Goal: Task Accomplishment & Management: Manage account settings

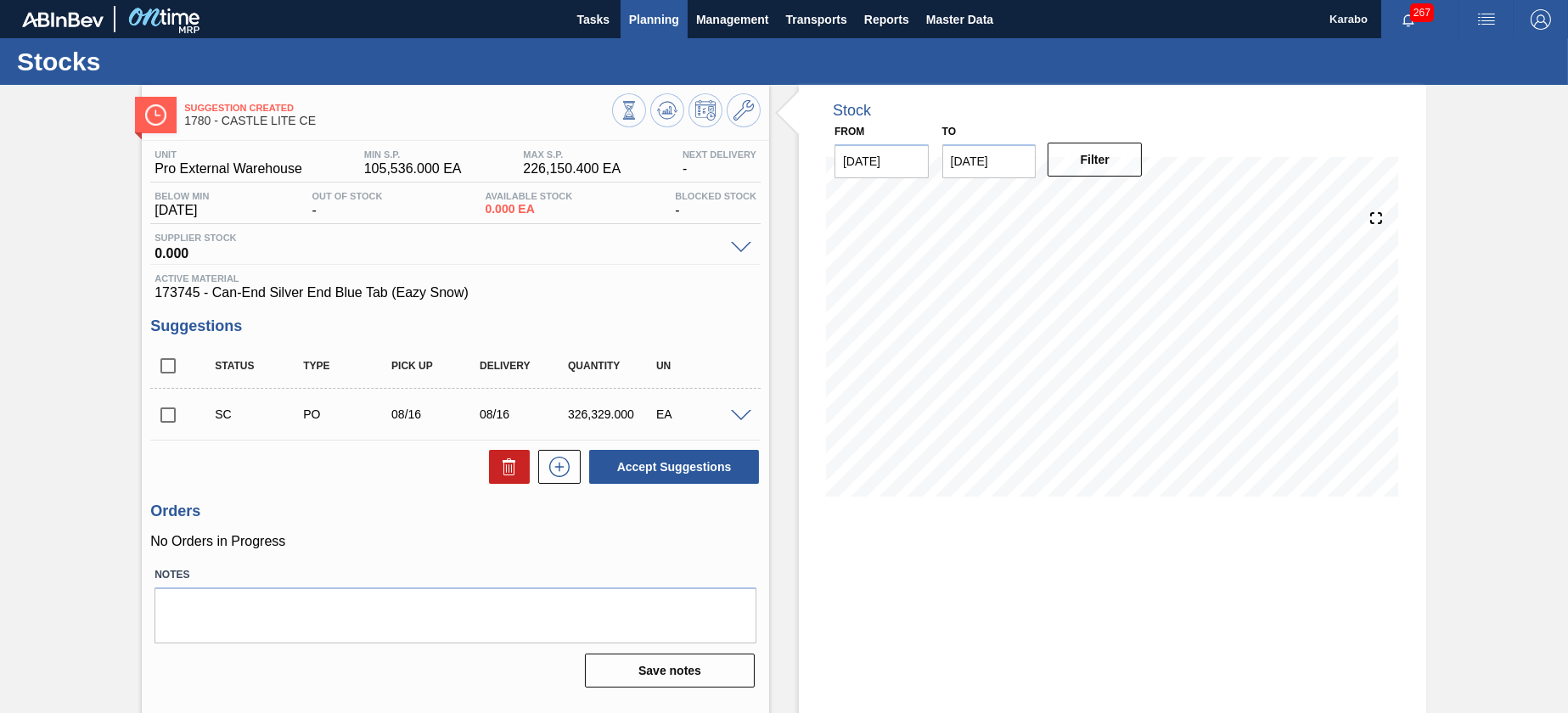
click at [662, 20] on span "Planning" at bounding box center [654, 19] width 50 height 20
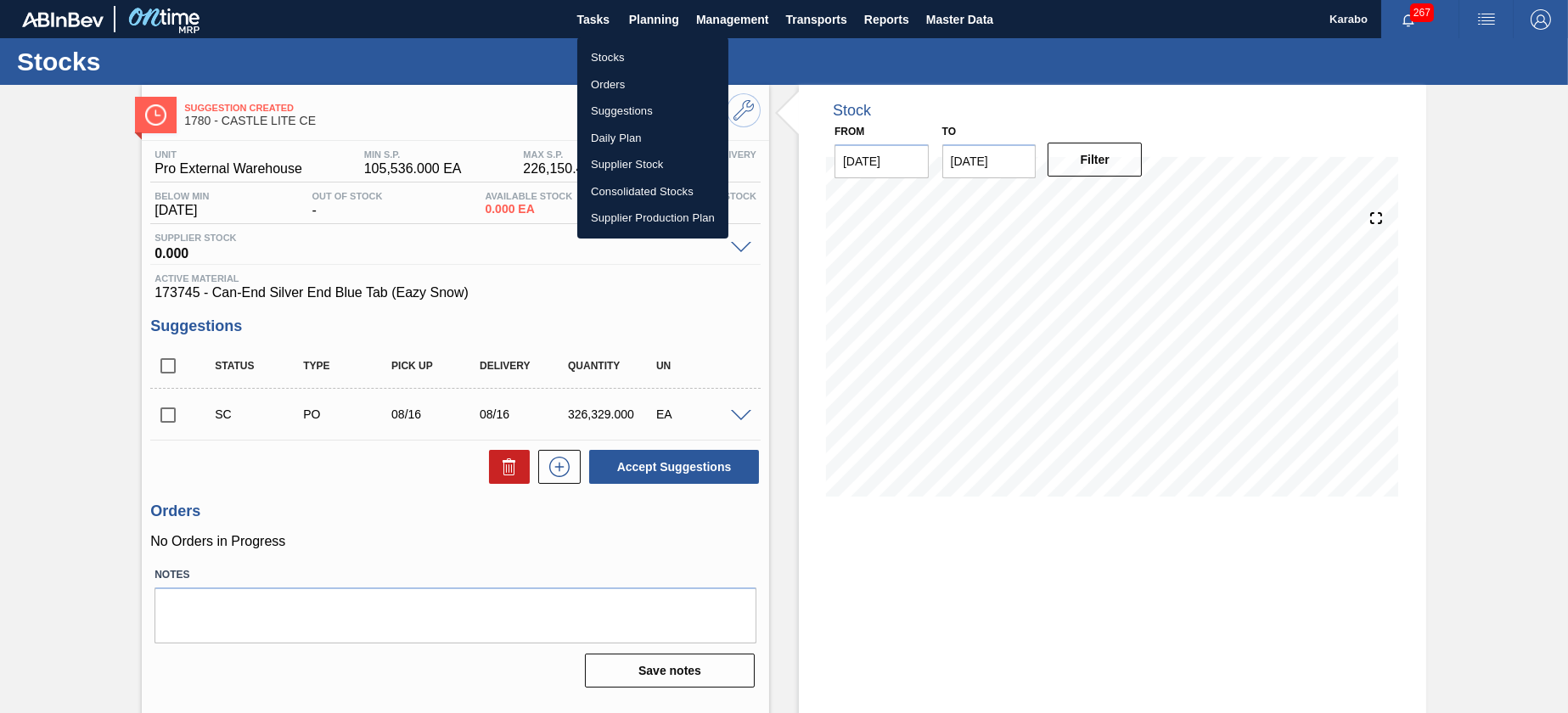
click at [649, 55] on li "Stocks" at bounding box center [653, 57] width 151 height 27
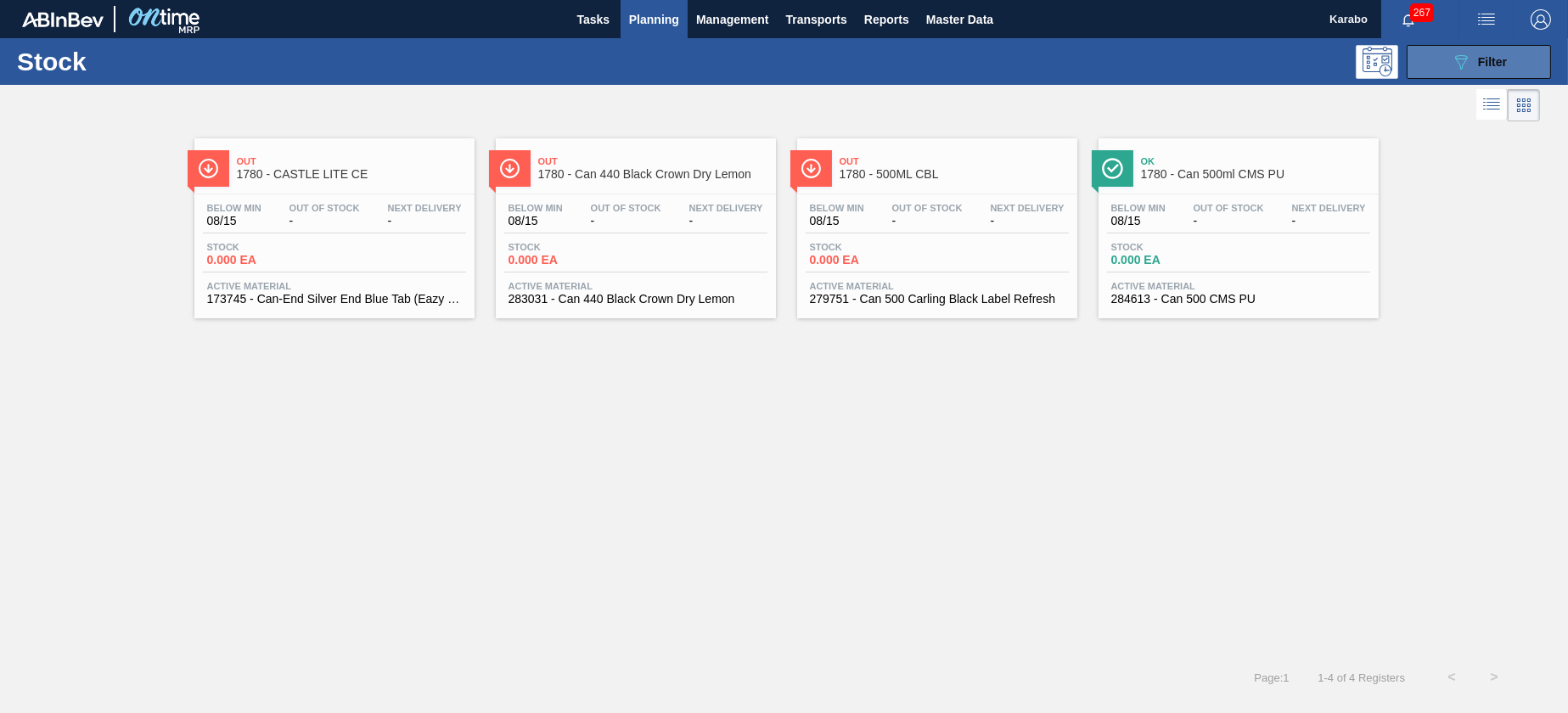
click at [1416, 64] on button "089F7B8B-B2A5-4AFE-B5C0-19BA573D28AC Filter" at bounding box center [1479, 61] width 144 height 34
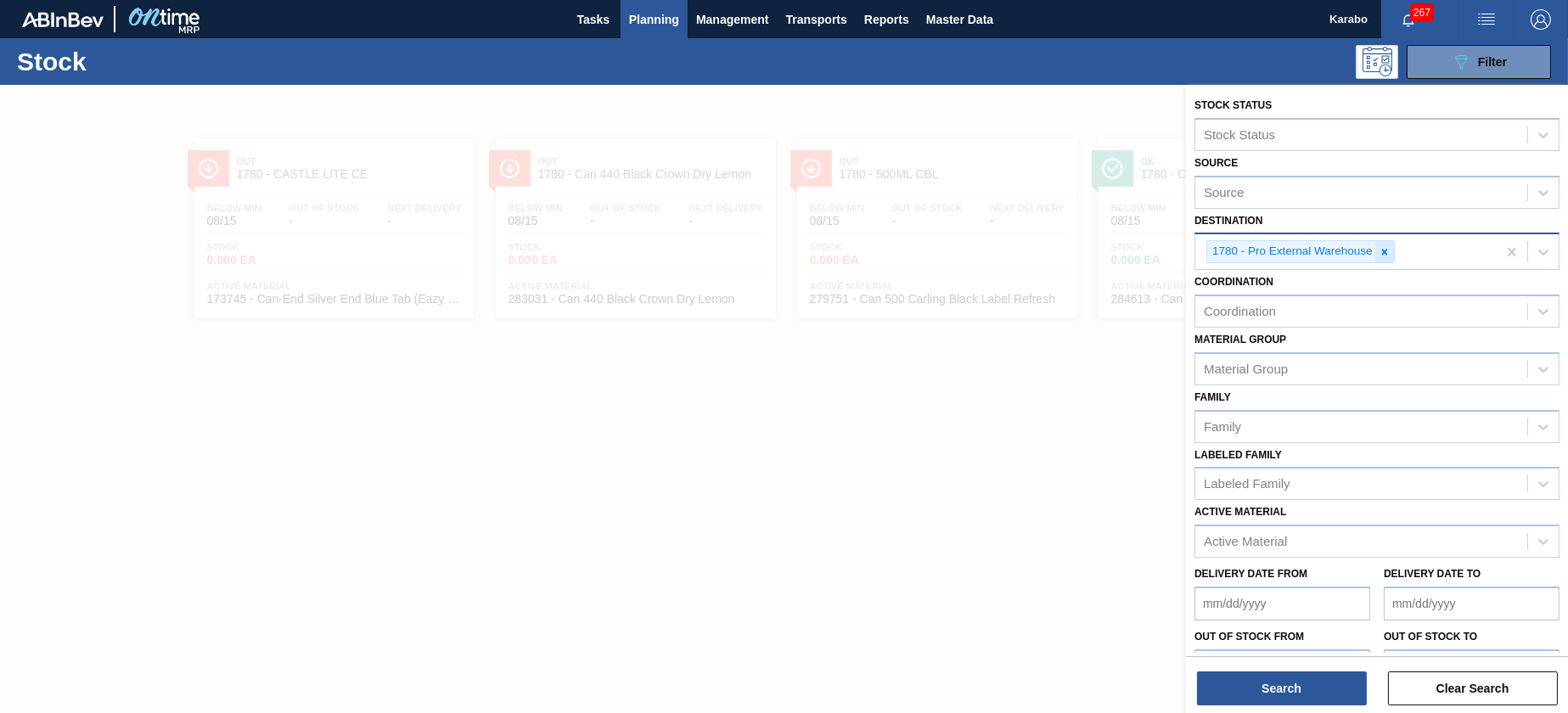
click at [1384, 250] on icon at bounding box center [1384, 251] width 6 height 6
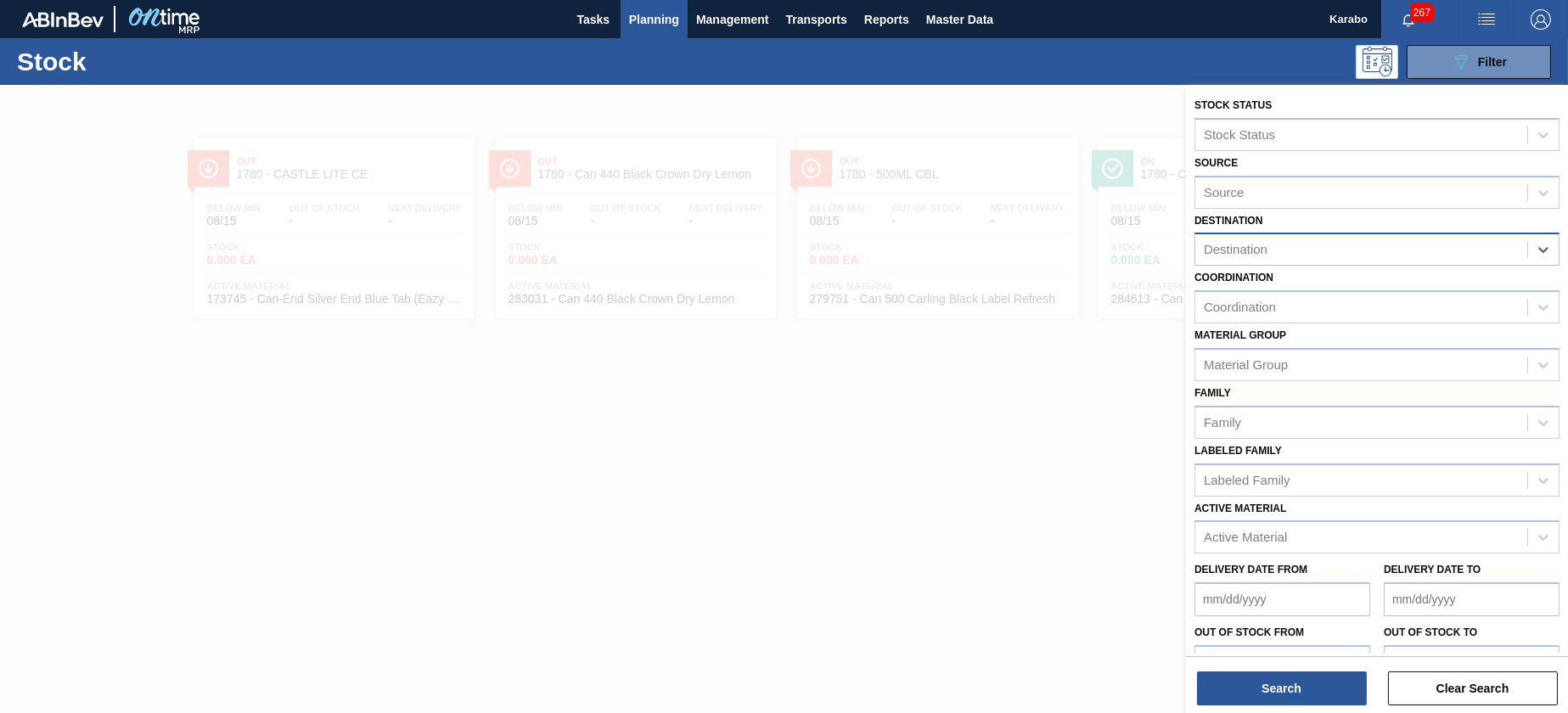
click at [1400, 248] on div "Destination" at bounding box center [1362, 250] width 332 height 25
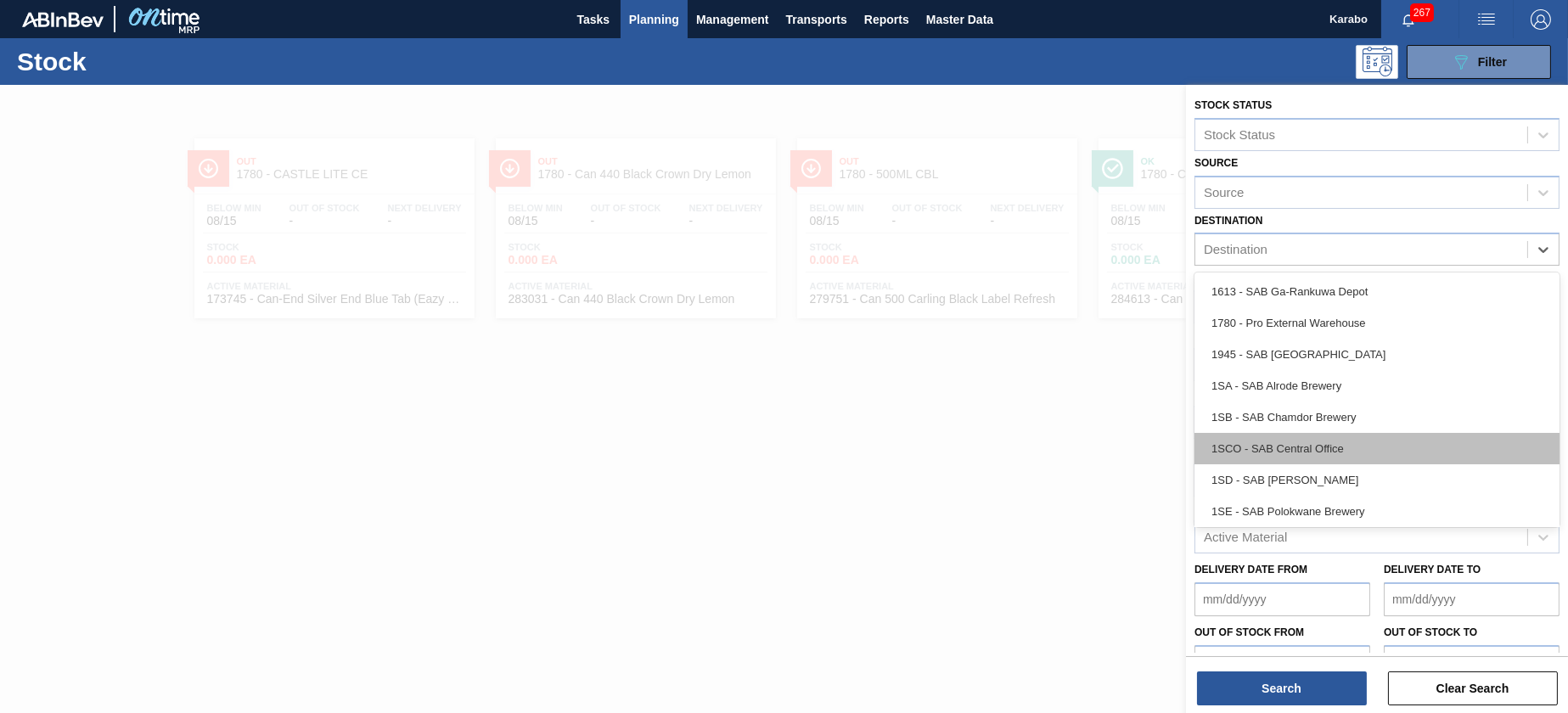
scroll to position [97, 0]
click at [1301, 447] on div "1SH - SAB Prospecton Brewery" at bounding box center [1377, 446] width 365 height 32
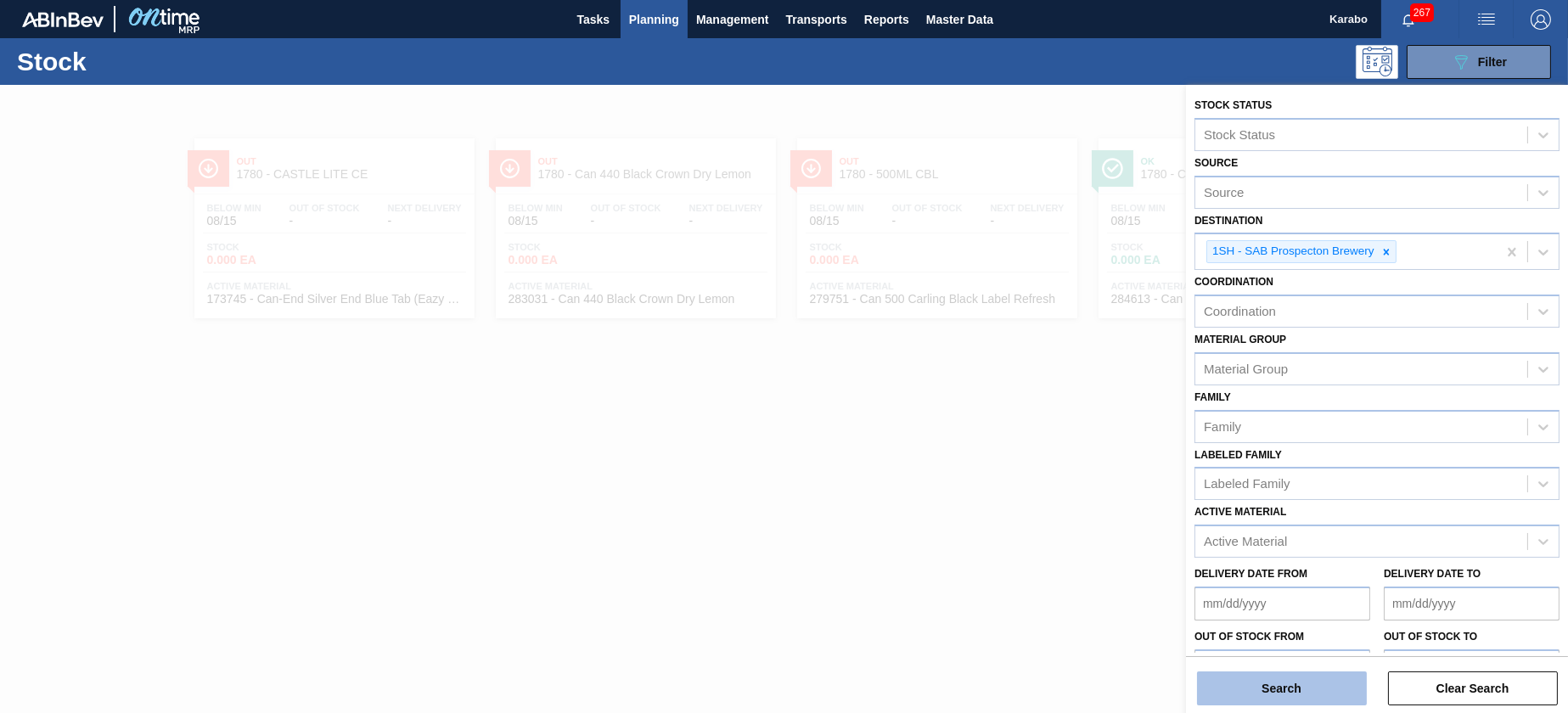
click at [1289, 702] on button "Search" at bounding box center [1282, 688] width 170 height 34
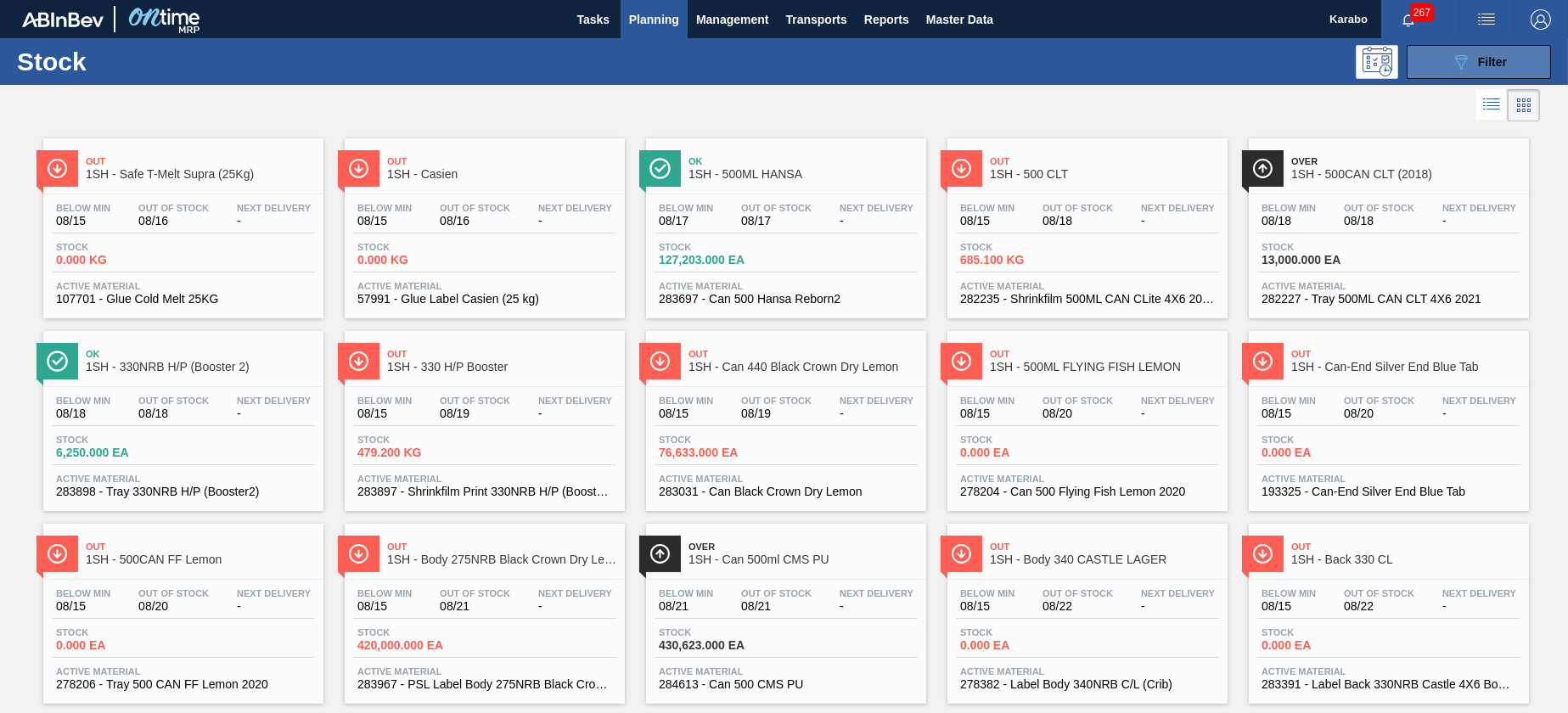
click at [1430, 61] on button "089F7B8B-B2A5-4AFE-B5C0-19BA573D28AC Filter" at bounding box center [1479, 61] width 144 height 34
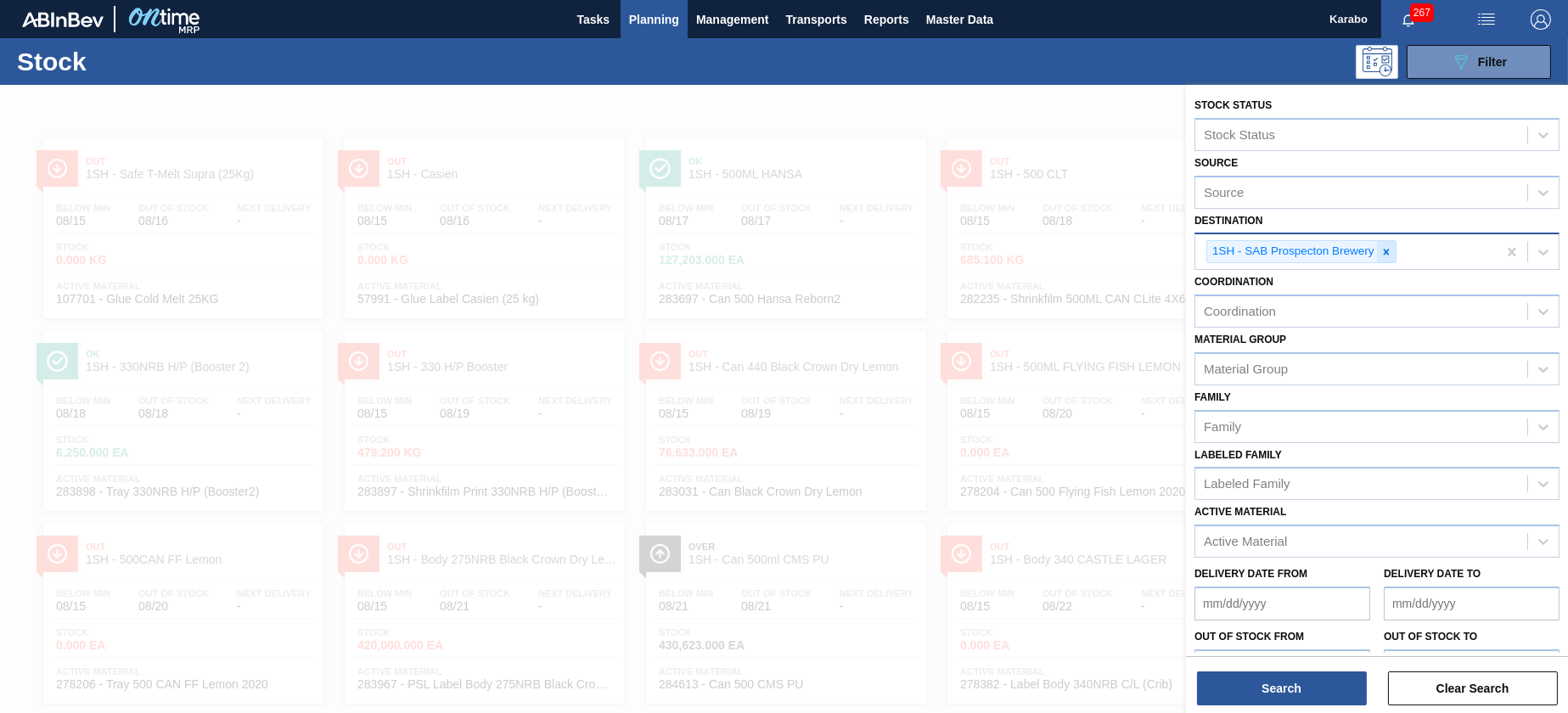
click at [1381, 252] on icon at bounding box center [1387, 252] width 12 height 12
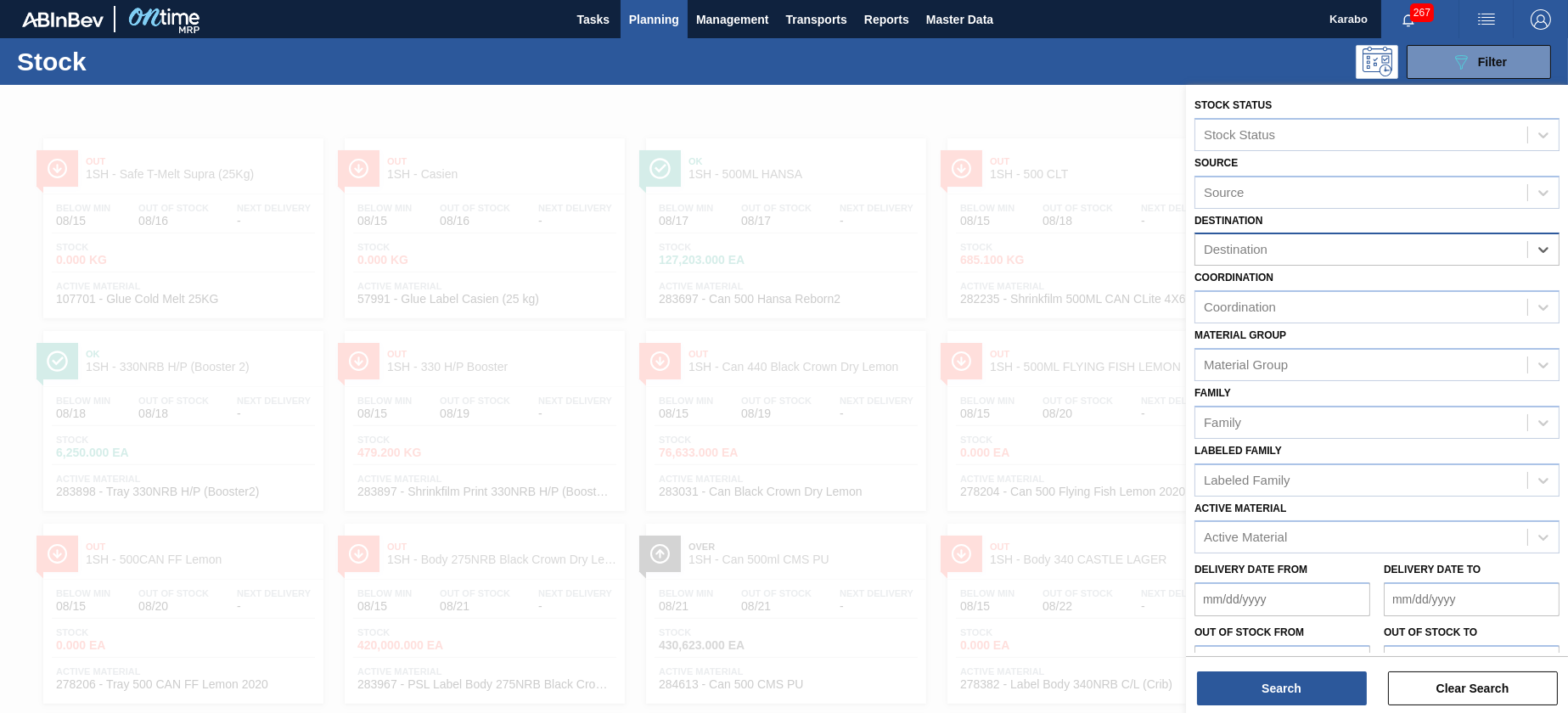
click at [1434, 256] on div "Destination" at bounding box center [1362, 250] width 332 height 25
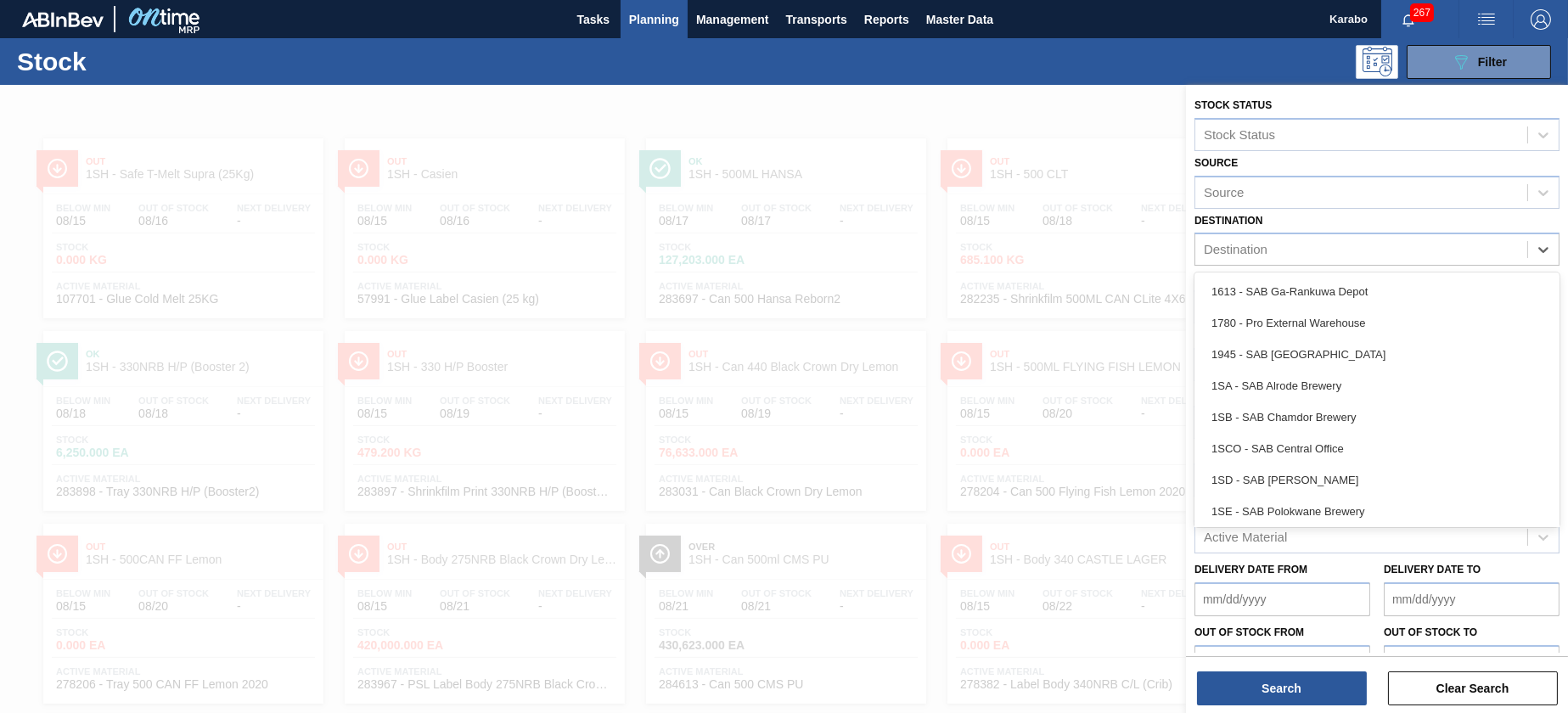
drag, startPoint x: 1383, startPoint y: 318, endPoint x: 1277, endPoint y: 519, distance: 227.2
click at [1381, 320] on div "1780 - Pro External Warehouse" at bounding box center [1377, 323] width 365 height 32
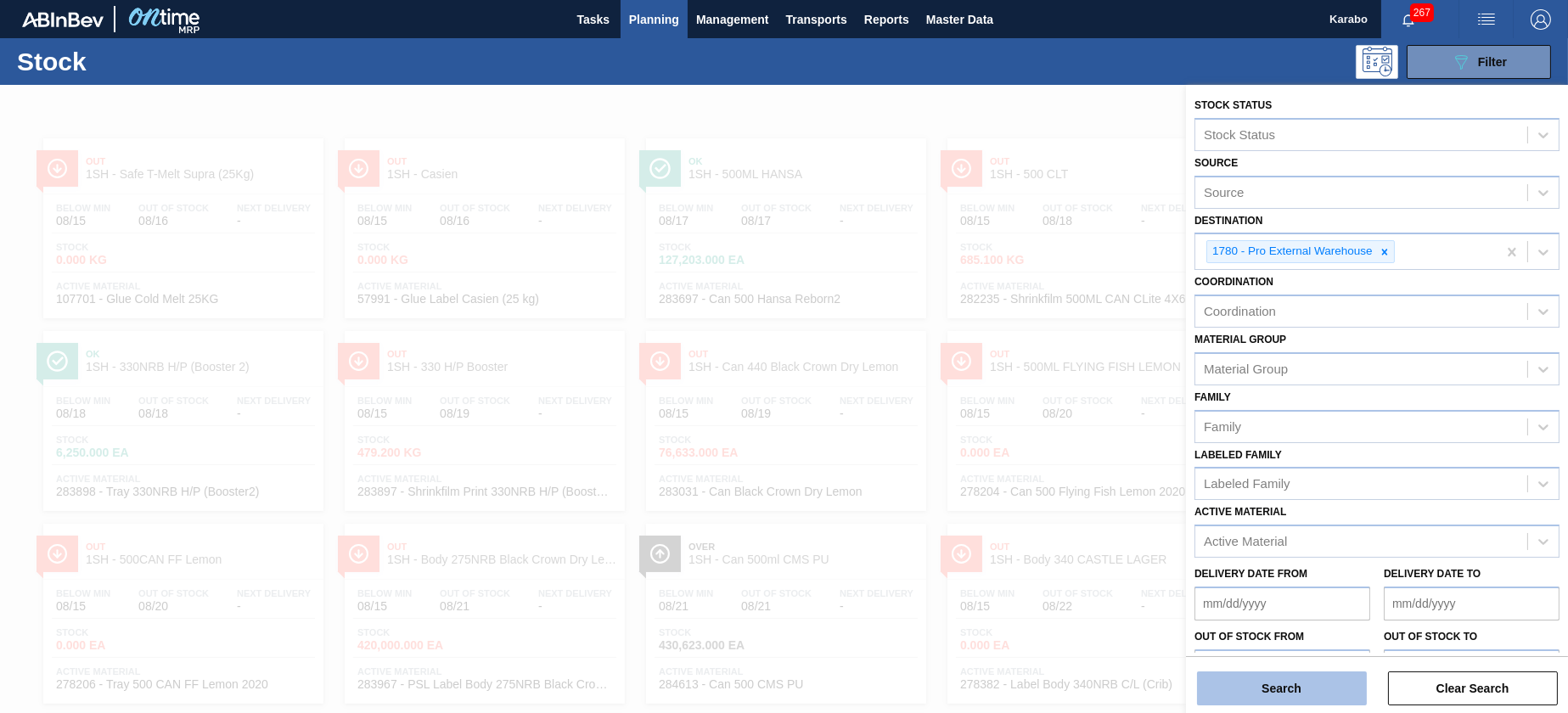
click at [1303, 695] on button "Search" at bounding box center [1282, 688] width 170 height 34
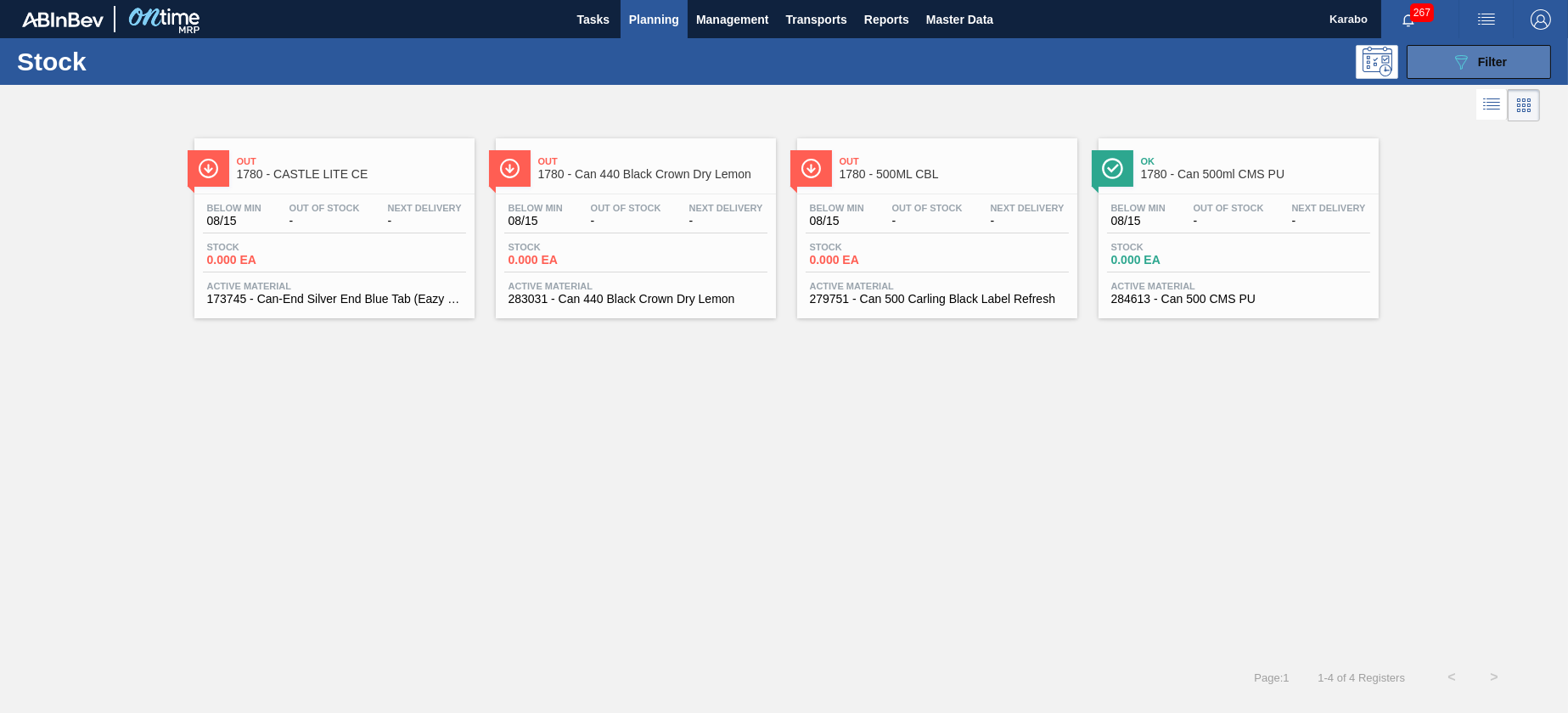
click at [1420, 55] on button "089F7B8B-B2A5-4AFE-B5C0-19BA573D28AC Filter" at bounding box center [1479, 61] width 144 height 34
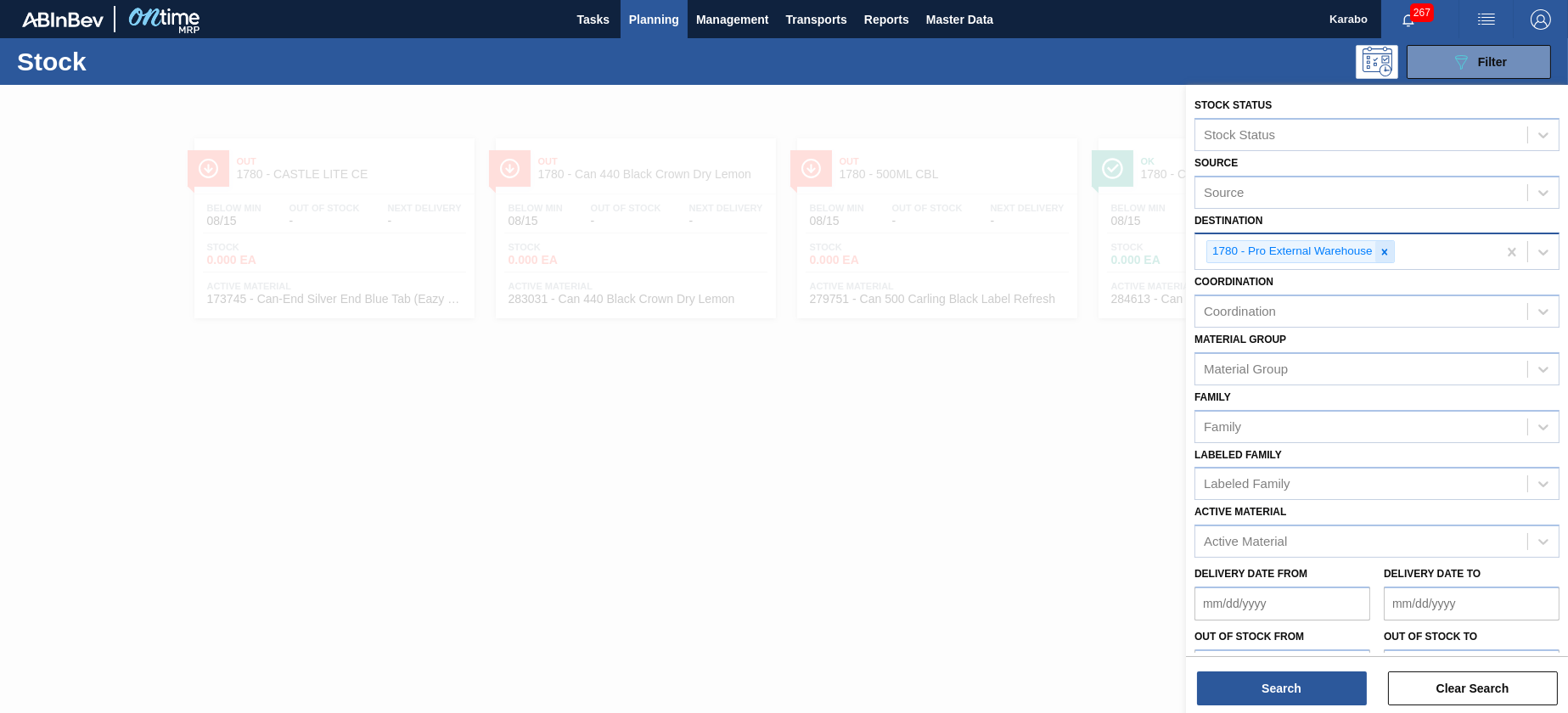
click at [1383, 243] on div at bounding box center [1384, 251] width 18 height 21
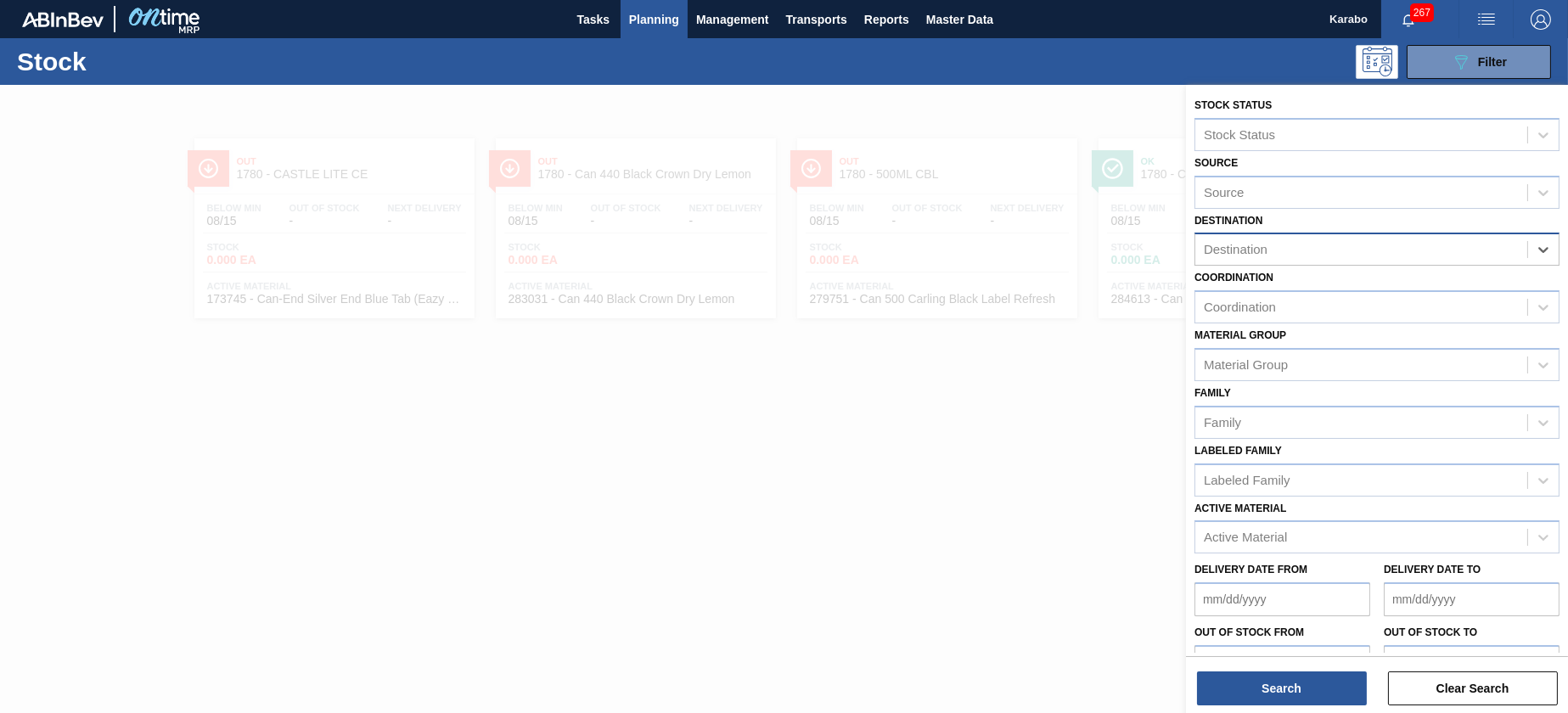
click at [1379, 248] on div "Destination" at bounding box center [1362, 250] width 332 height 25
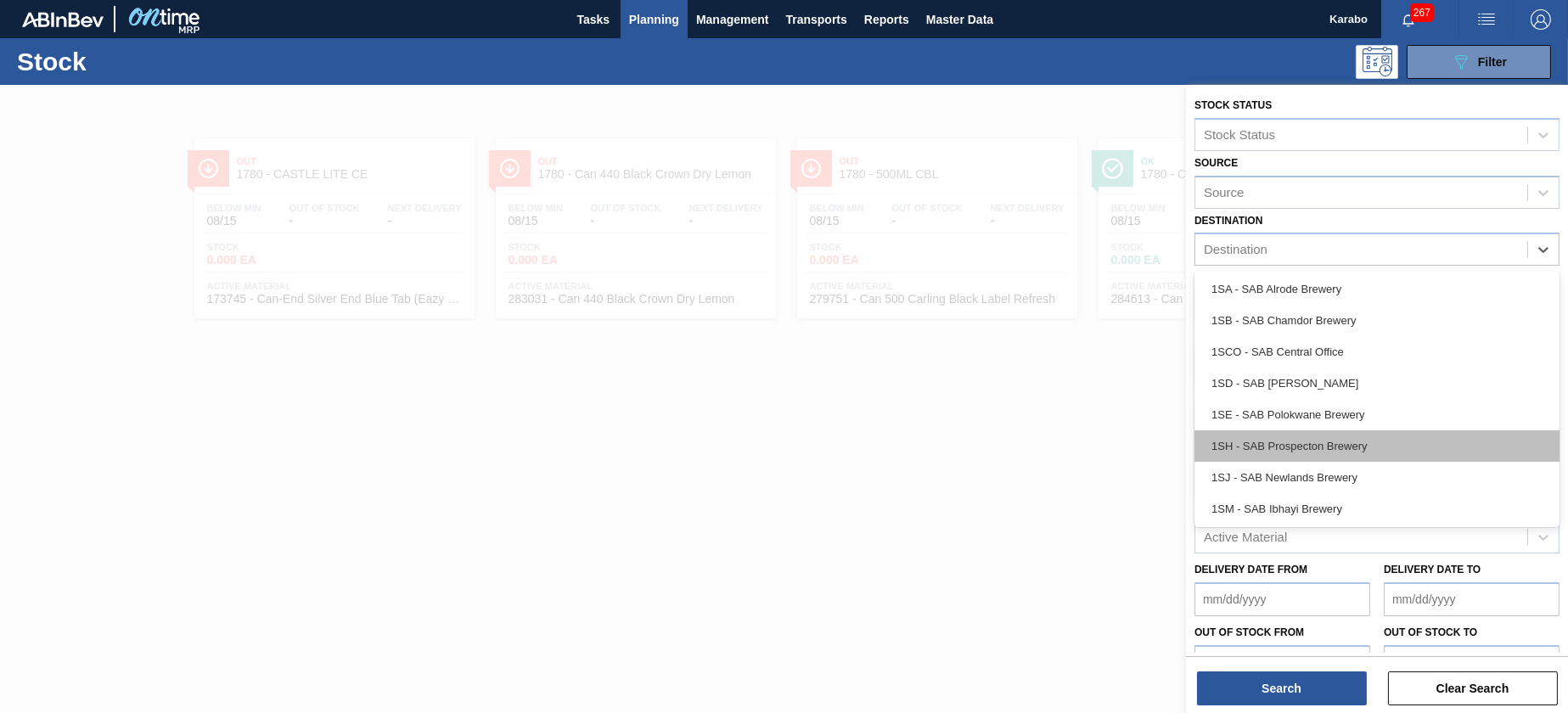
click at [1303, 440] on div "1SH - SAB Prospecton Brewery" at bounding box center [1377, 446] width 365 height 32
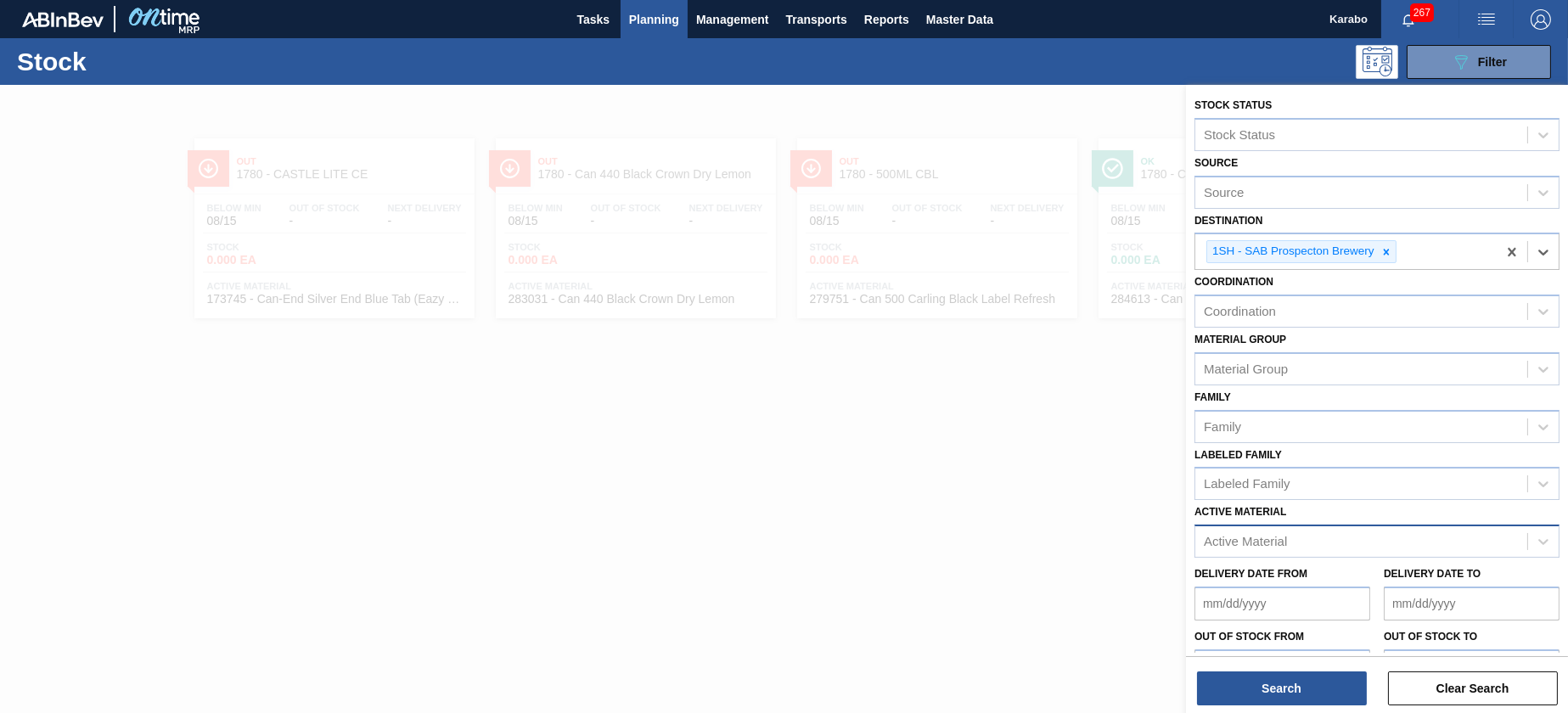
click at [1289, 536] on div "Active Material" at bounding box center [1362, 542] width 332 height 25
type Material "1737"
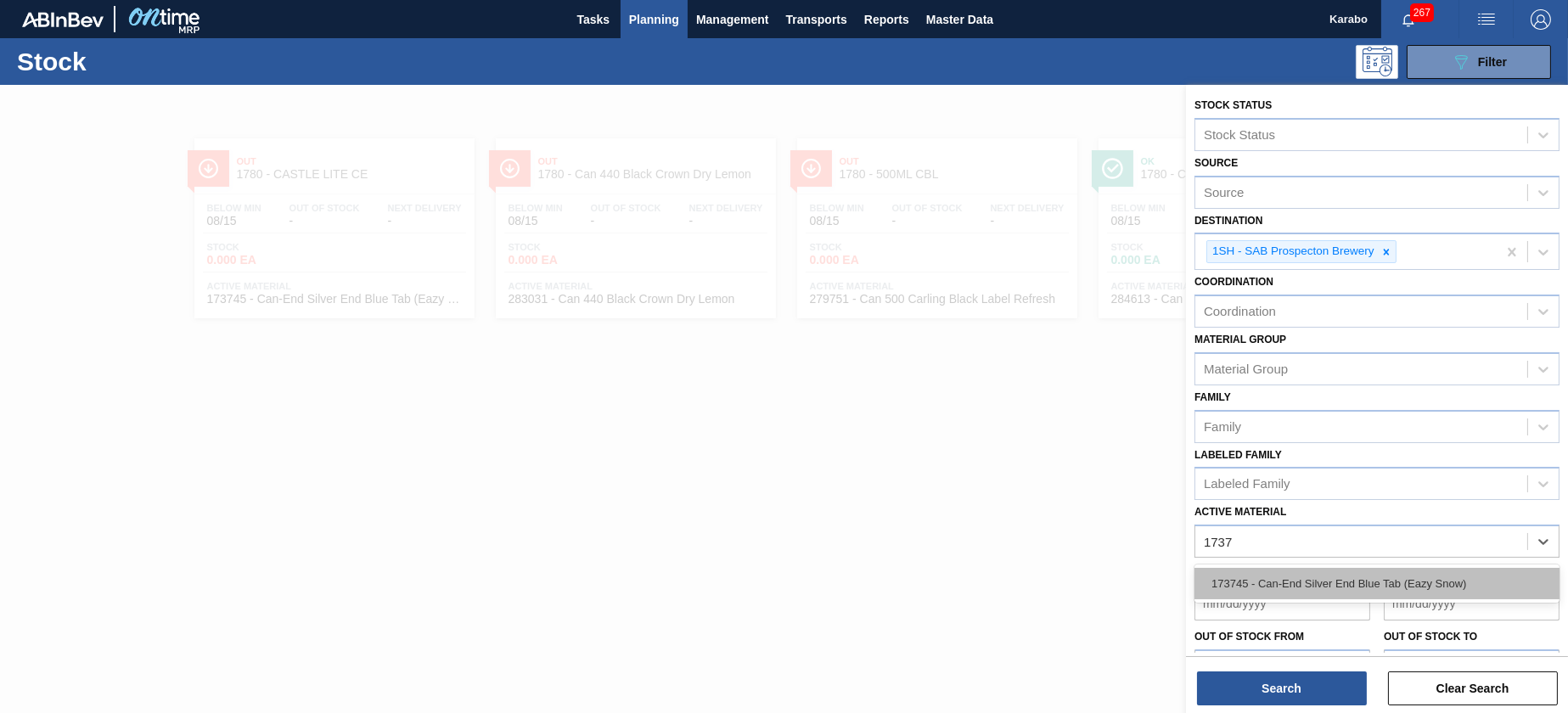
click at [1311, 573] on div "173745 - Can-End Silver End Blue Tab (Eazy Snow)" at bounding box center [1377, 584] width 365 height 32
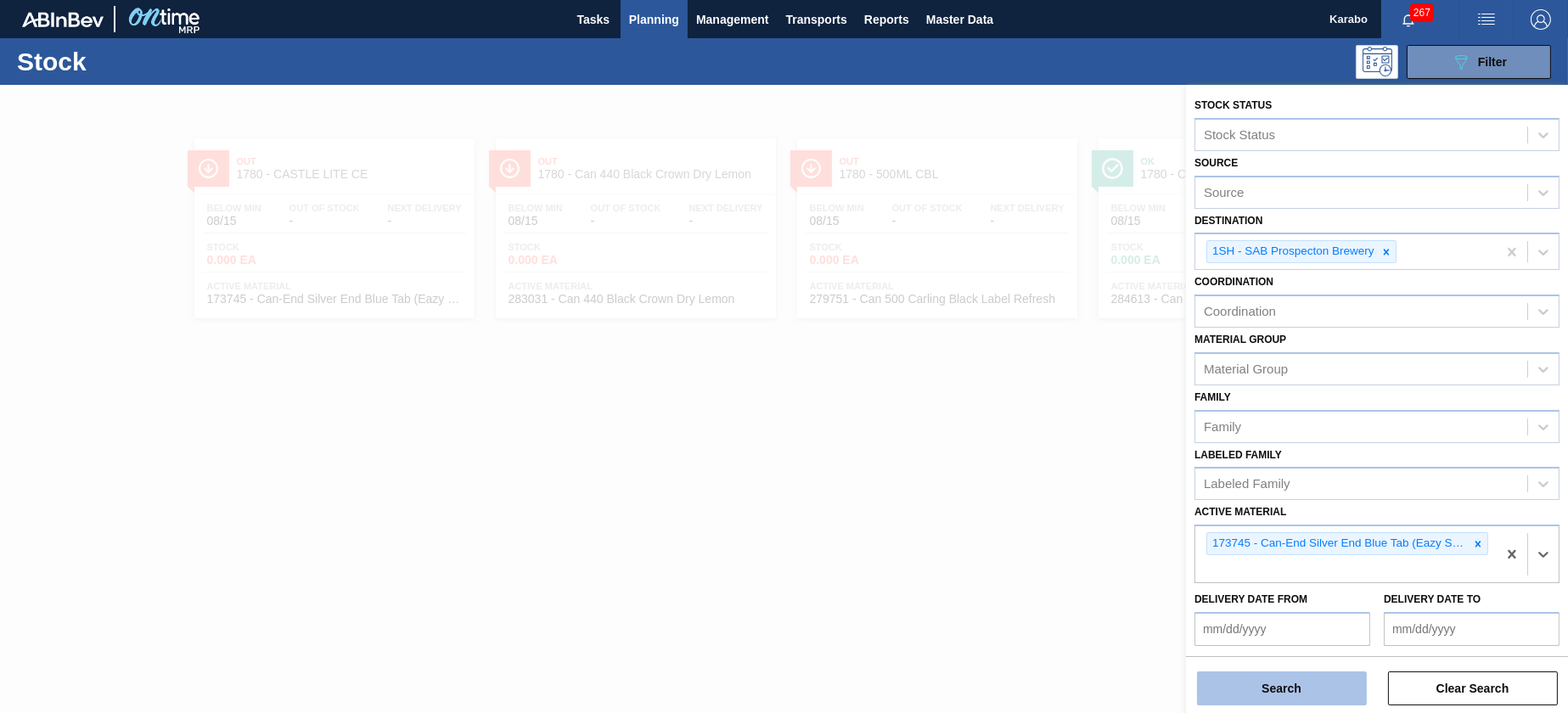
click at [1320, 687] on button "Search" at bounding box center [1282, 688] width 170 height 34
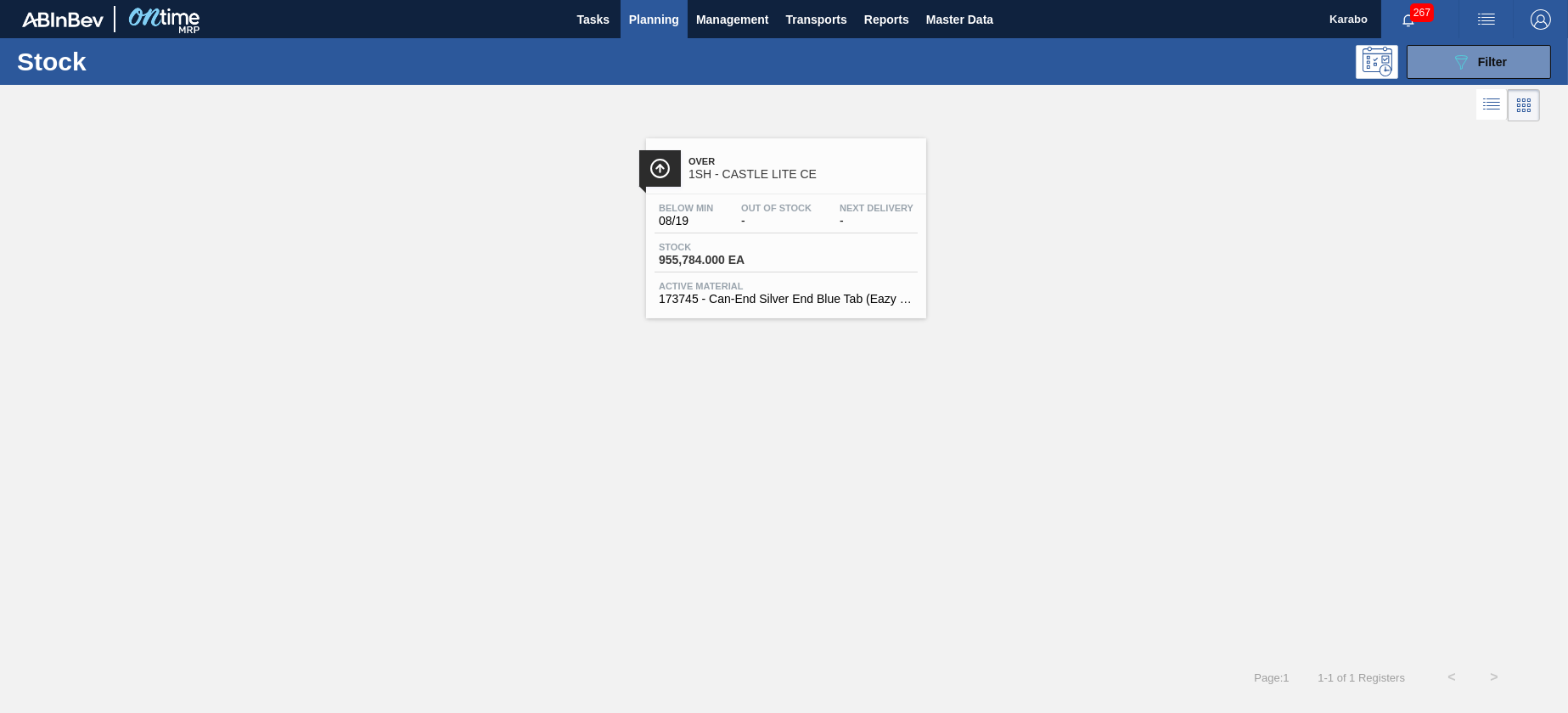
click at [849, 292] on span "173745 - Can-End Silver End Blue Tab (Eazy Snow)" at bounding box center [786, 299] width 255 height 12
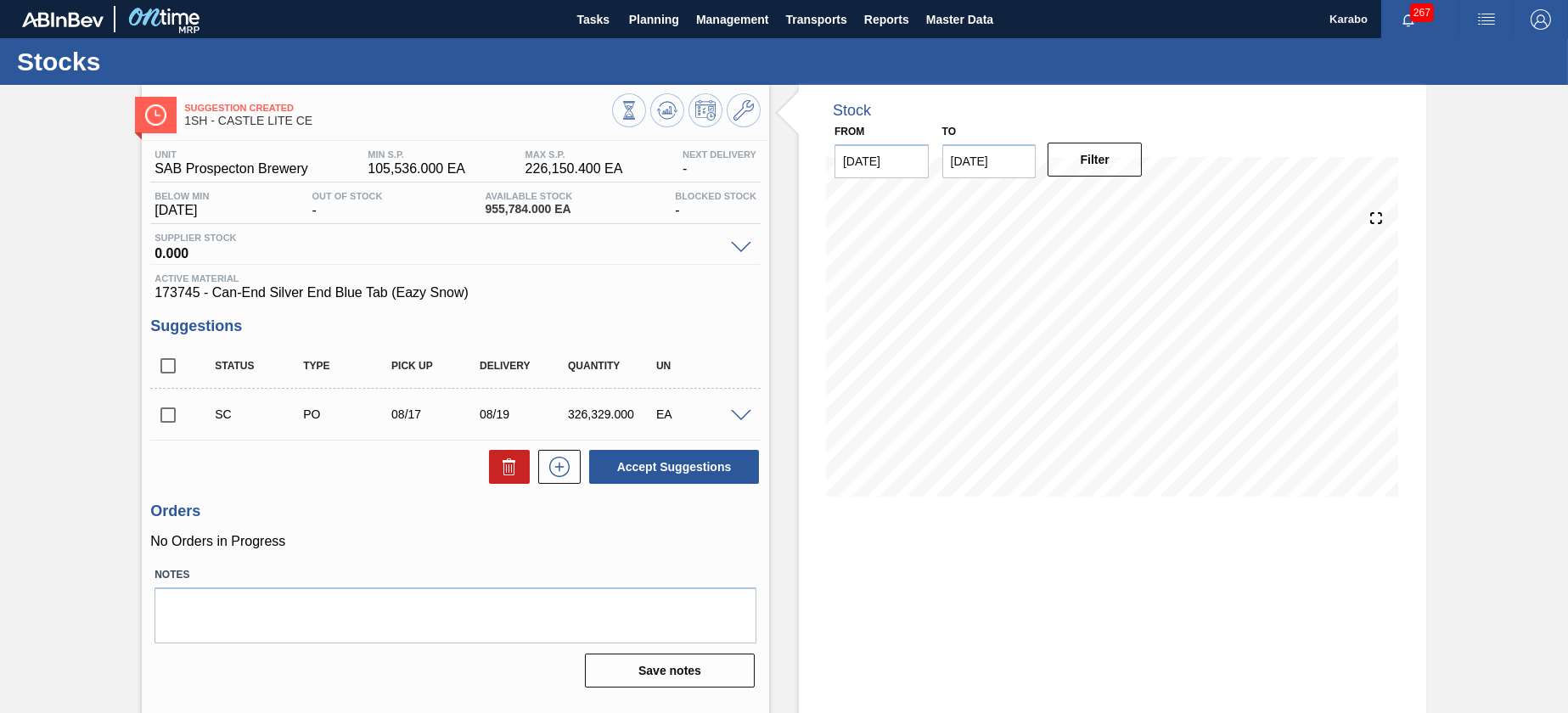
click at [743, 417] on span at bounding box center [741, 416] width 20 height 12
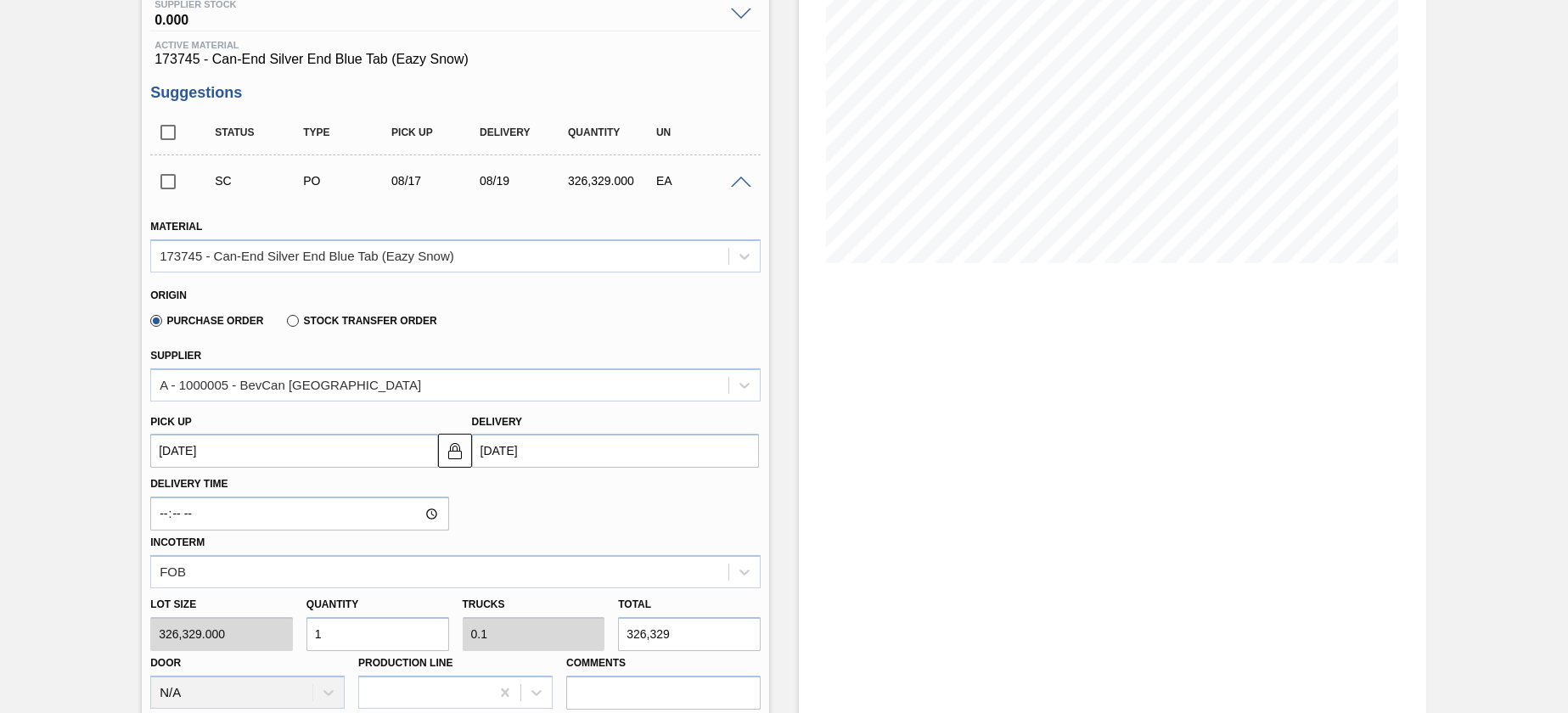
scroll to position [255, 0]
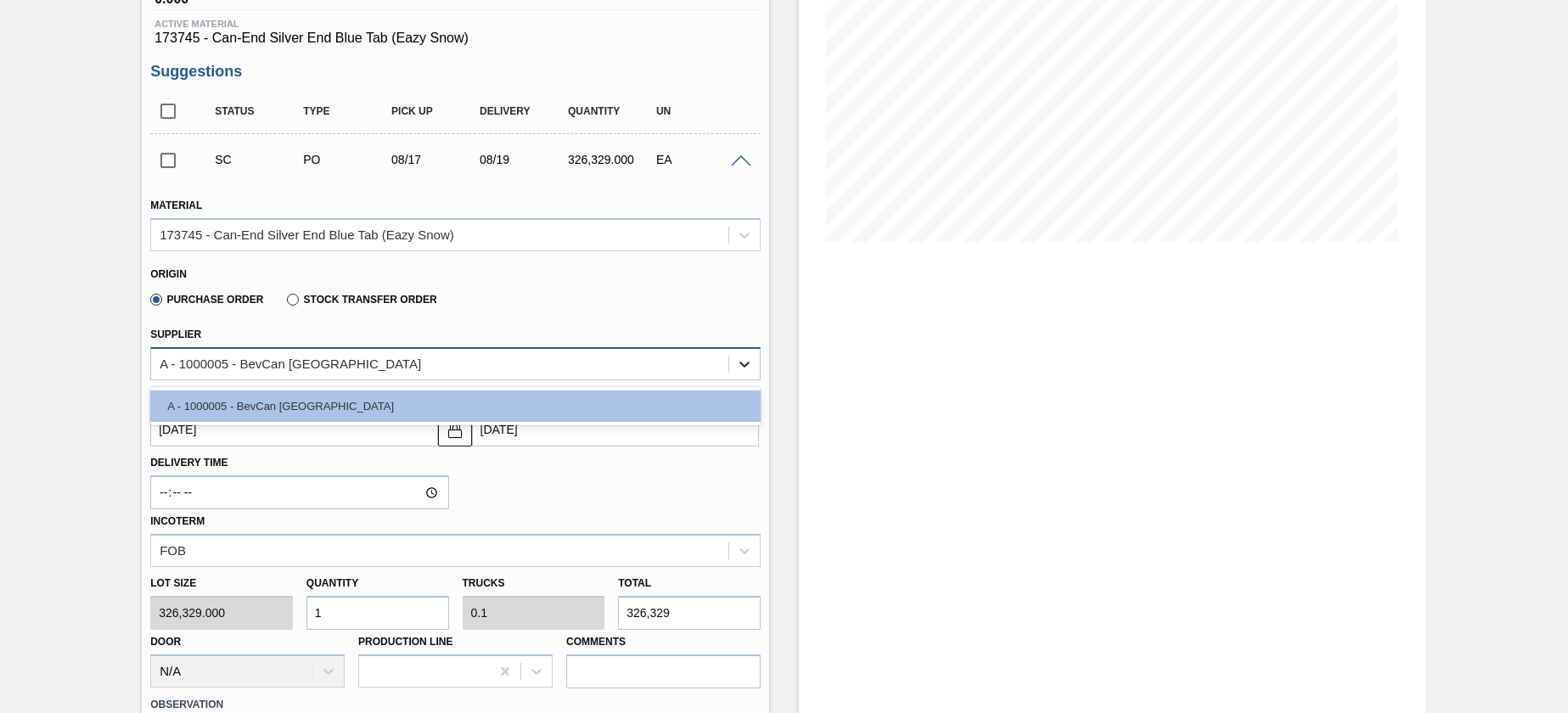
click at [736, 361] on icon at bounding box center [744, 364] width 17 height 17
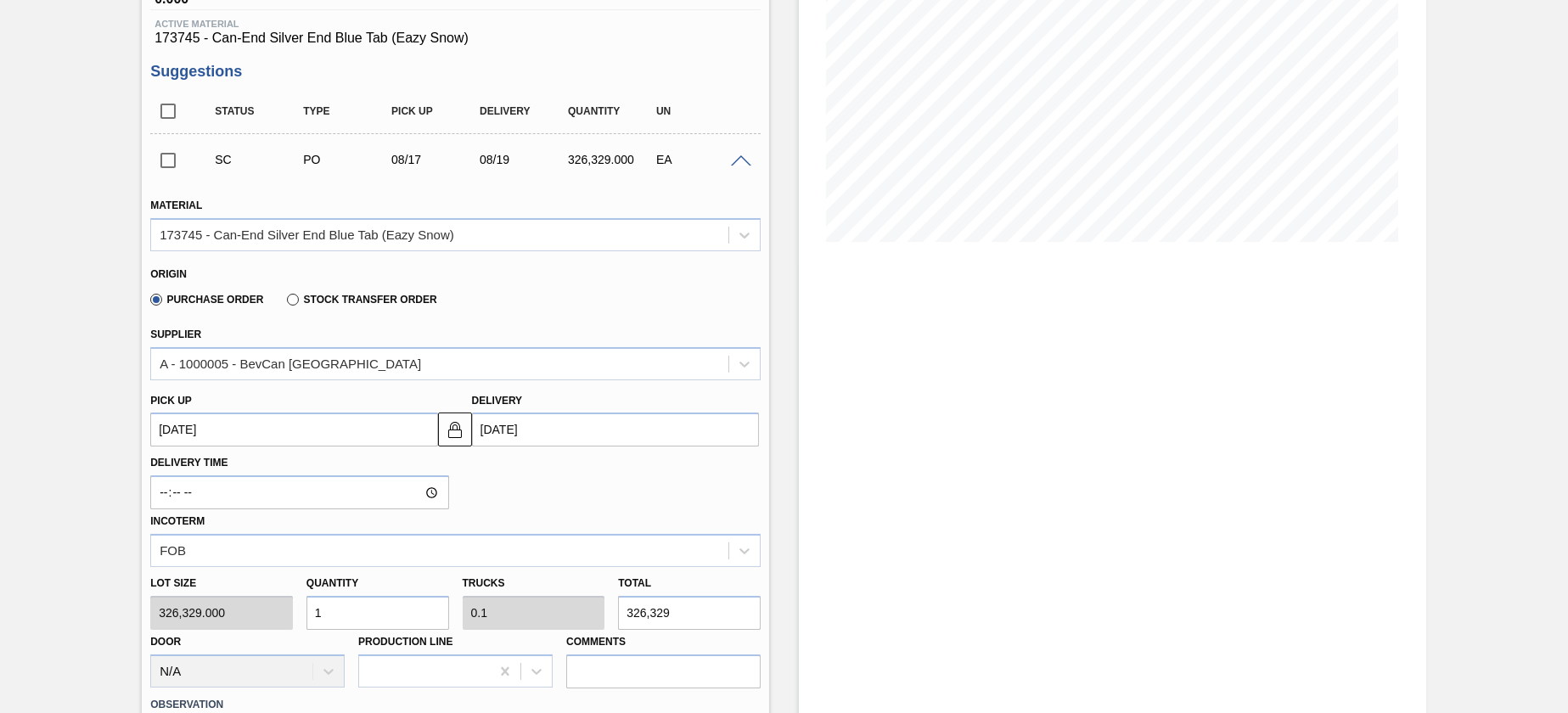
click at [697, 315] on div "Origin Purchase Order Stock Transfer Order" at bounding box center [455, 287] width 624 height 63
click at [418, 293] on div "Stock Transfer Order" at bounding box center [358, 299] width 156 height 15
click at [295, 303] on label "Stock Transfer Order" at bounding box center [362, 299] width 149 height 12
click at [285, 303] on input "Stock Transfer Order" at bounding box center [285, 303] width 0 height 0
click at [509, 362] on div "1780-Pro External Warehouse" at bounding box center [439, 364] width 577 height 25
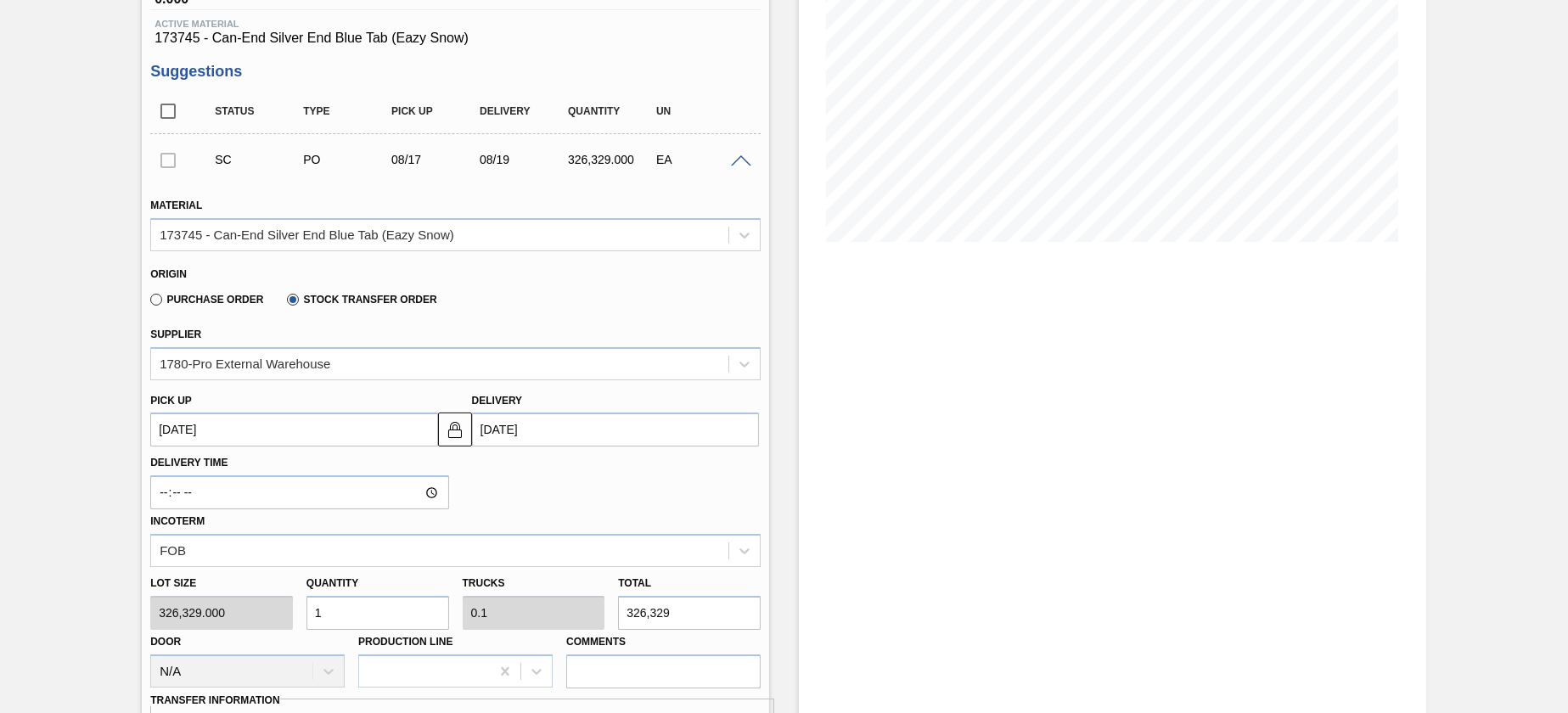
click at [584, 289] on div "Purchase Order Stock Transfer Order" at bounding box center [448, 297] width 596 height 33
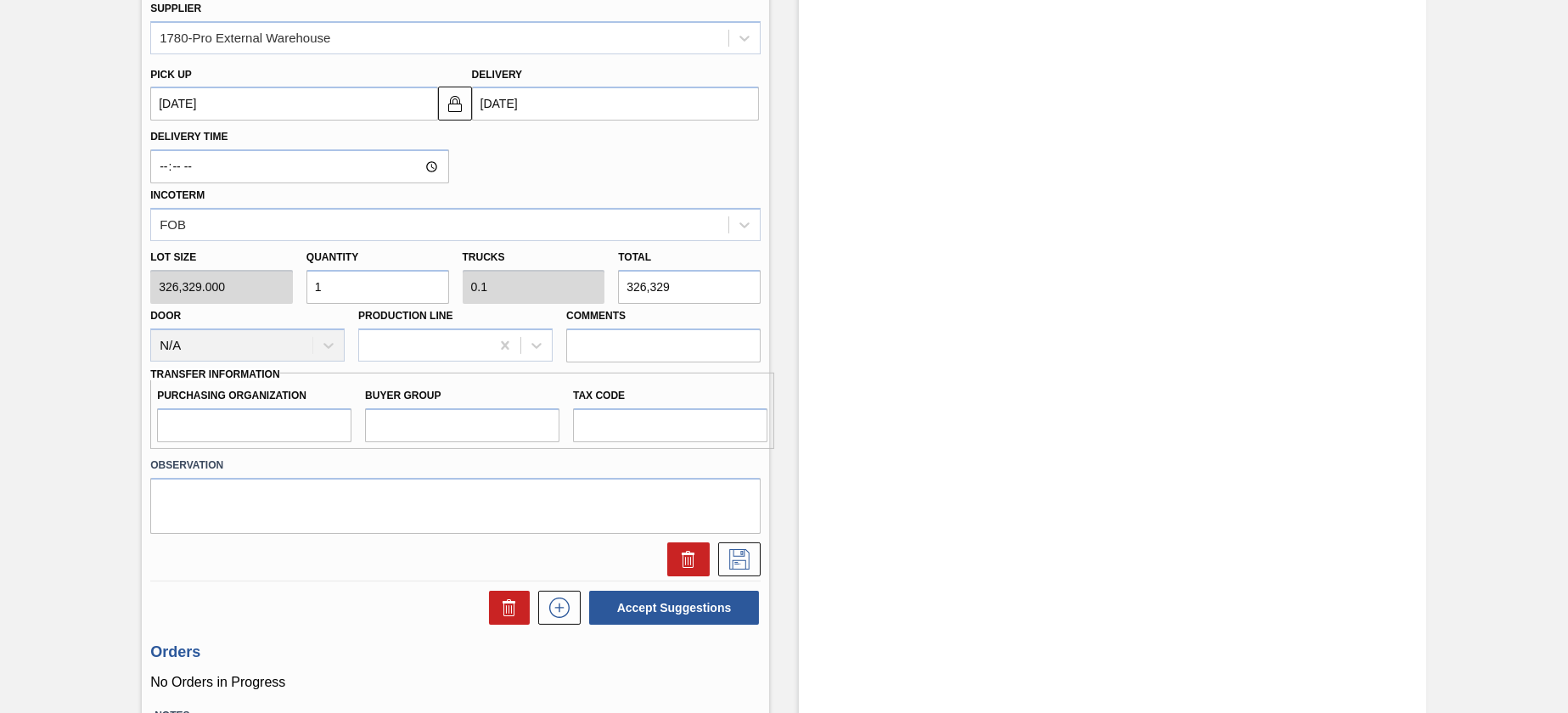
scroll to position [637, 0]
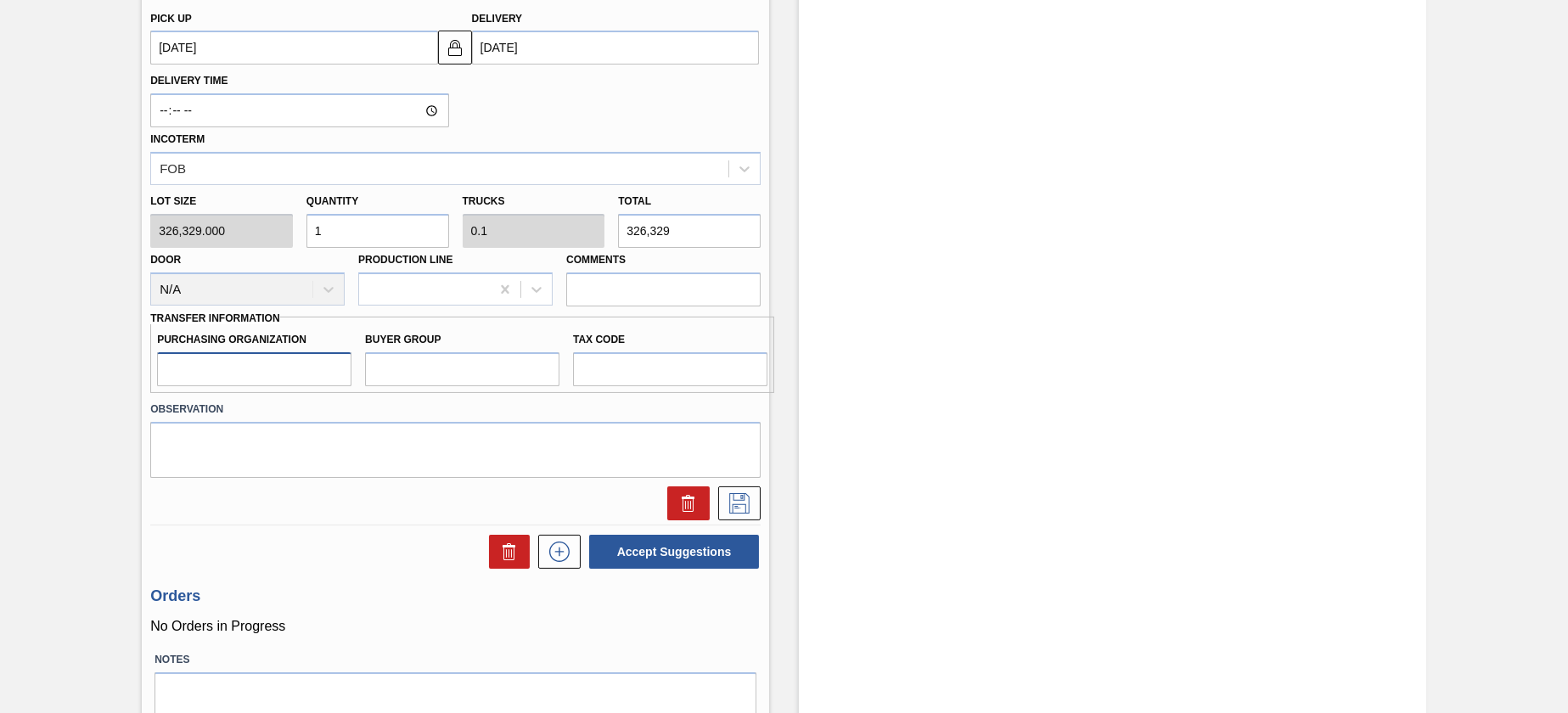
click at [311, 368] on input "Purchasing Organization" at bounding box center [254, 369] width 194 height 34
type input "1R02"
click at [444, 370] on input "Buyer Group" at bounding box center [462, 369] width 194 height 34
type input "002"
click at [618, 373] on input "Tax Code" at bounding box center [669, 369] width 194 height 34
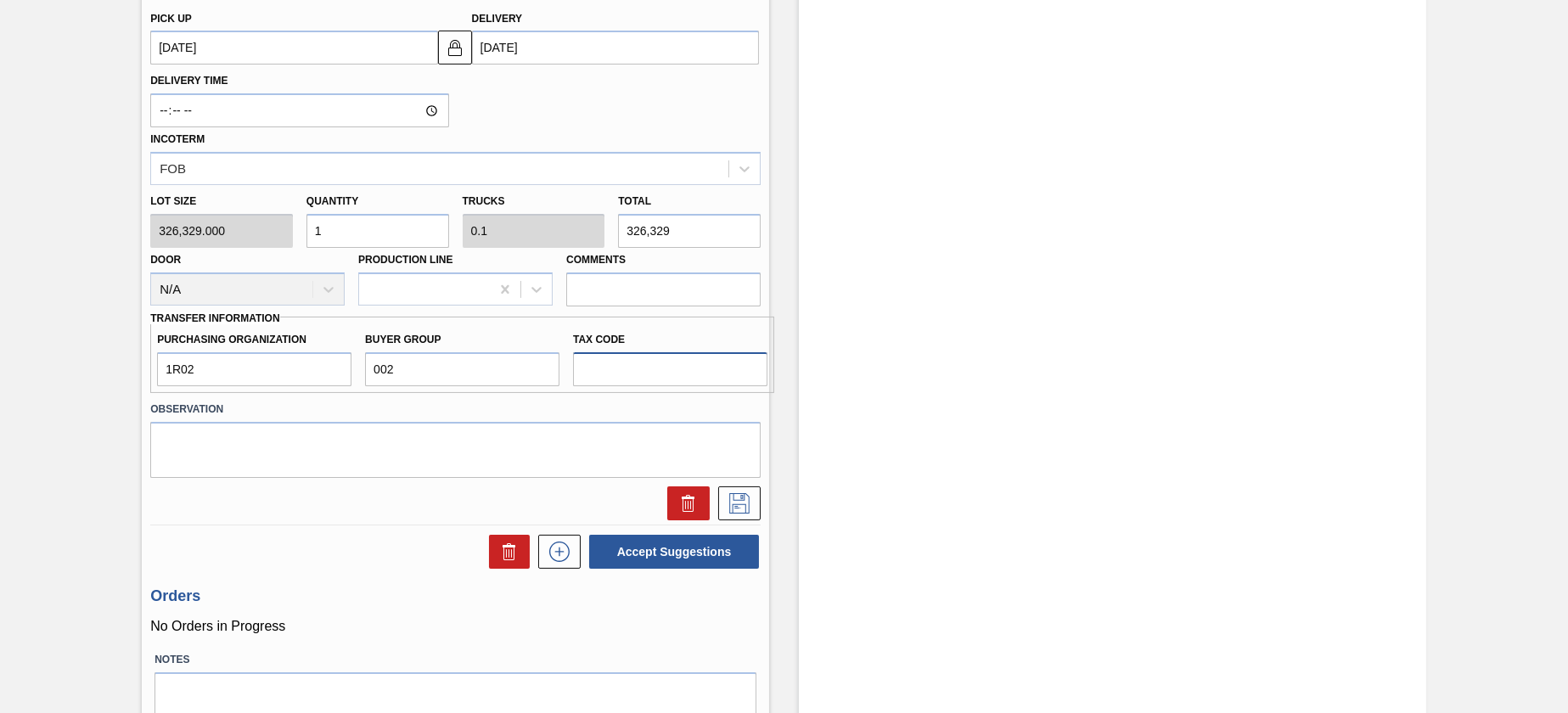
type input "I1"
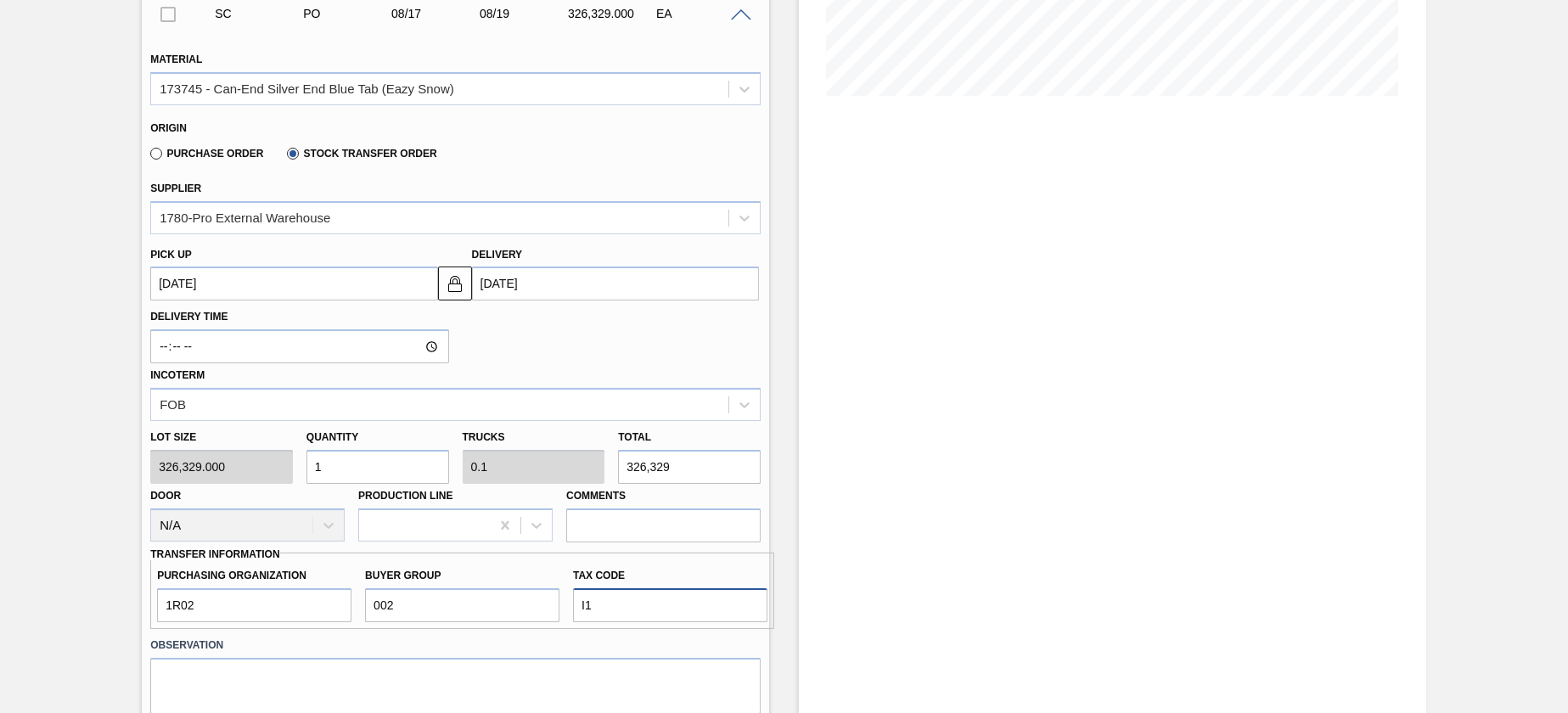
scroll to position [509, 0]
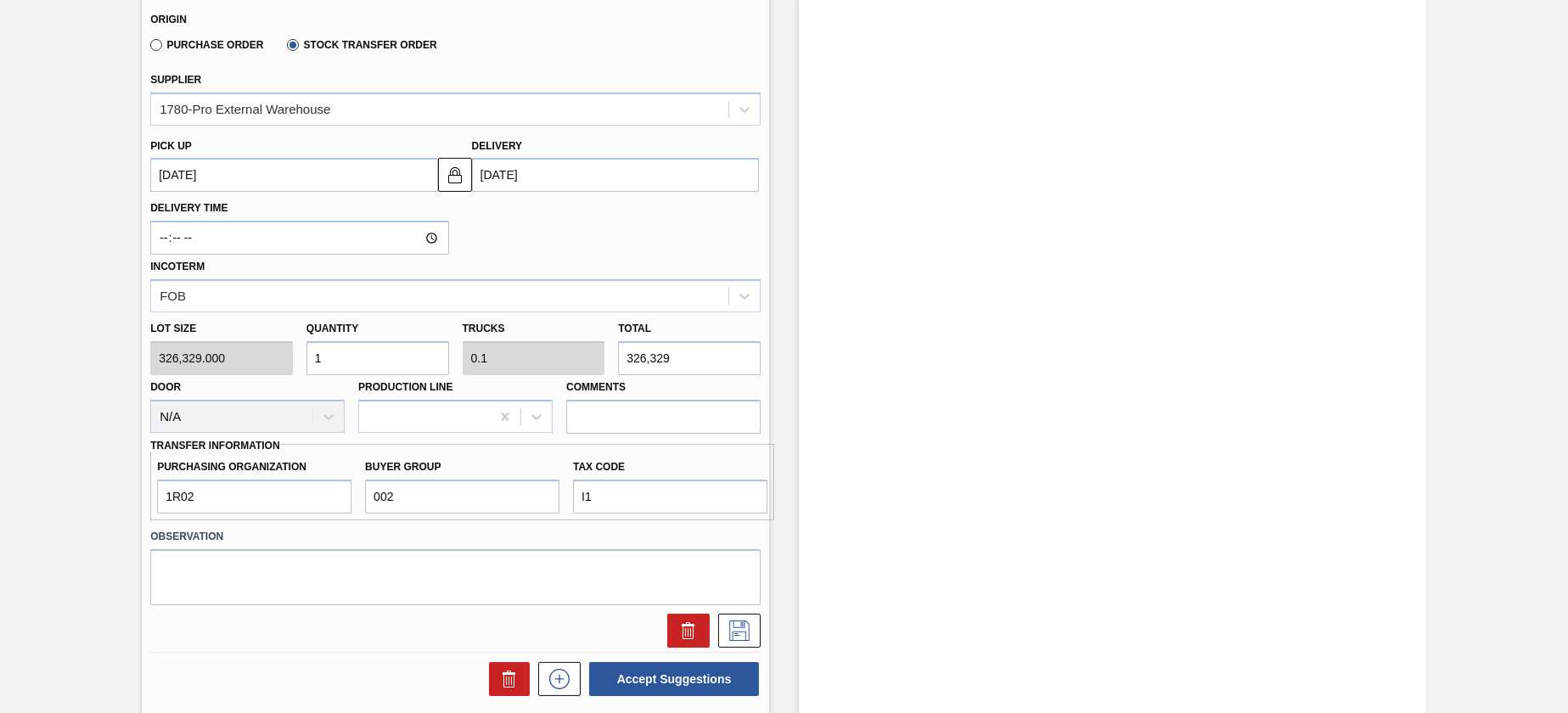
click at [595, 345] on div "Lot size 326,329.000 Quantity 1 Trucks 0.1 Total 326,329 Door N/A Production Li…" at bounding box center [455, 373] width 624 height 121
click at [622, 241] on div "Delivery Time Incoterm FOB" at bounding box center [455, 251] width 624 height 120
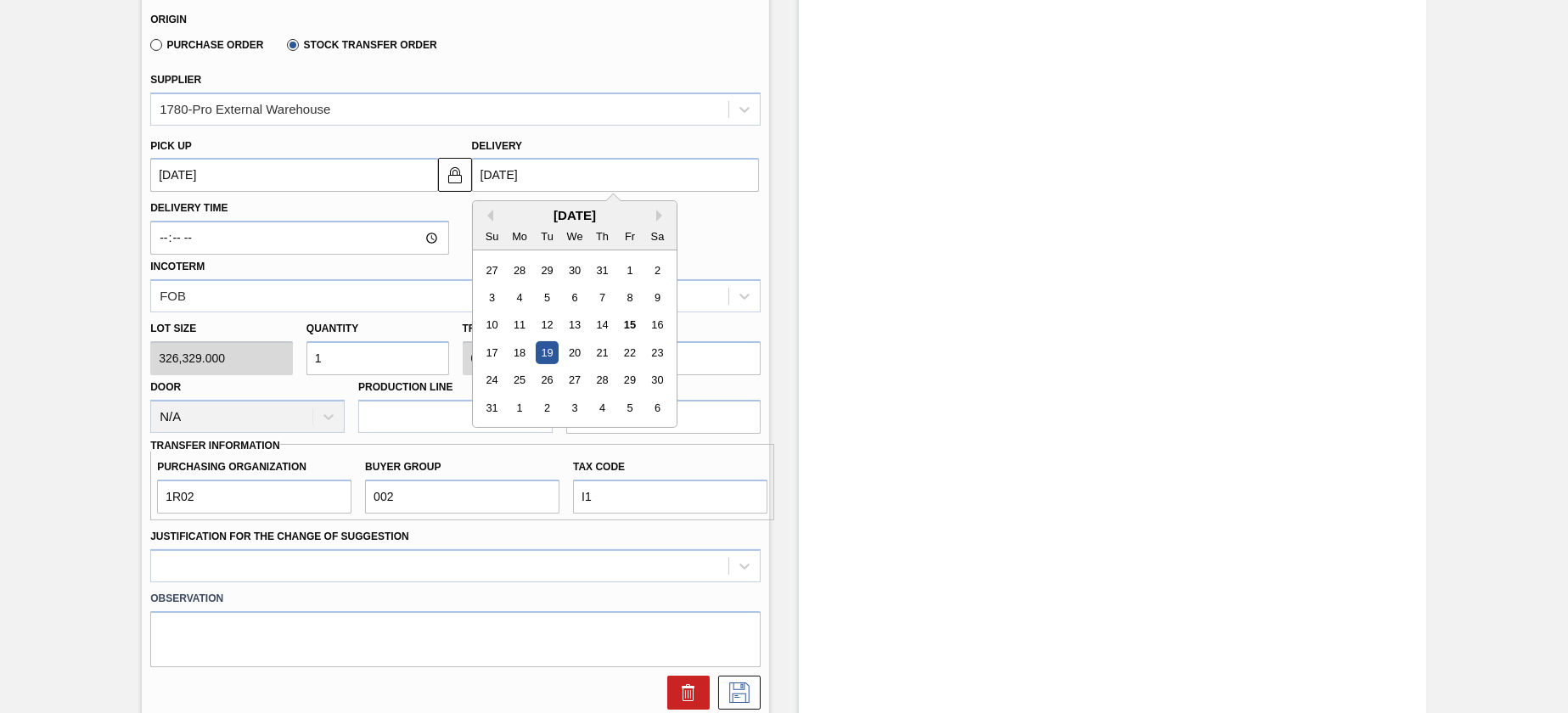
drag, startPoint x: 566, startPoint y: 180, endPoint x: 390, endPoint y: 151, distance: 178.4
click at [390, 151] on div "Pick up 08/17/2025 Delivery 08/19/2025 Previous Month Next Month August 2025 Su…" at bounding box center [455, 162] width 624 height 63
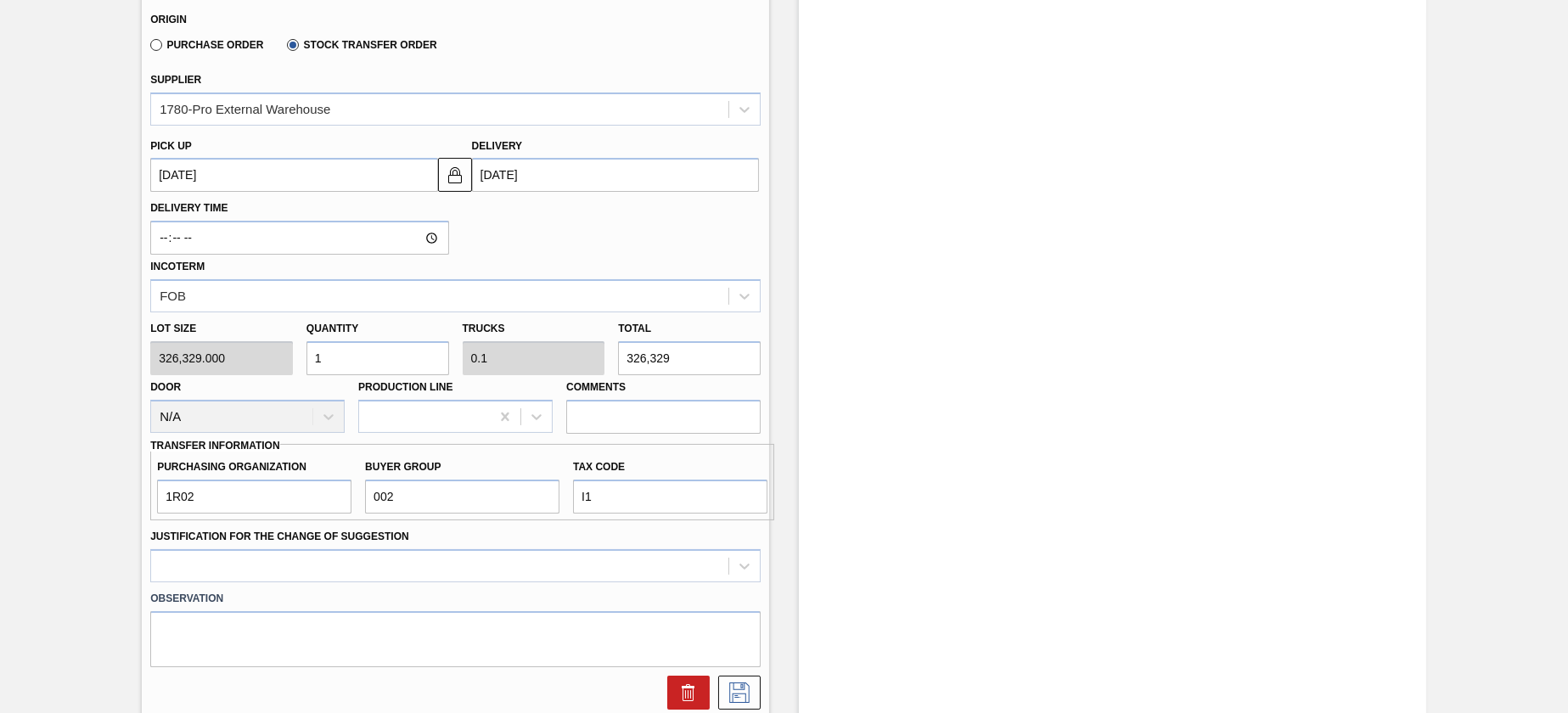
drag, startPoint x: 689, startPoint y: 349, endPoint x: 587, endPoint y: 337, distance: 102.7
click at [587, 337] on div "Lot size 326,329.000 Quantity 1 Trucks 0.1 Total 326,329 Door N/A Production Li…" at bounding box center [455, 373] width 624 height 121
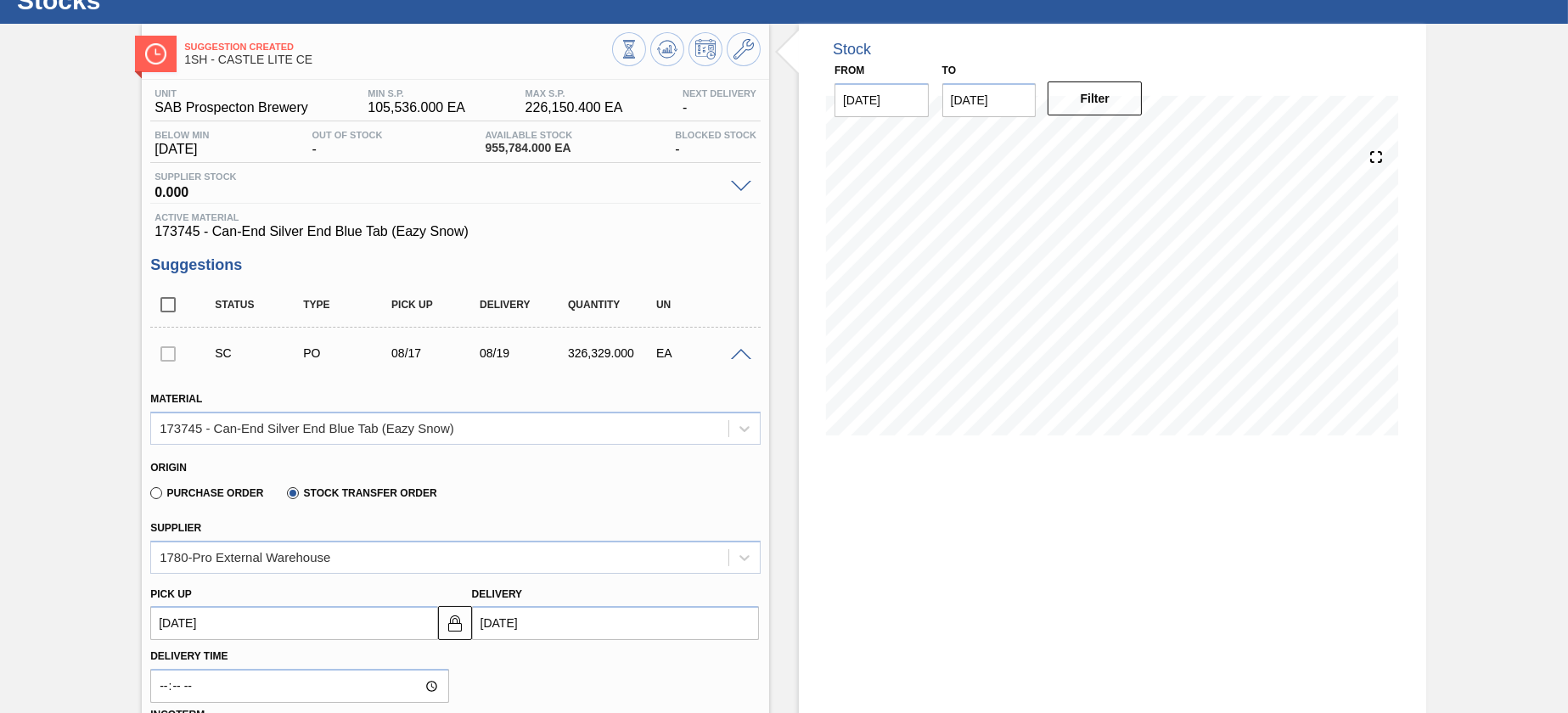
scroll to position [0, 0]
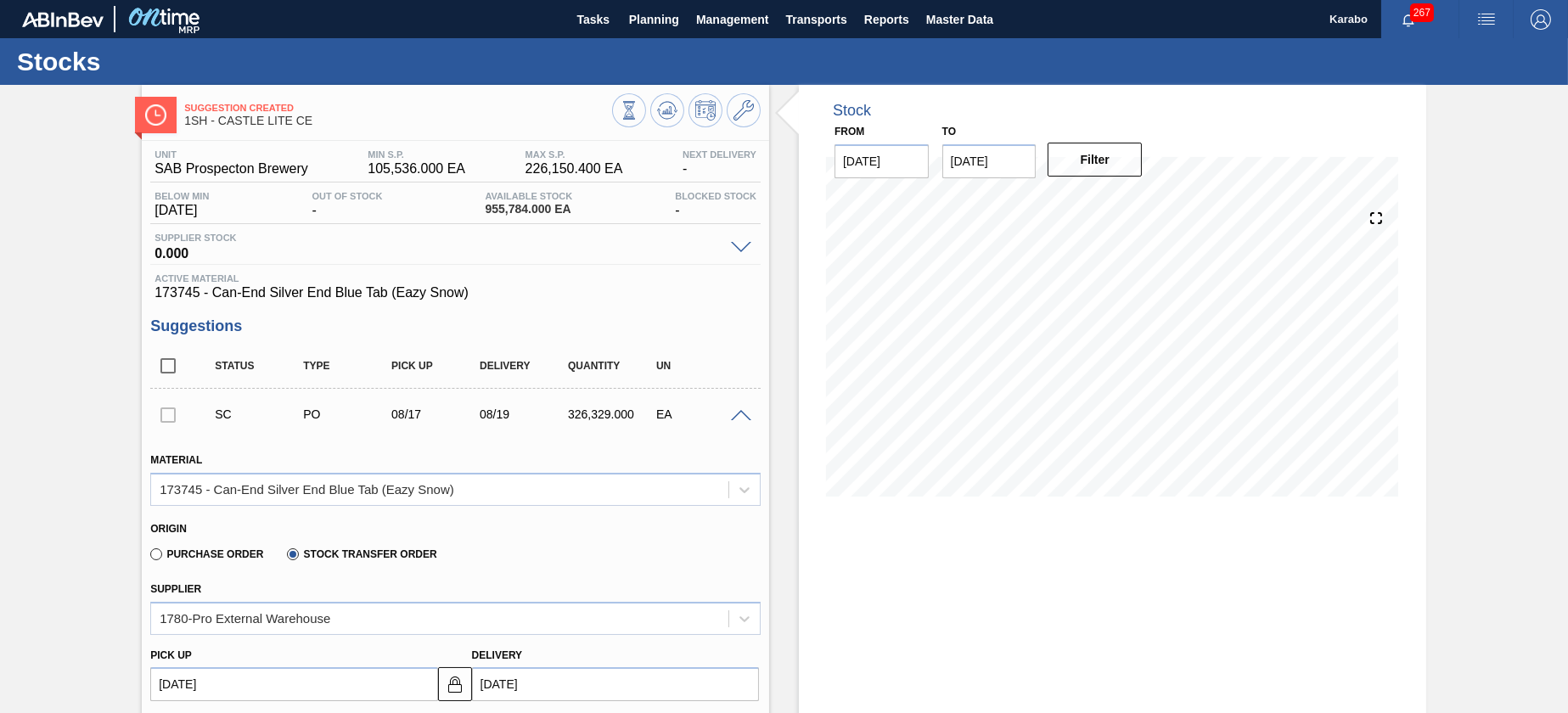
click at [742, 417] on span at bounding box center [741, 416] width 20 height 12
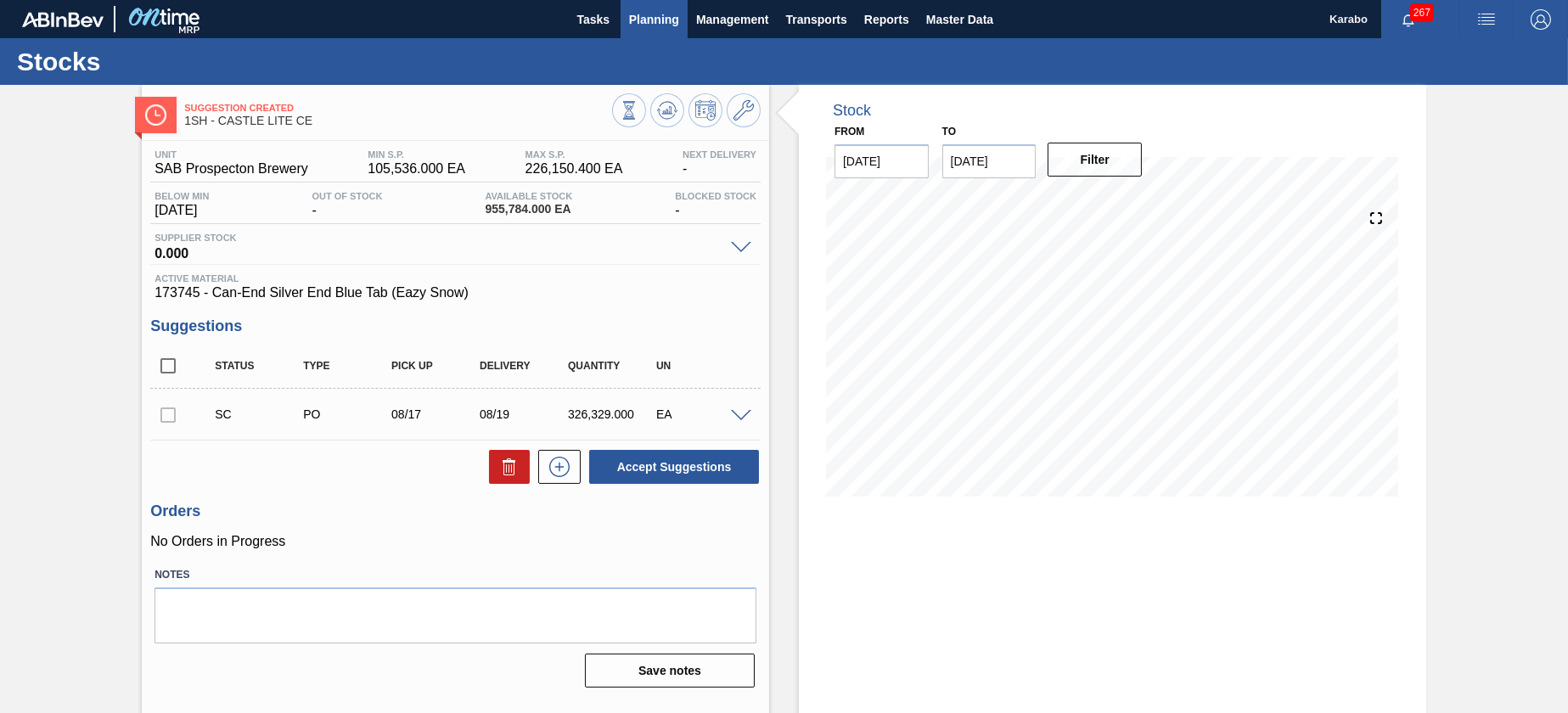
click at [652, 31] on button "Planning" at bounding box center [654, 18] width 67 height 38
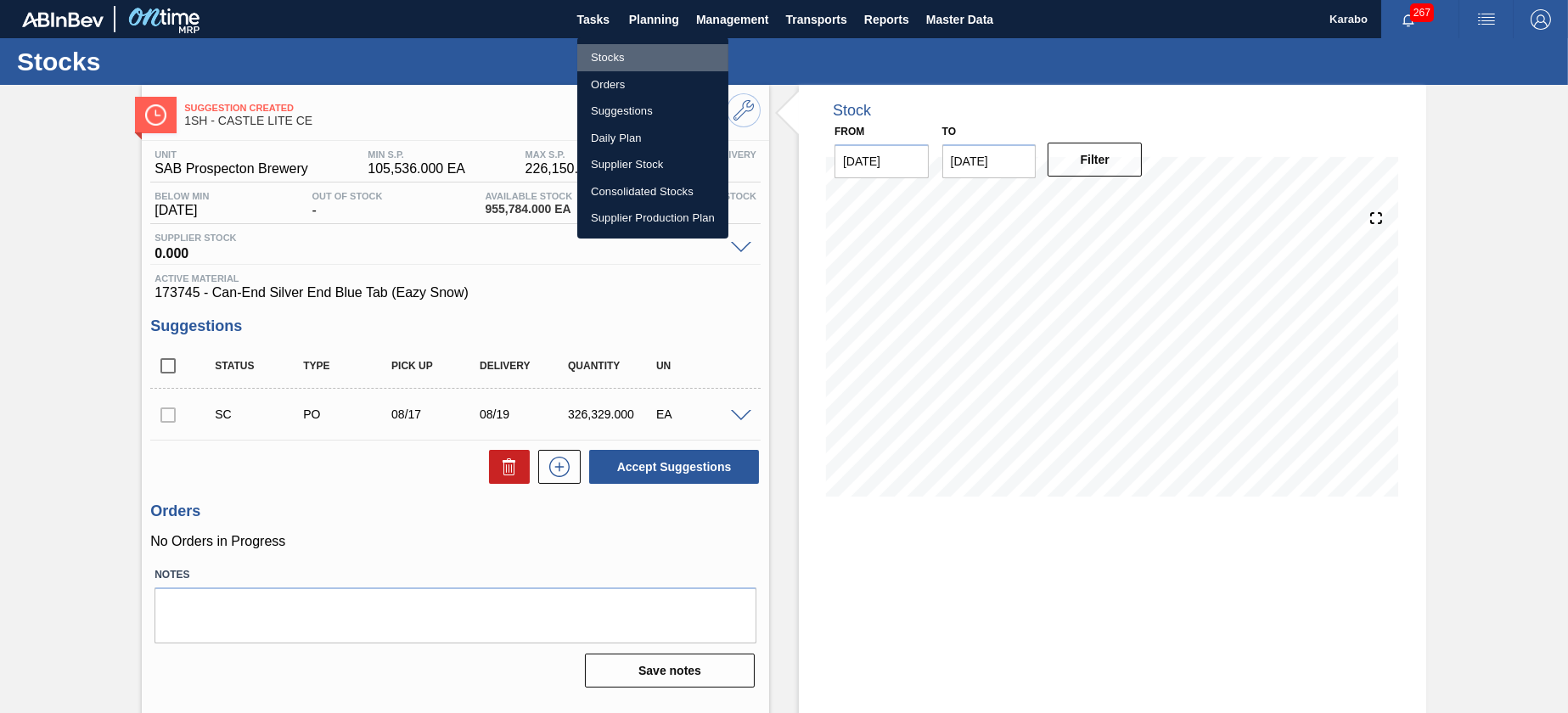
click at [648, 48] on li "Stocks" at bounding box center [653, 57] width 151 height 27
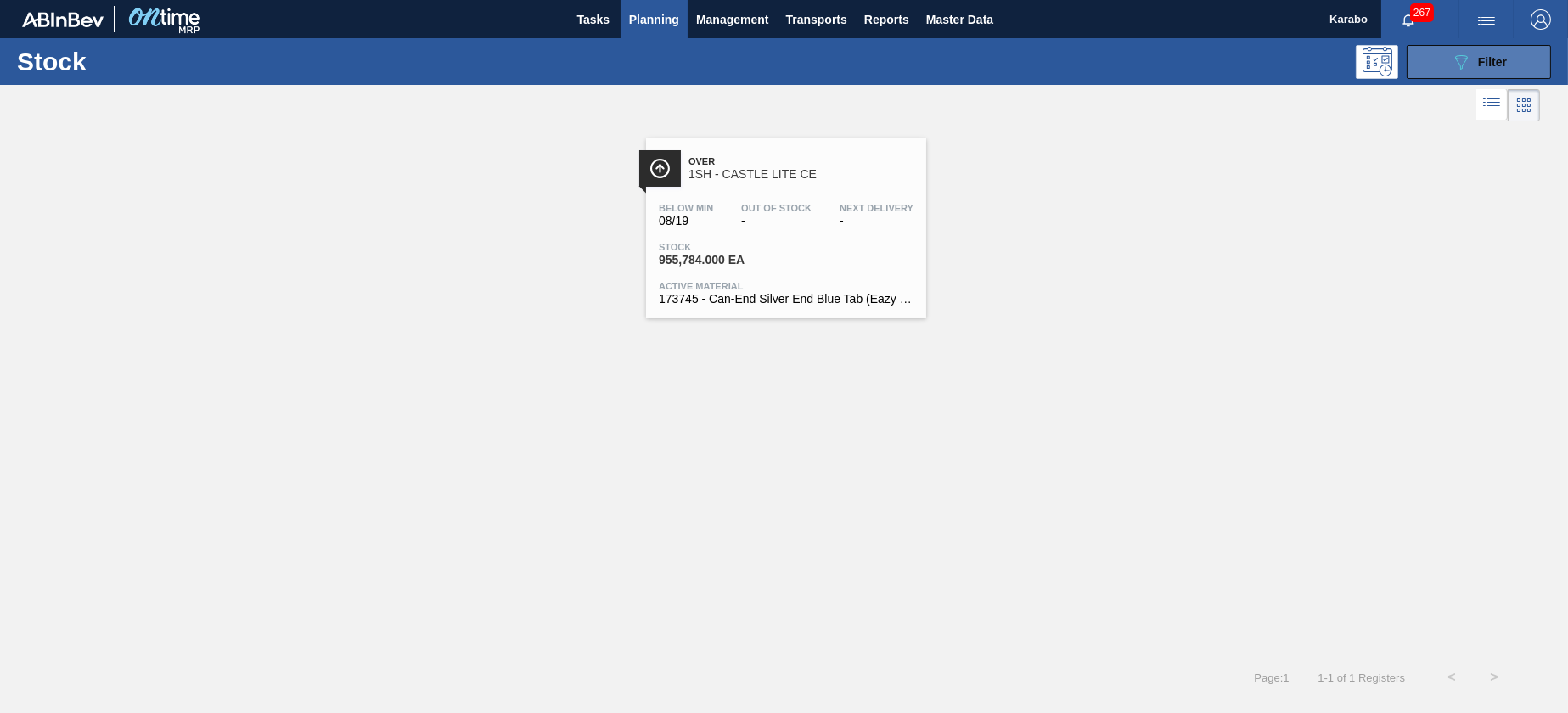
click at [1506, 62] on span "Filter" at bounding box center [1492, 61] width 29 height 13
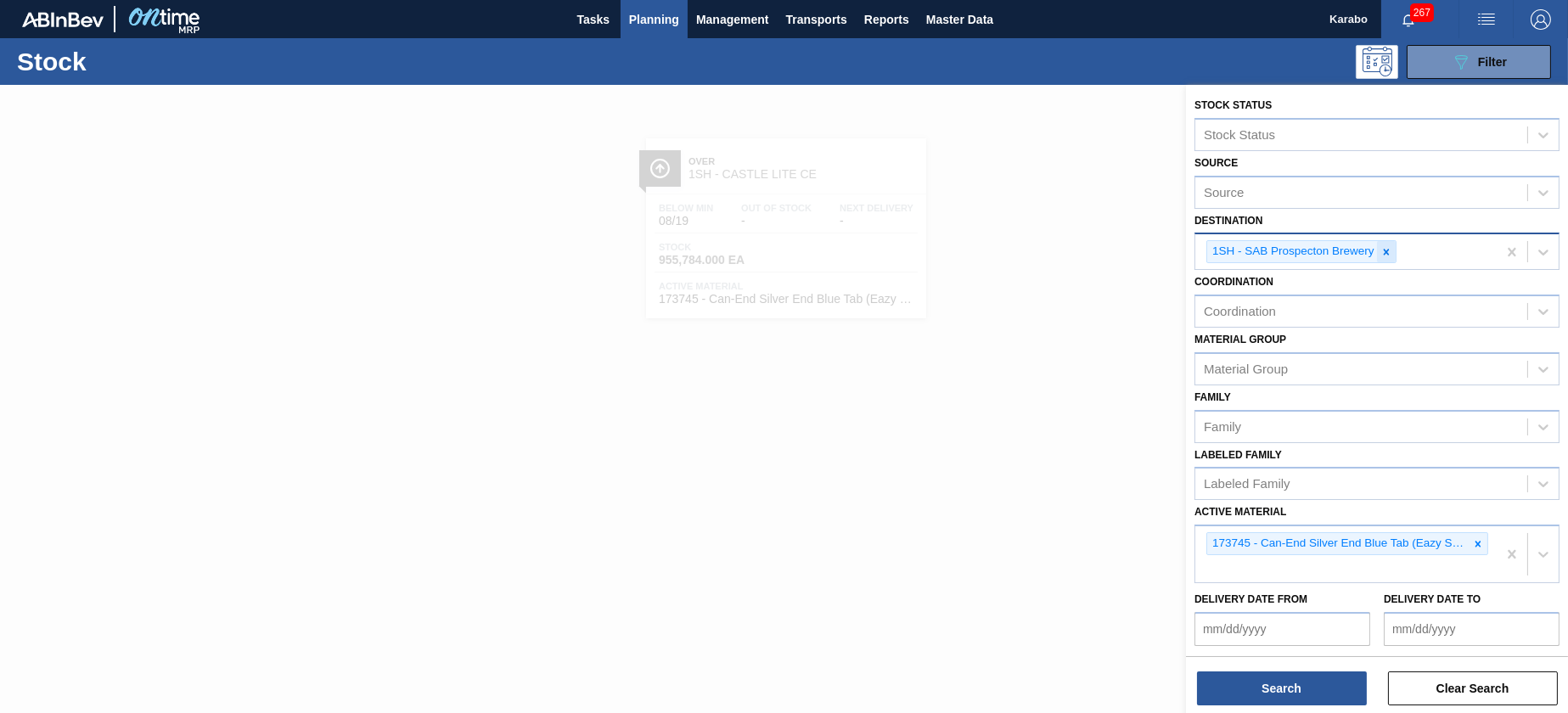
click at [1384, 256] on icon at bounding box center [1387, 252] width 12 height 12
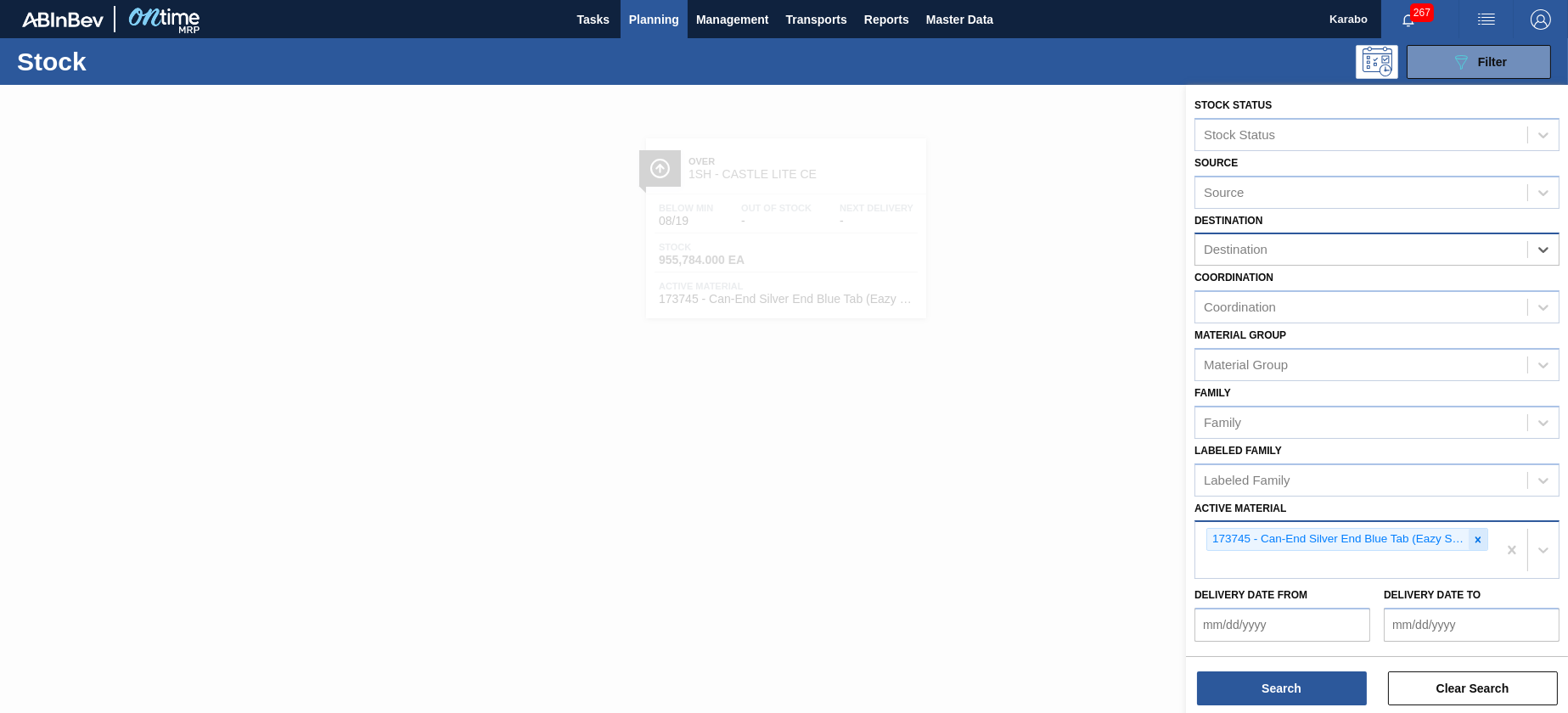
click at [1483, 529] on div at bounding box center [1478, 539] width 18 height 21
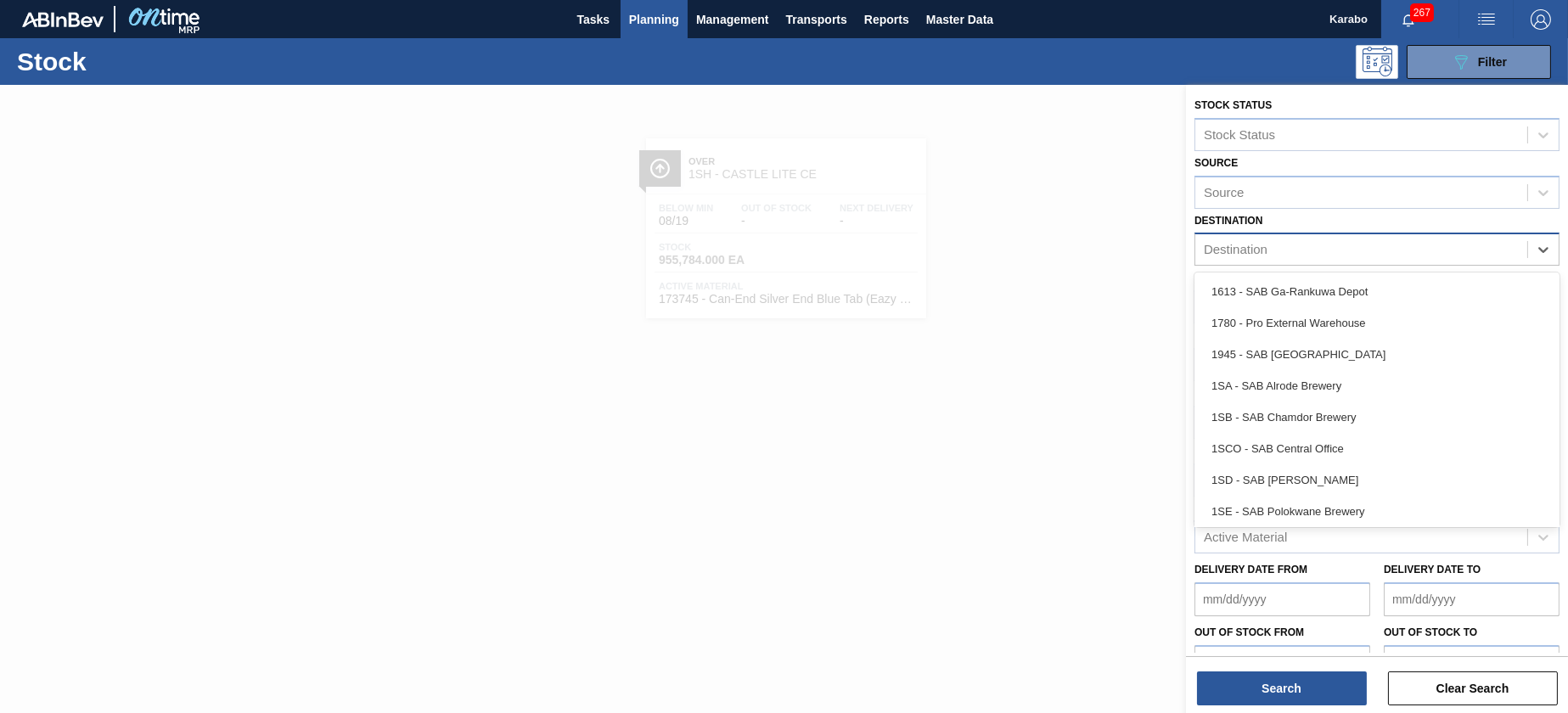
click at [1344, 255] on div "Destination" at bounding box center [1362, 250] width 332 height 25
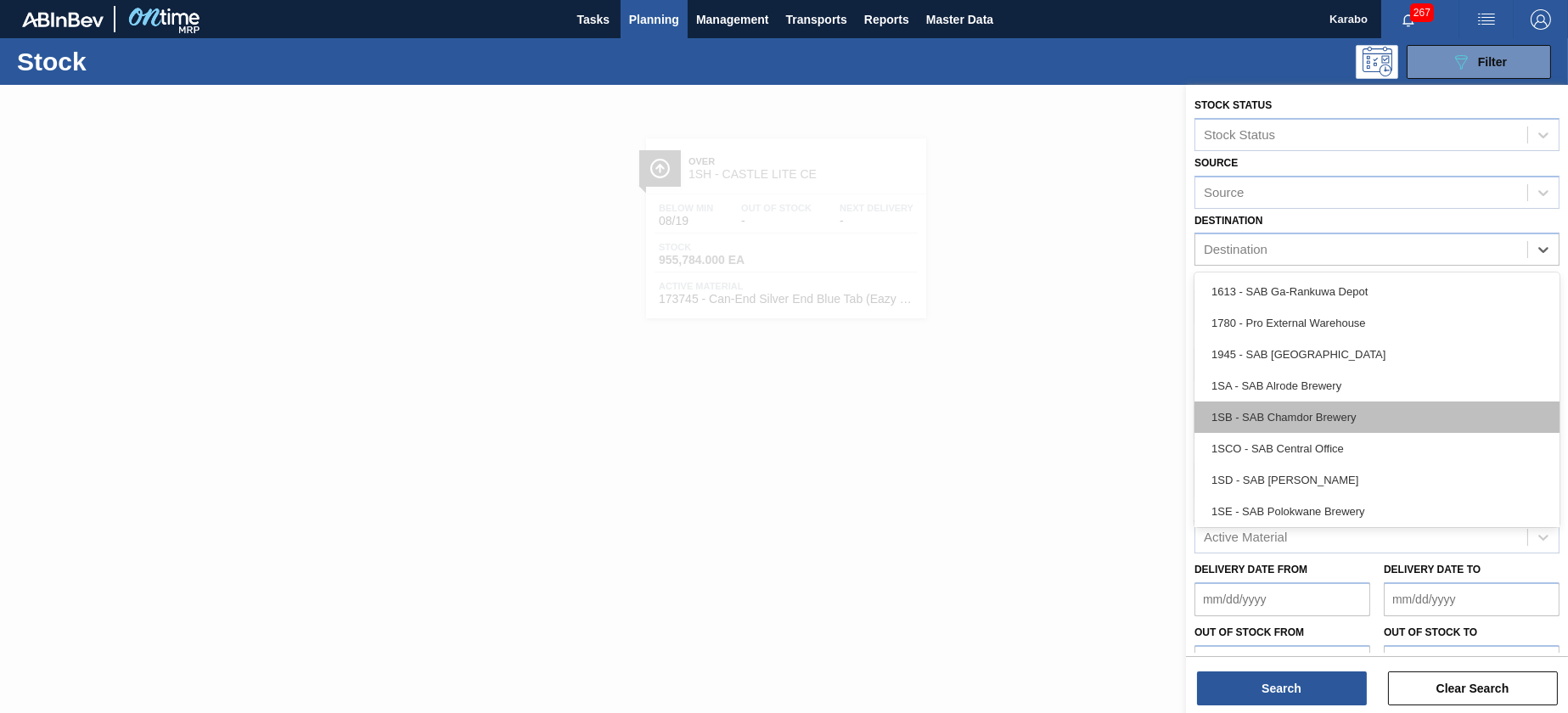
scroll to position [97, 0]
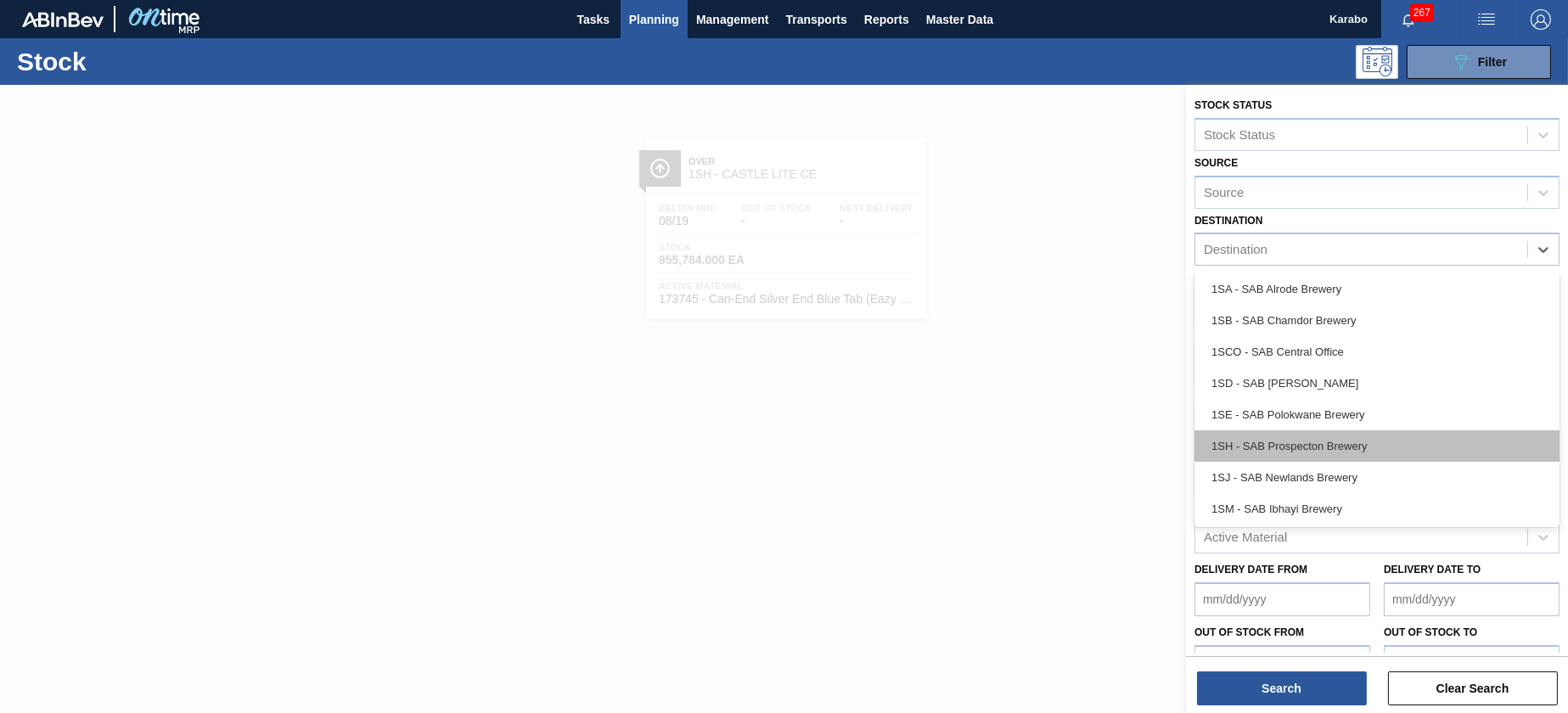
click at [1315, 431] on div "1SH - SAB Prospecton Brewery" at bounding box center [1377, 446] width 365 height 32
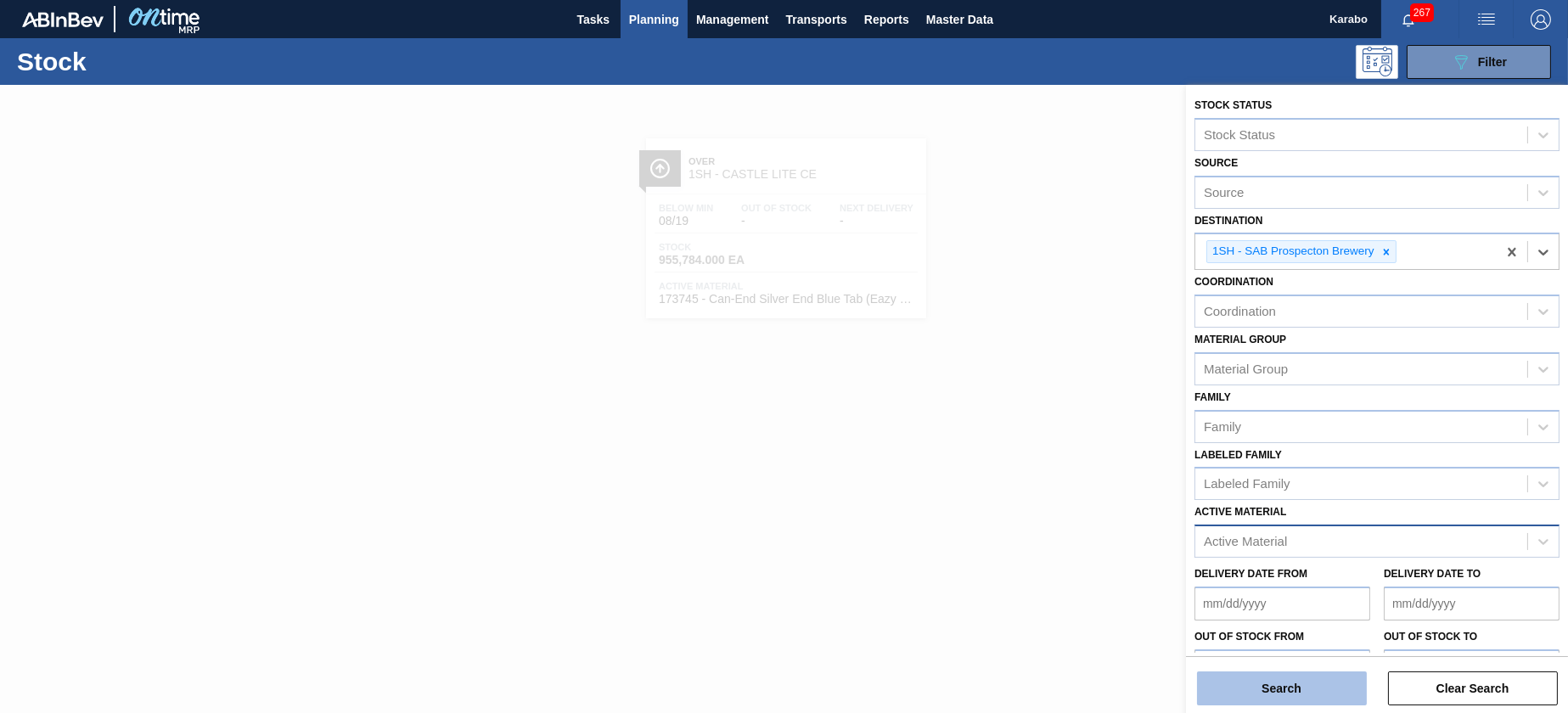
click at [1309, 681] on button "Search" at bounding box center [1282, 688] width 170 height 34
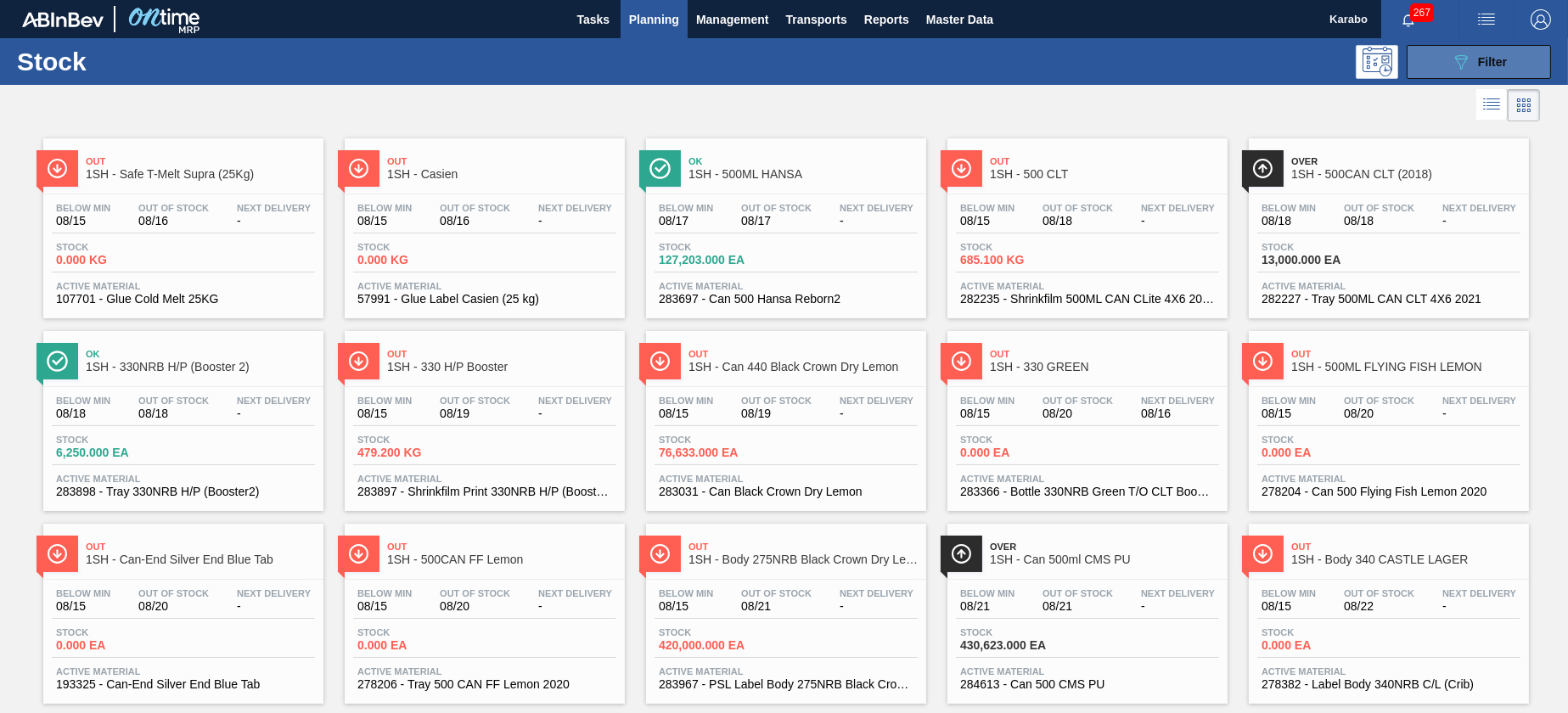
click at [1443, 54] on button "089F7B8B-B2A5-4AFE-B5C0-19BA573D28AC Filter" at bounding box center [1479, 61] width 144 height 34
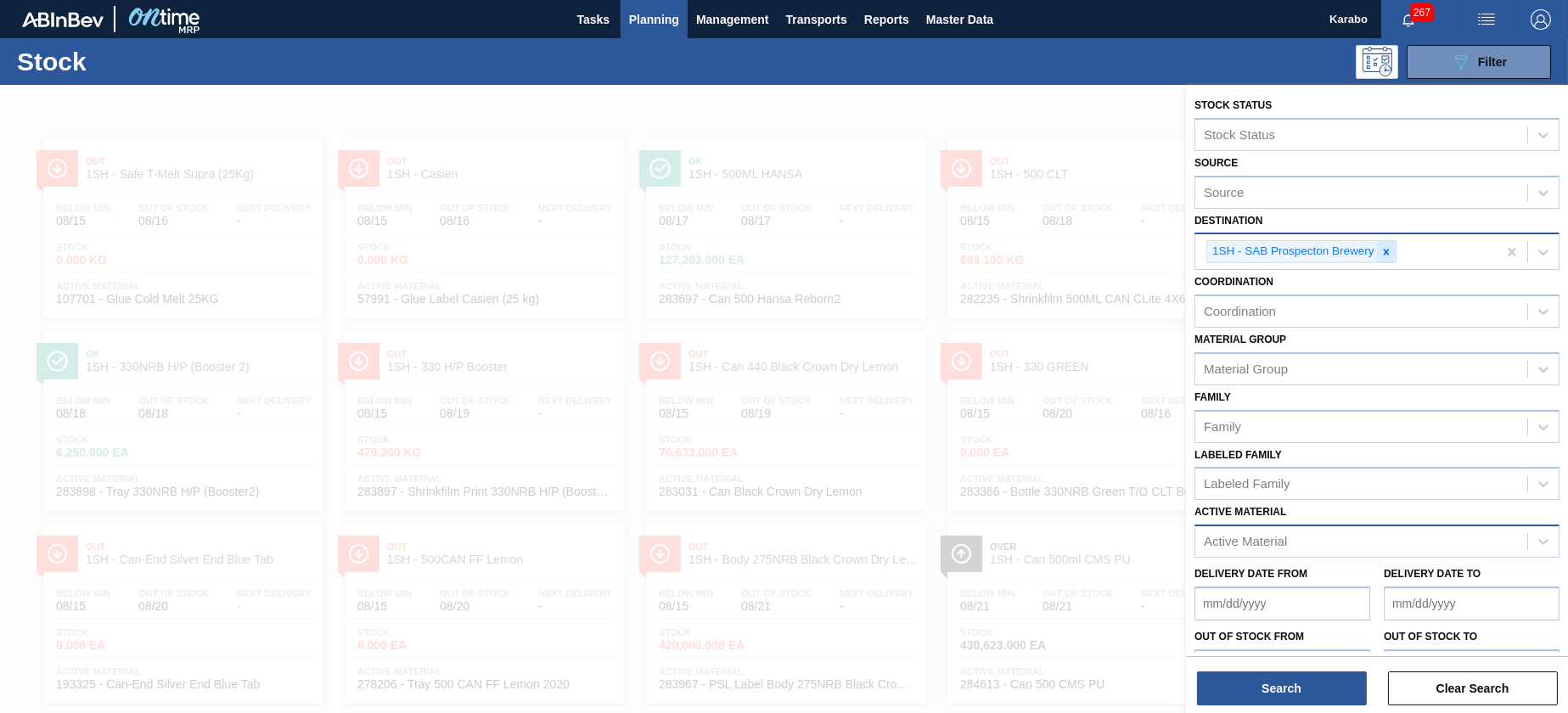
click at [1391, 248] on icon at bounding box center [1387, 252] width 12 height 12
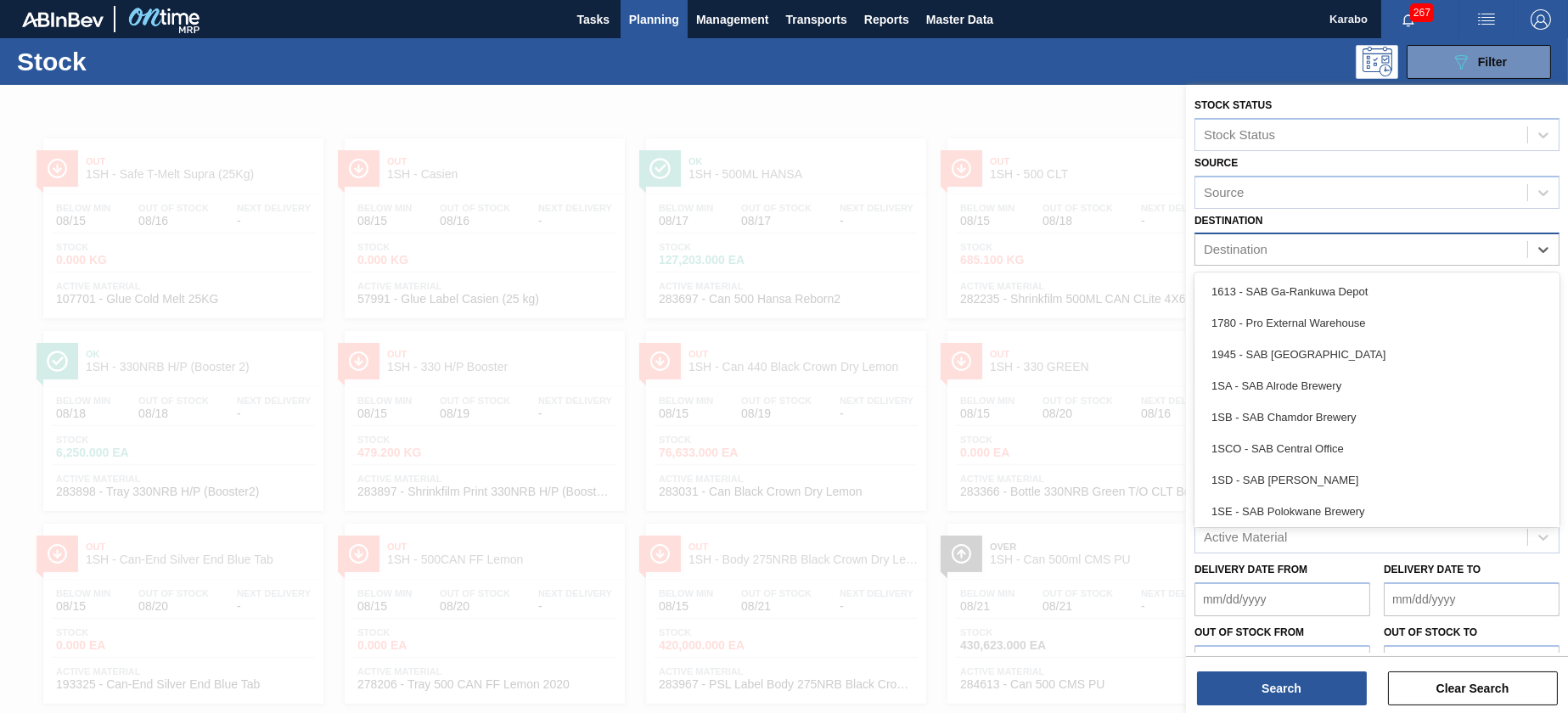
click at [1429, 248] on div "Destination" at bounding box center [1362, 250] width 332 height 25
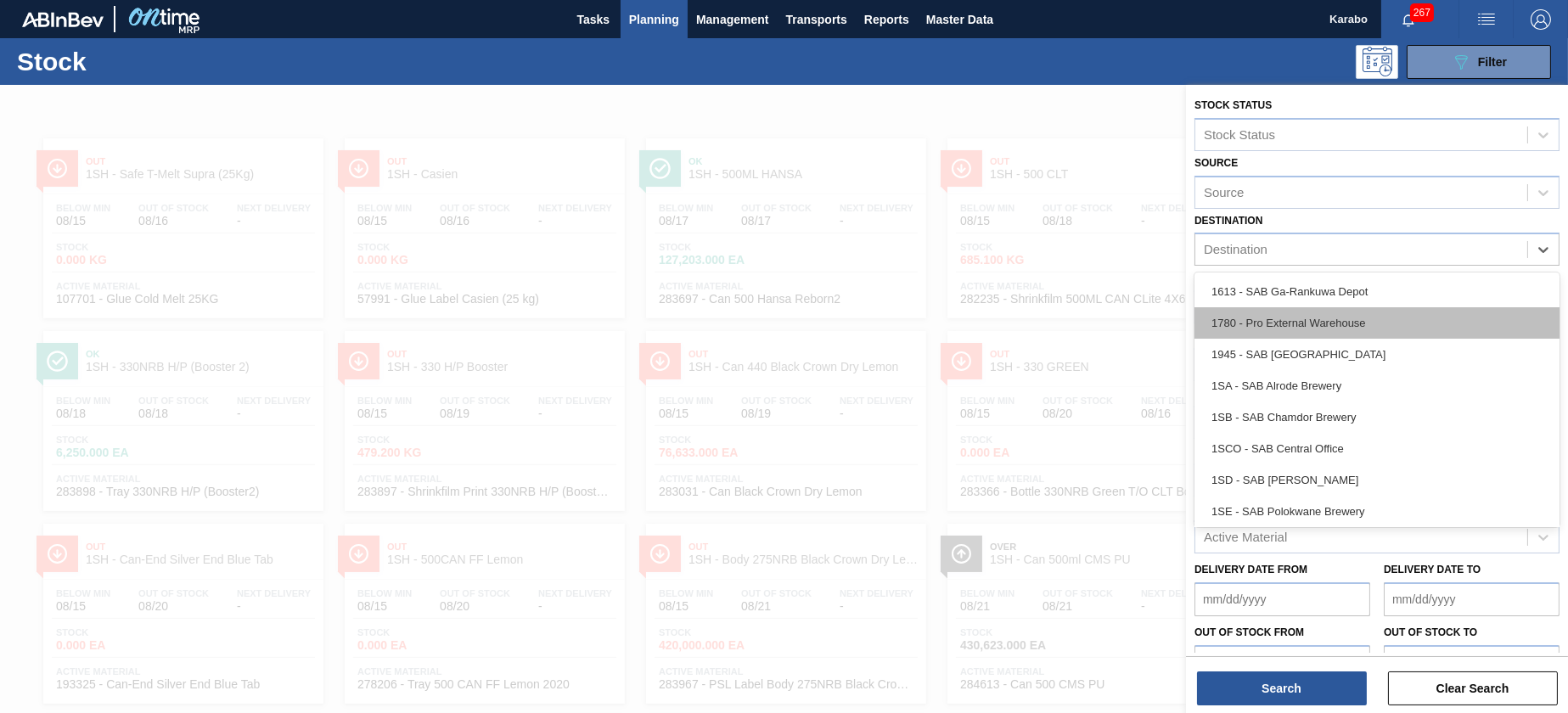
click at [1311, 324] on div "1780 - Pro External Warehouse" at bounding box center [1377, 323] width 365 height 32
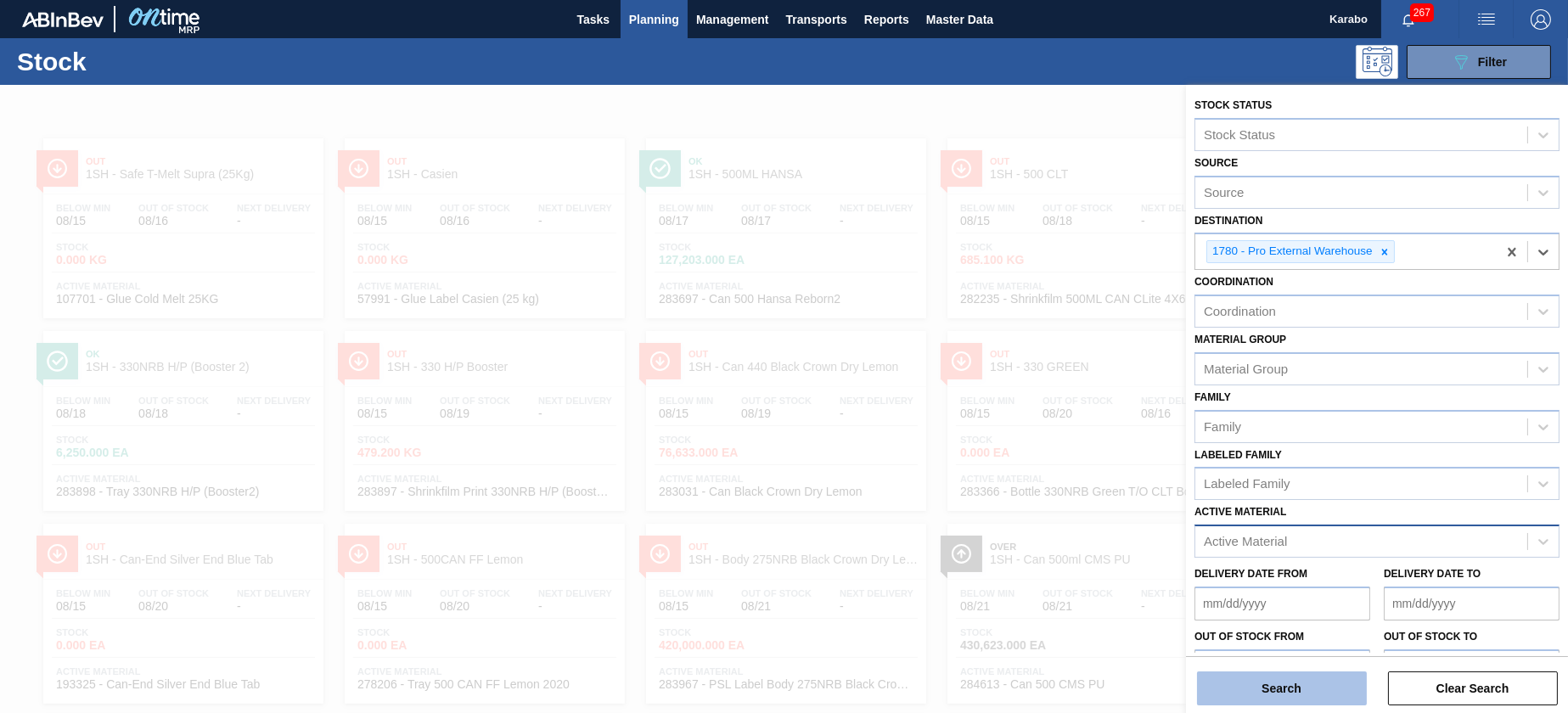
click at [1306, 684] on button "Search" at bounding box center [1282, 688] width 170 height 34
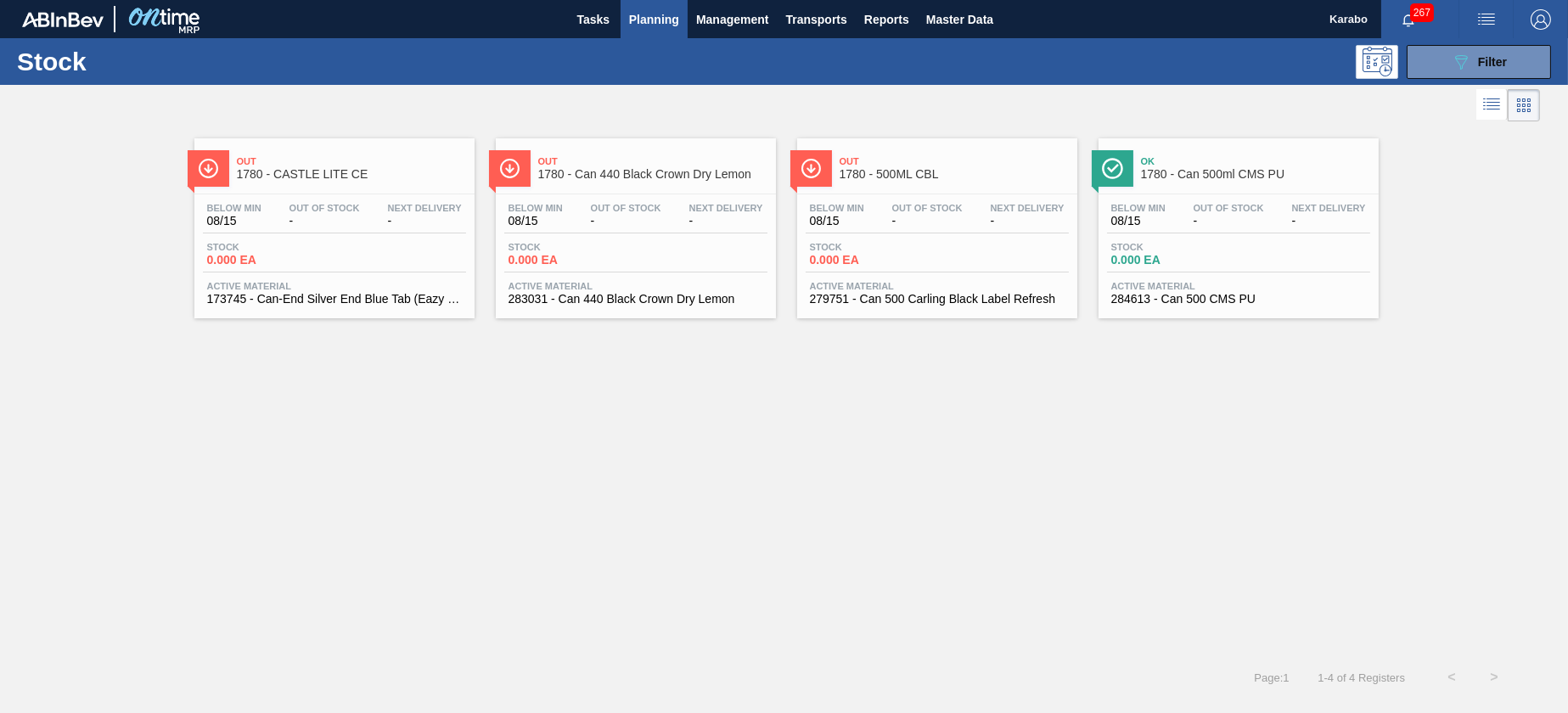
click at [666, 269] on div "Stock 0.000 EA" at bounding box center [636, 256] width 264 height 31
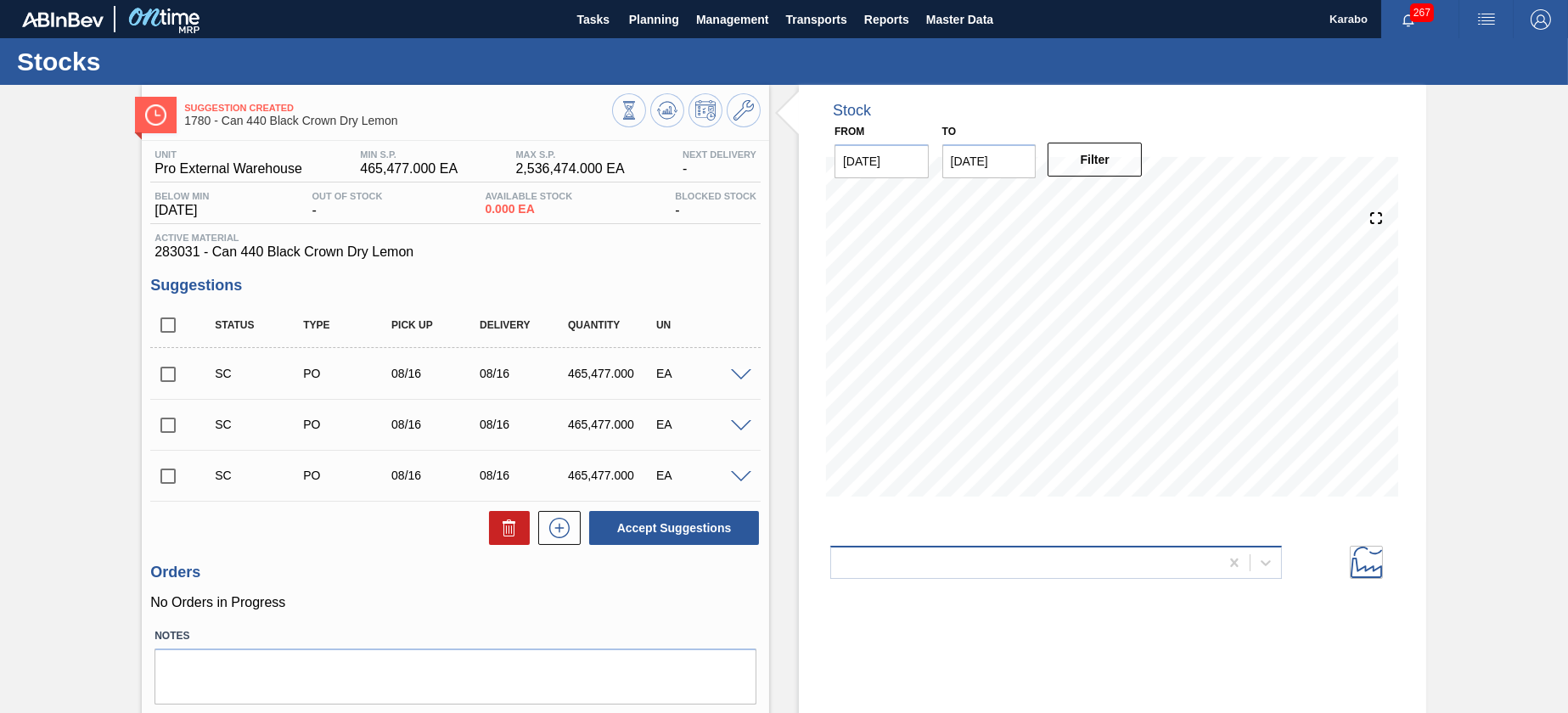
click at [1001, 558] on div at bounding box center [1025, 562] width 388 height 25
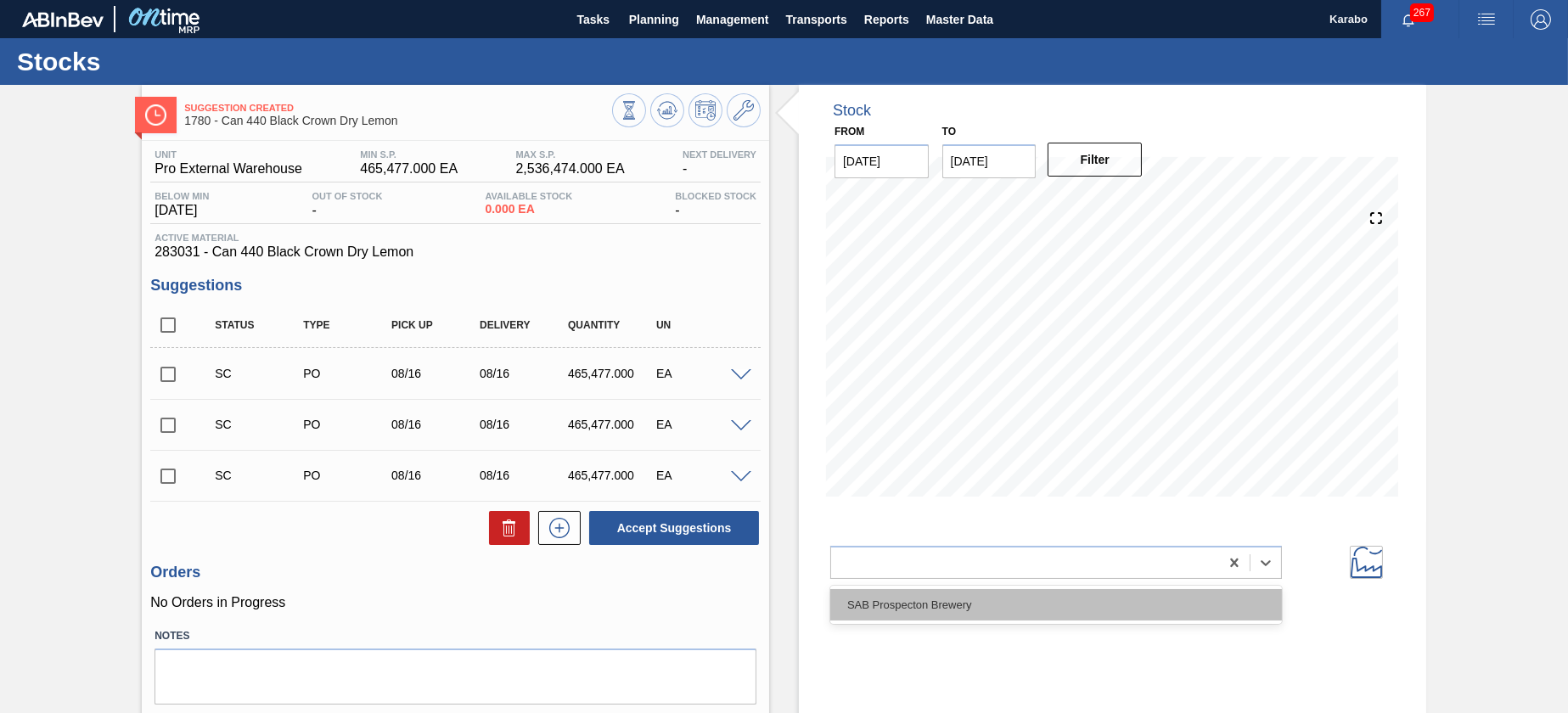
click at [1004, 605] on div "SAB Prospecton Brewery" at bounding box center [1056, 605] width 452 height 32
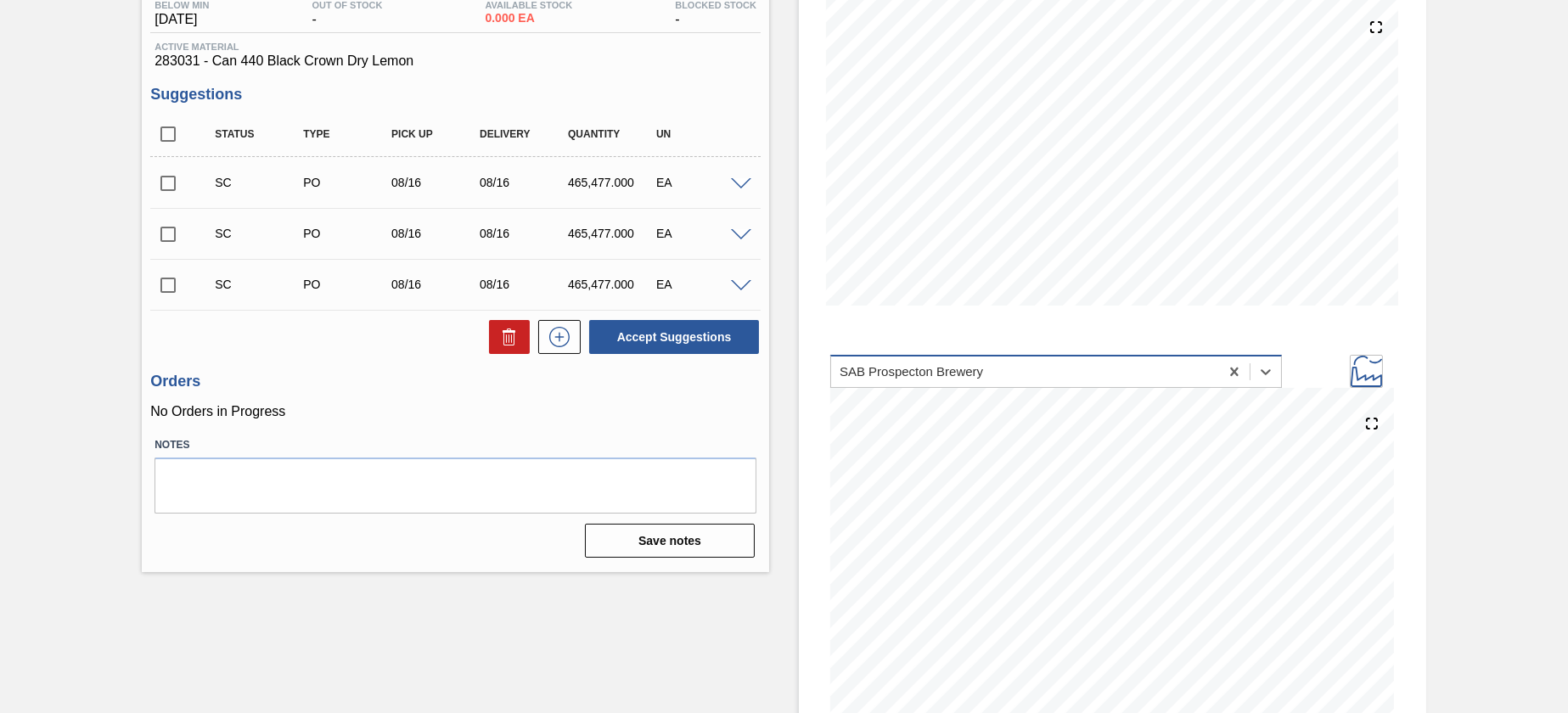
scroll to position [214, 0]
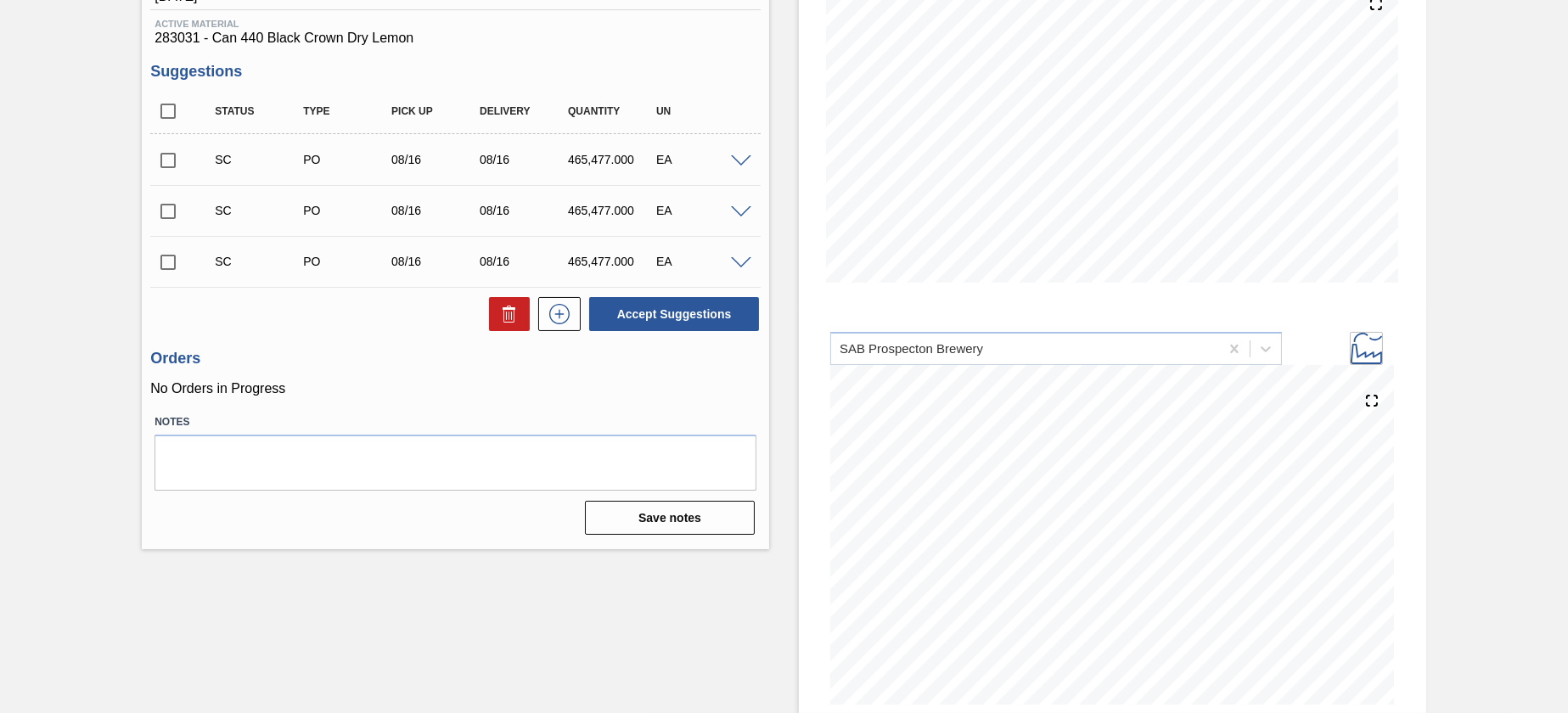
click at [1373, 356] on icon at bounding box center [1367, 349] width 32 height 32
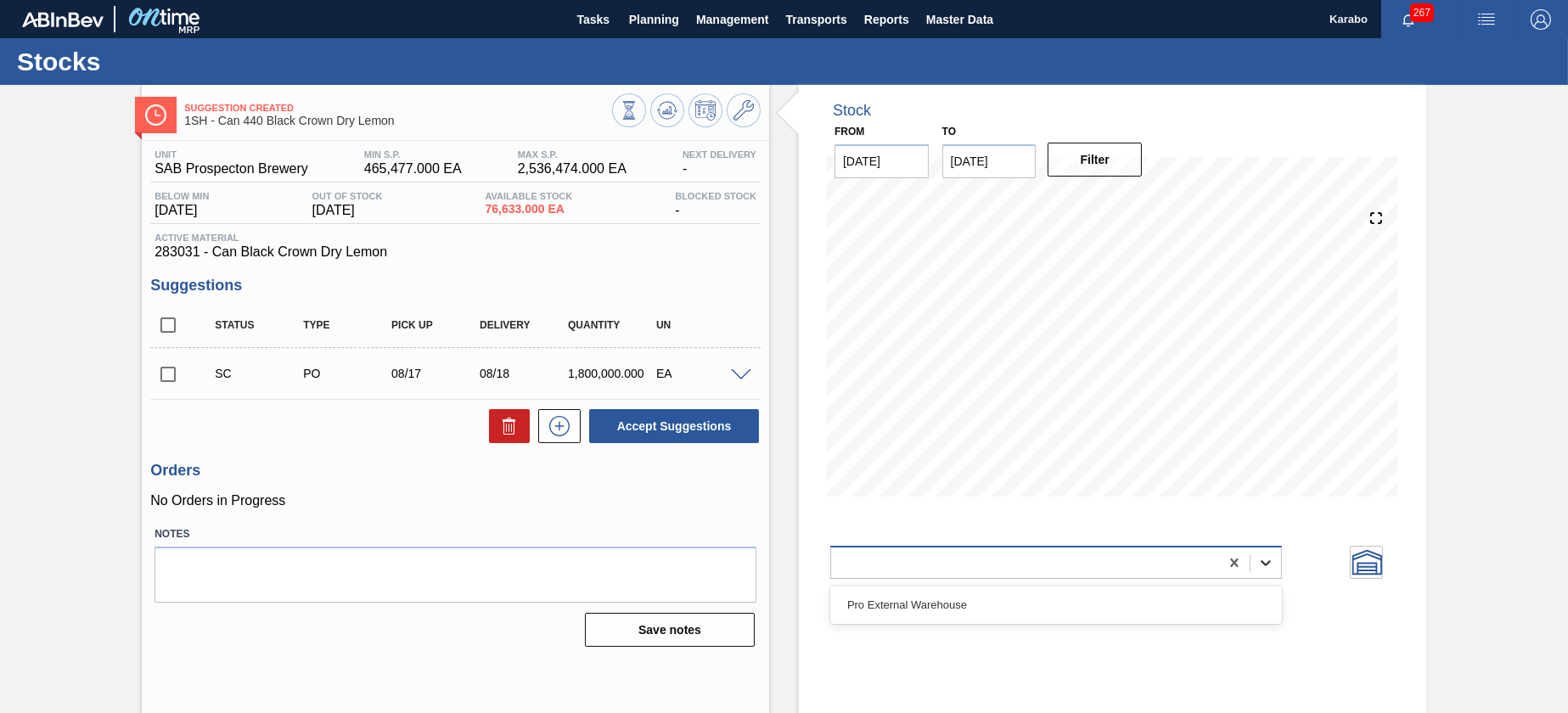
click at [1261, 561] on icon at bounding box center [1265, 562] width 17 height 17
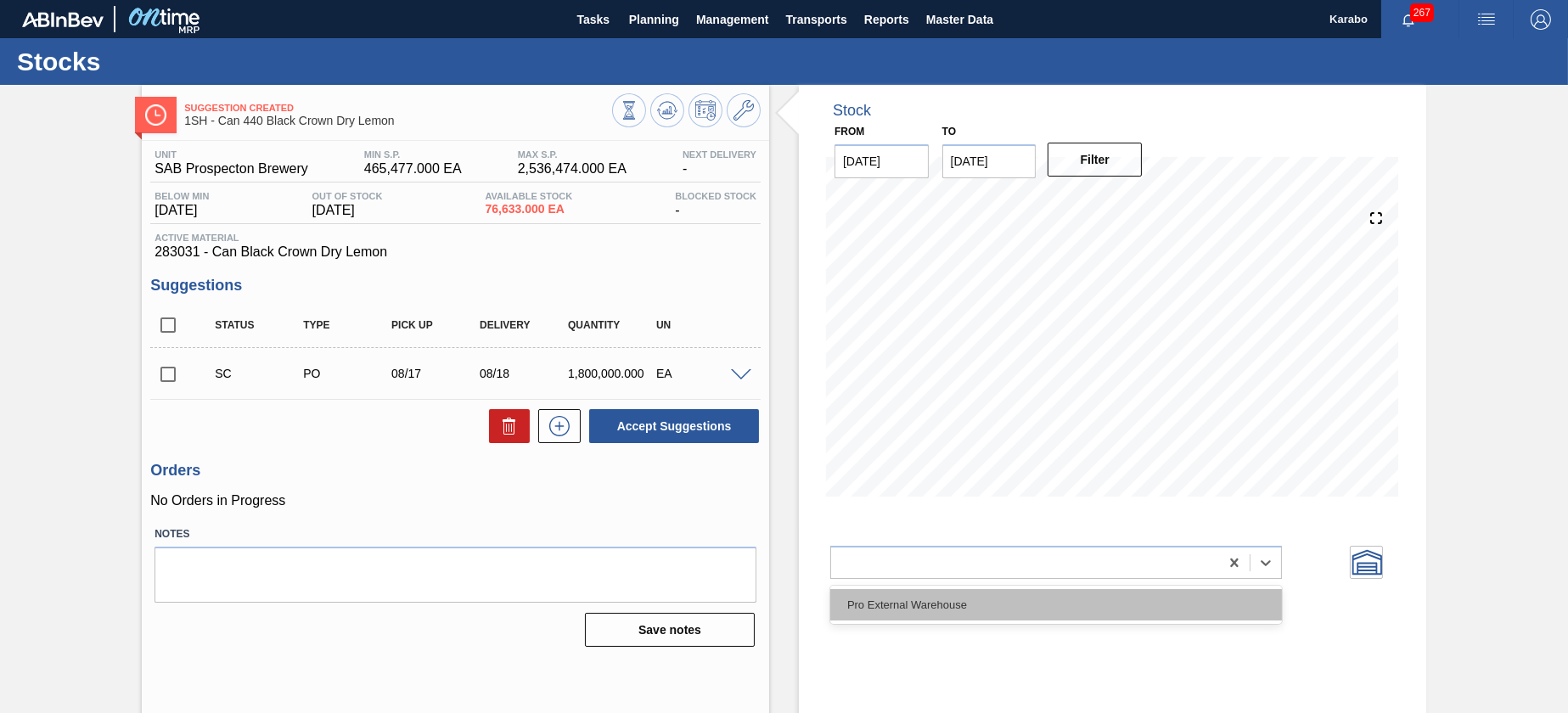
click at [1179, 617] on div "Pro External Warehouse" at bounding box center [1056, 605] width 452 height 32
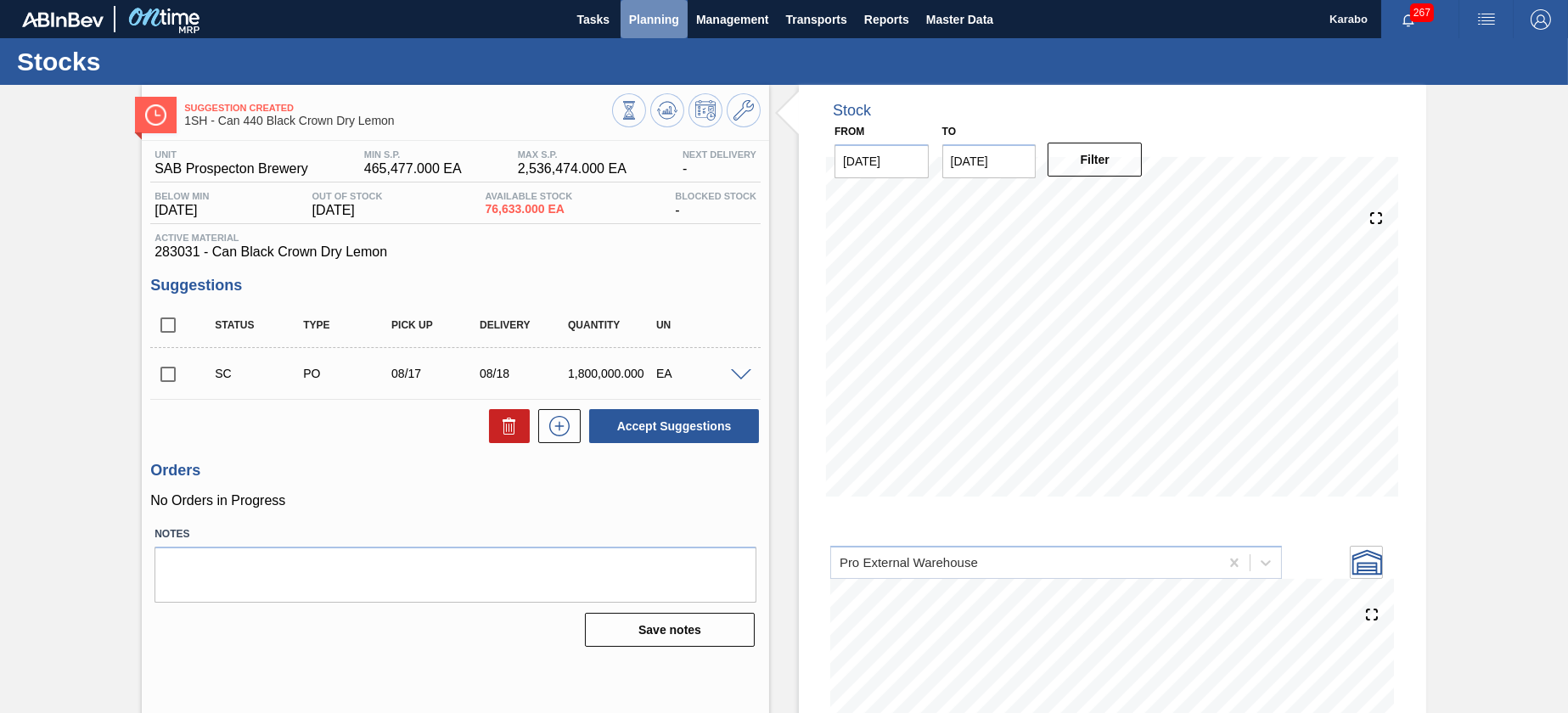
click at [660, 14] on span "Planning" at bounding box center [654, 19] width 50 height 20
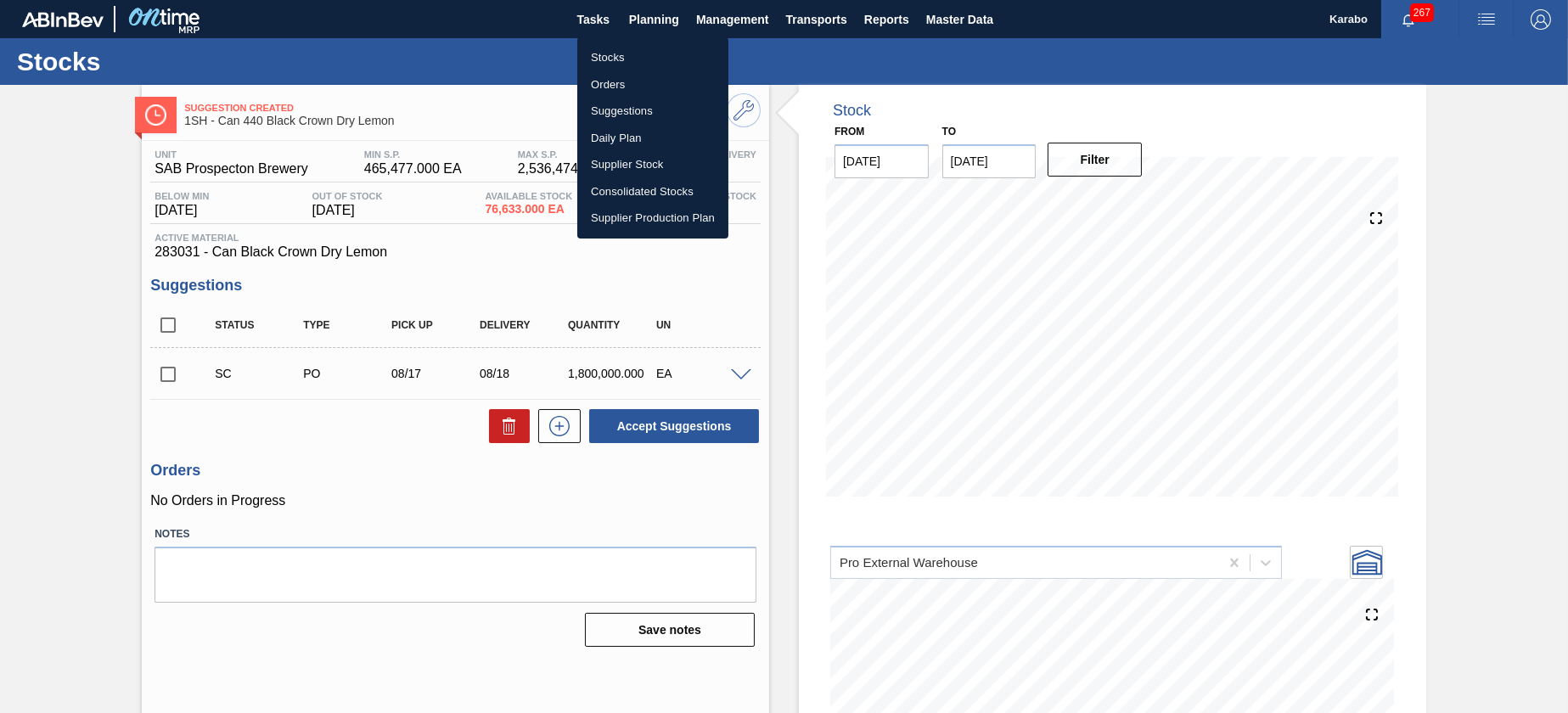
drag, startPoint x: 663, startPoint y: 56, endPoint x: 690, endPoint y: 62, distance: 27.7
click at [663, 56] on li "Stocks" at bounding box center [653, 57] width 151 height 27
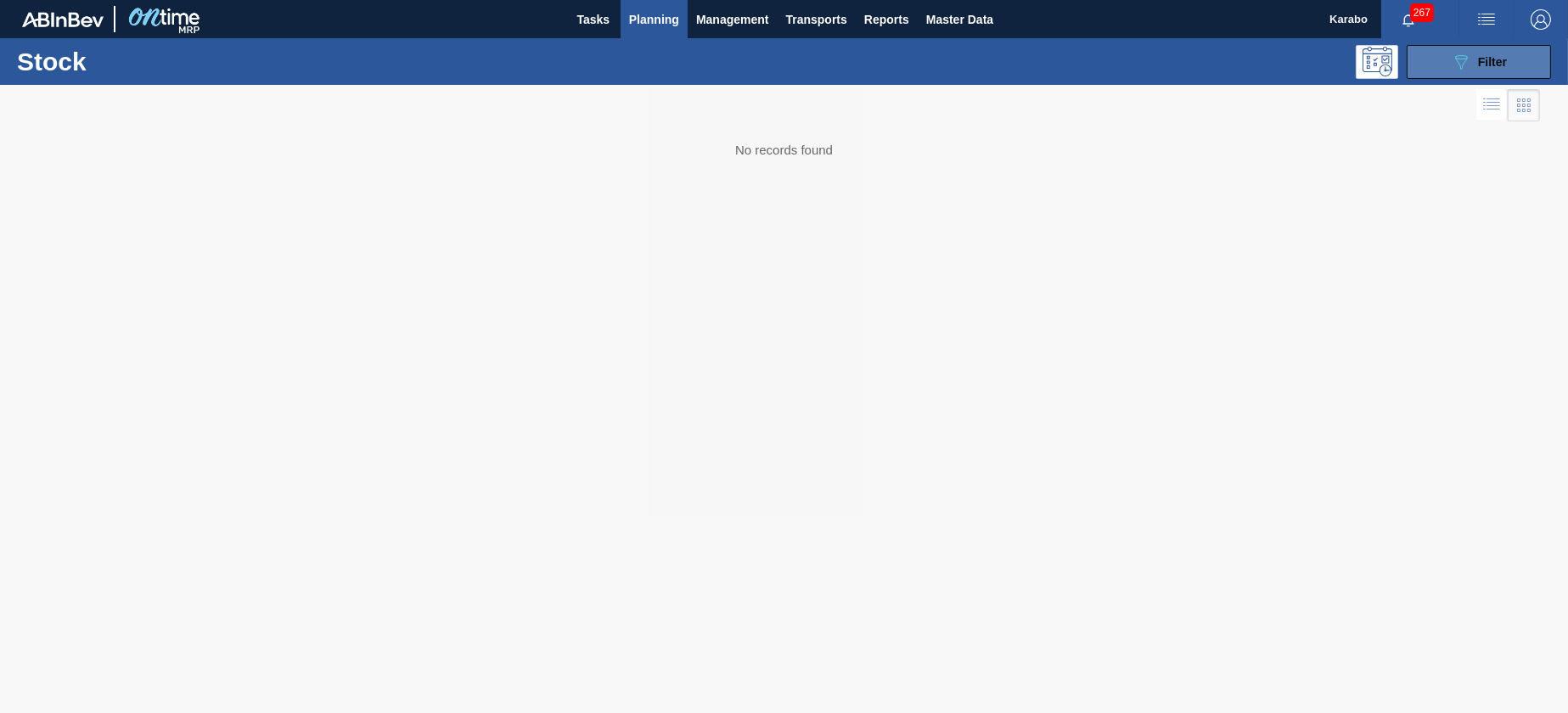
click at [1427, 69] on button "089F7B8B-B2A5-4AFE-B5C0-19BA573D28AC Filter" at bounding box center [1479, 61] width 144 height 34
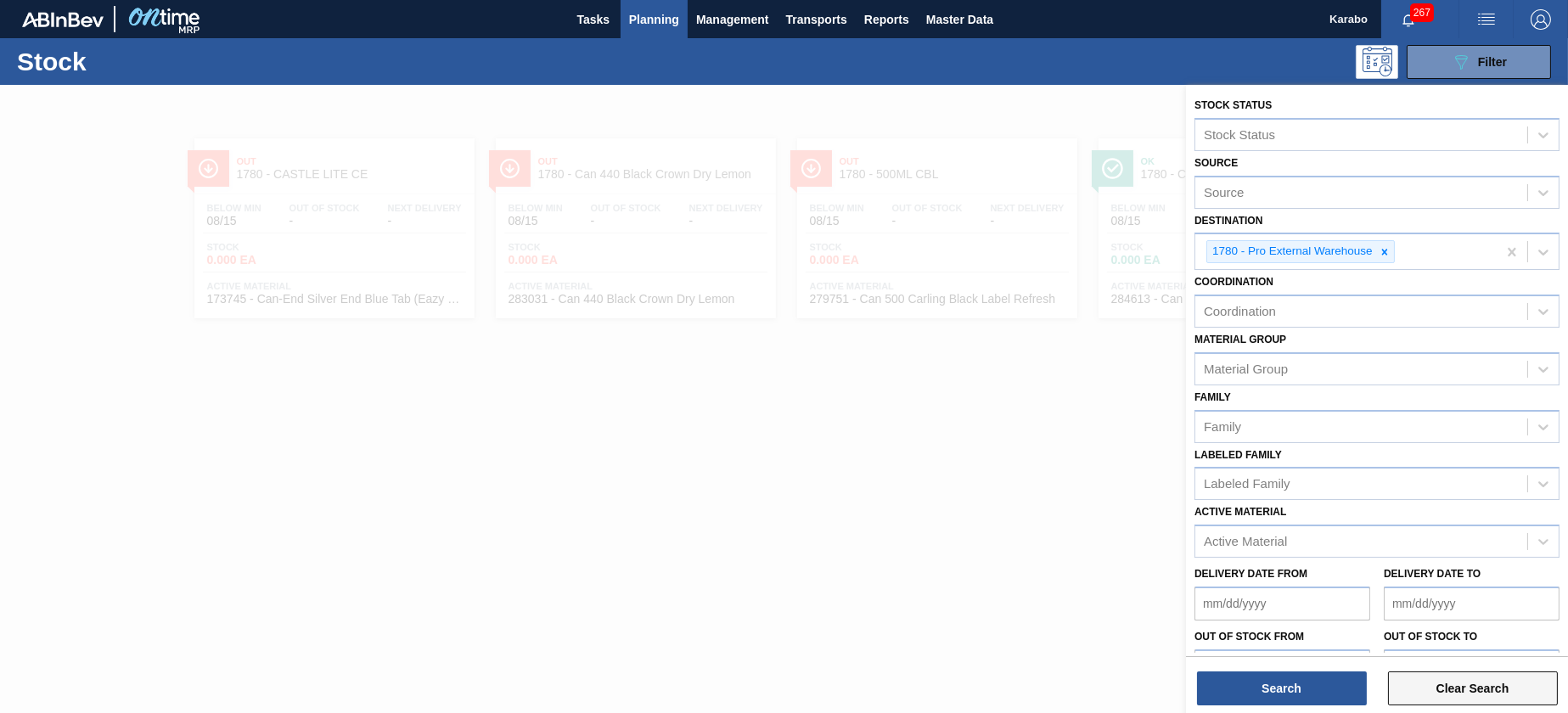
click at [1468, 693] on button "Clear Search" at bounding box center [1472, 688] width 170 height 34
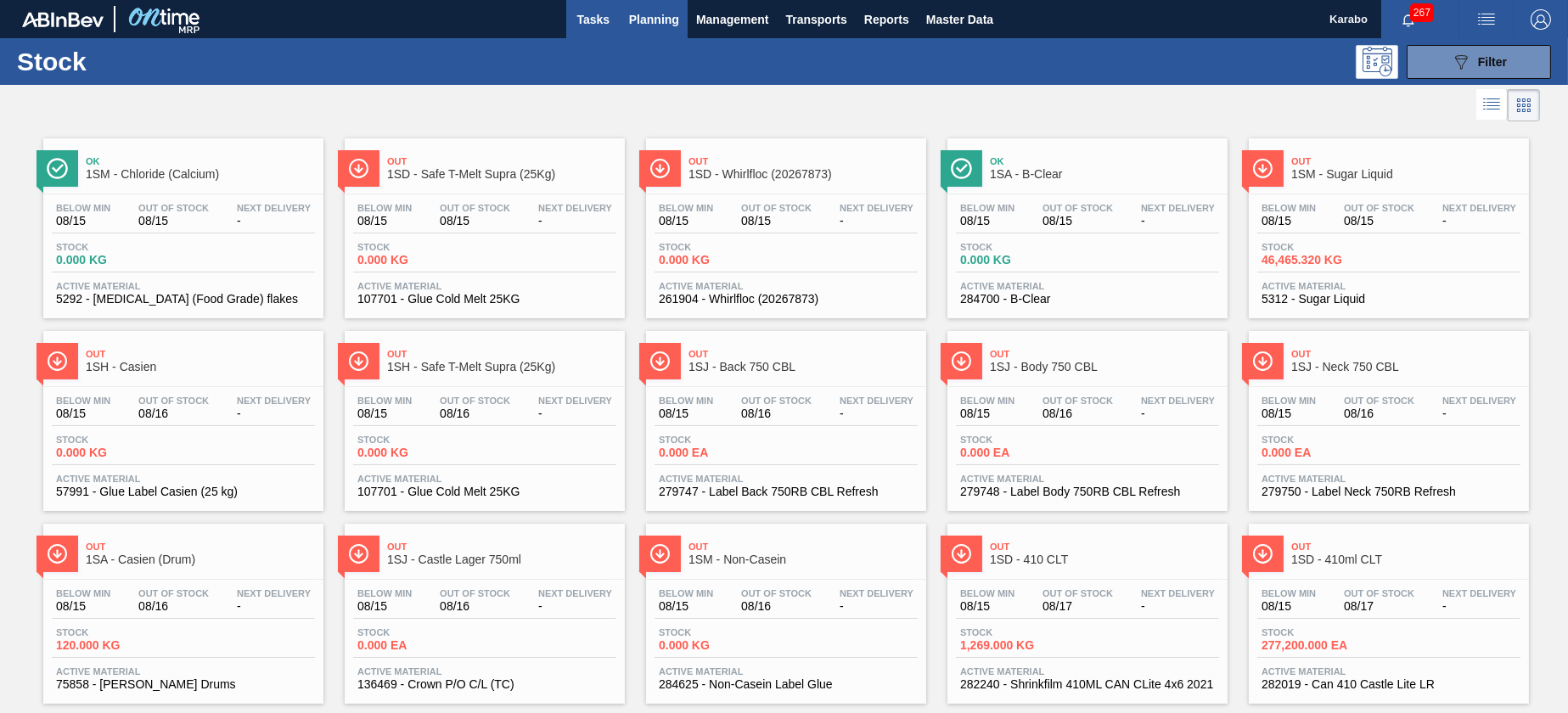
click at [602, 26] on span "Tasks" at bounding box center [593, 19] width 38 height 20
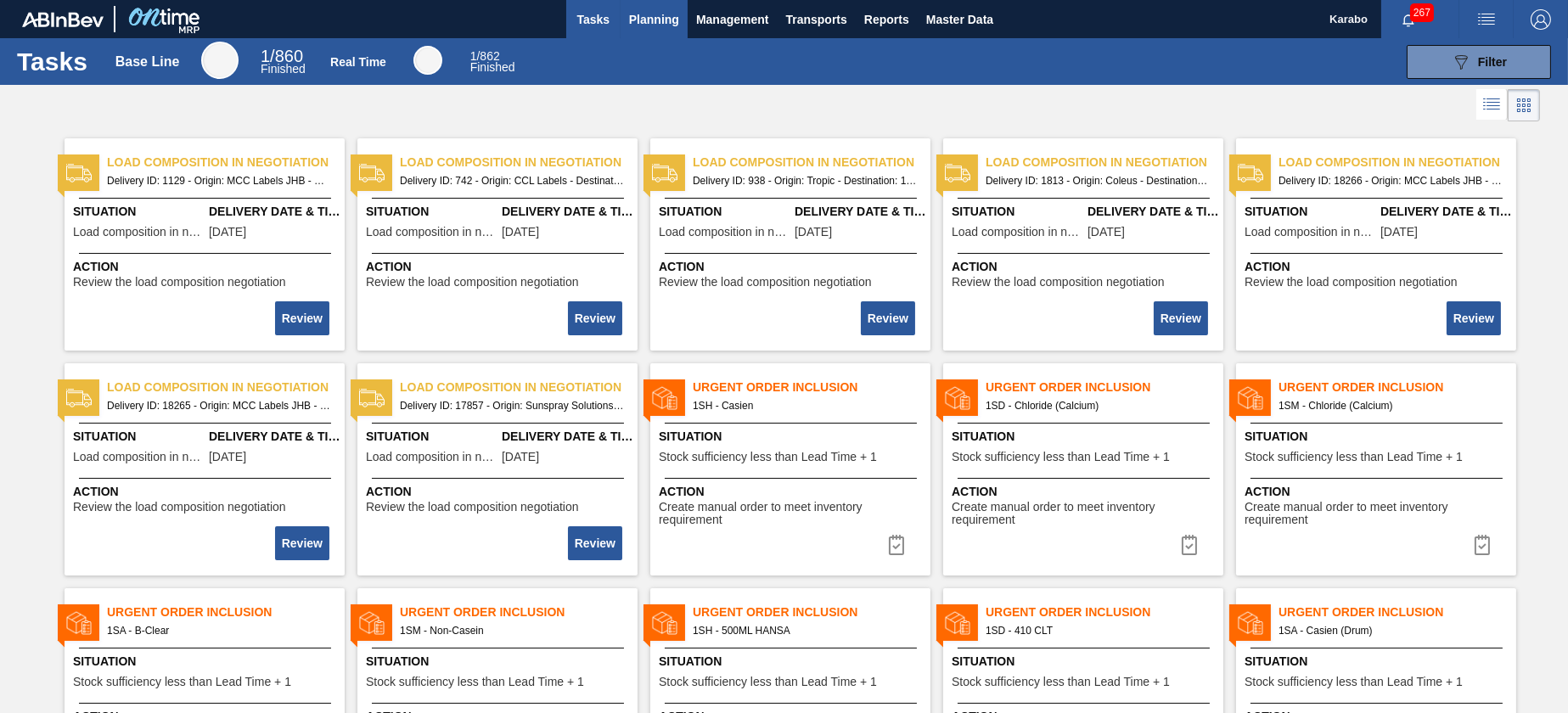
click at [659, 18] on span "Planning" at bounding box center [654, 19] width 50 height 20
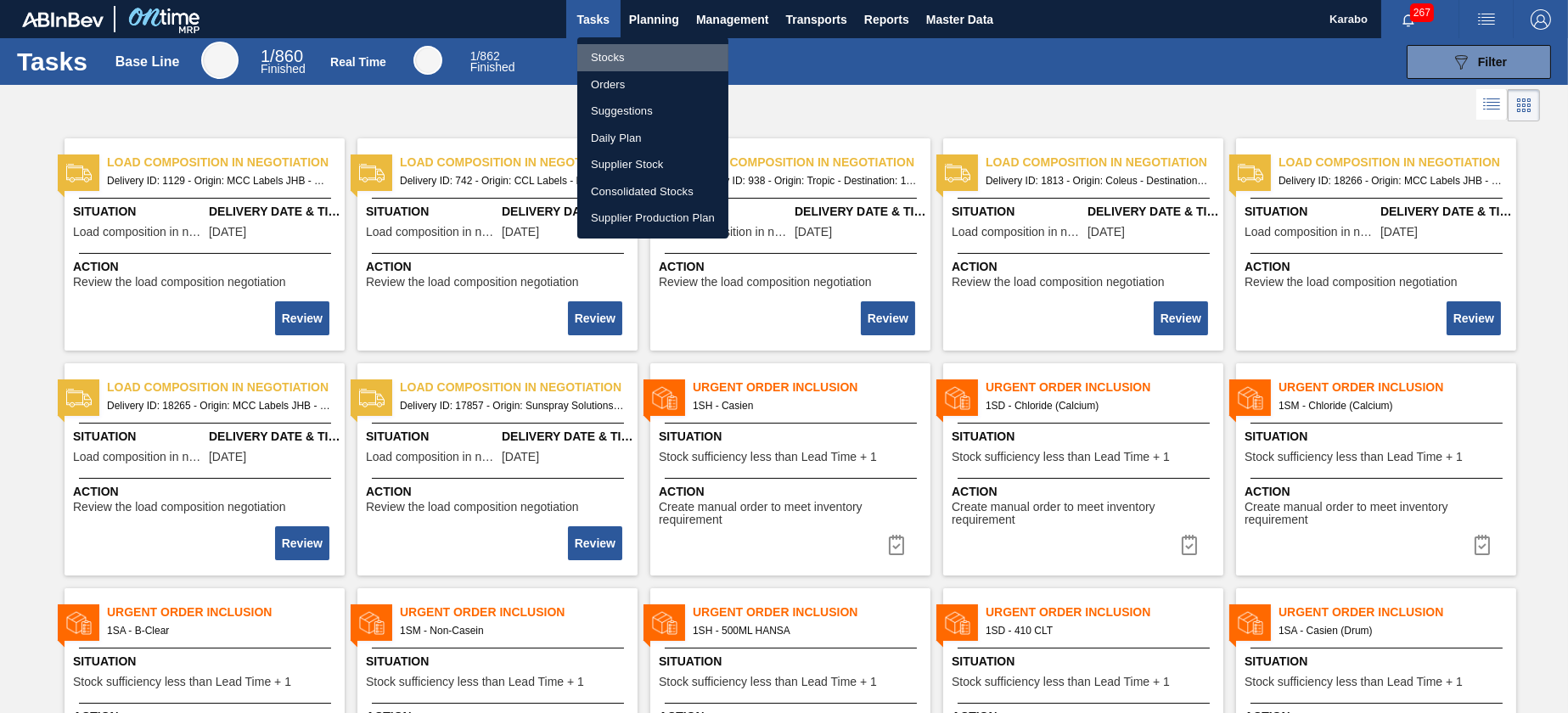
click at [642, 59] on li "Stocks" at bounding box center [653, 57] width 151 height 27
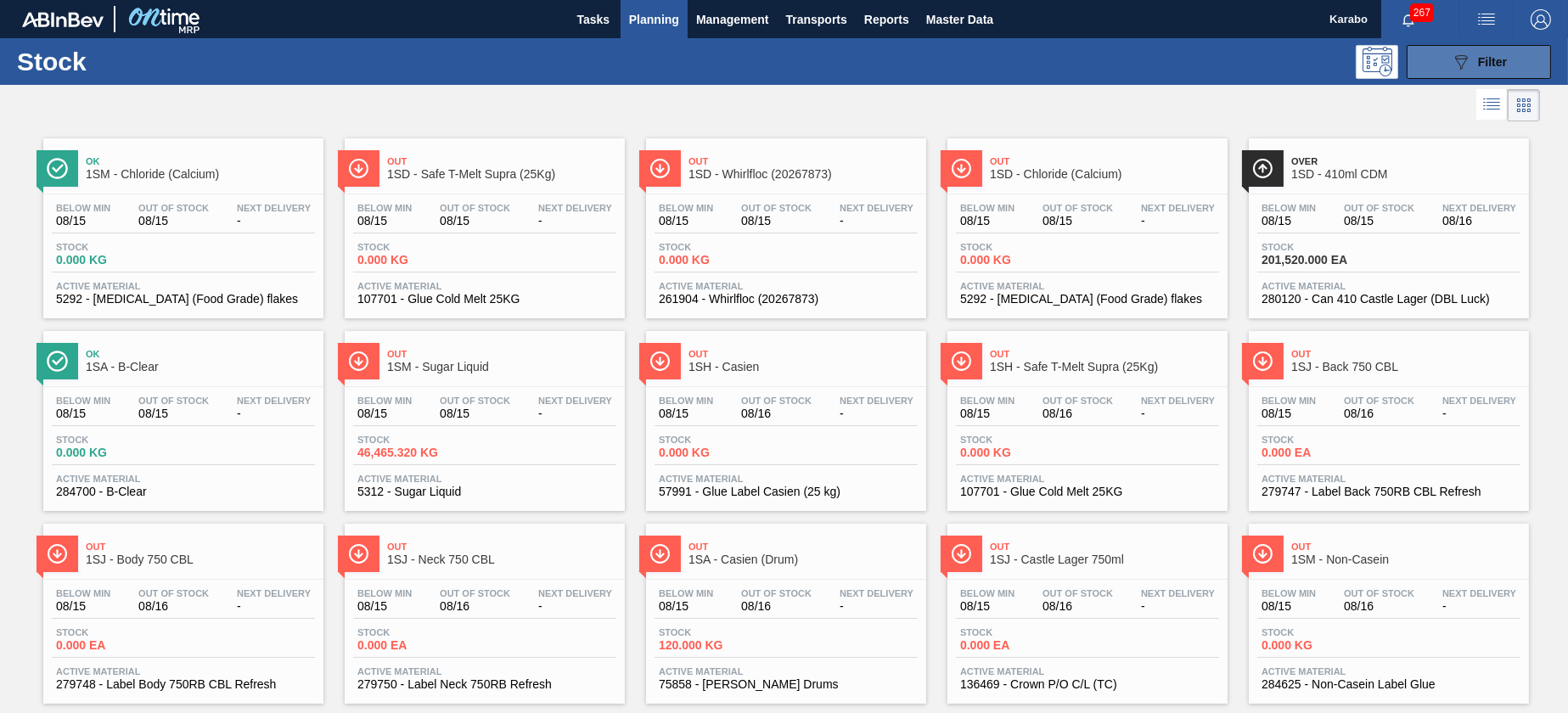
click at [1465, 63] on icon "089F7B8B-B2A5-4AFE-B5C0-19BA573D28AC" at bounding box center [1461, 61] width 20 height 20
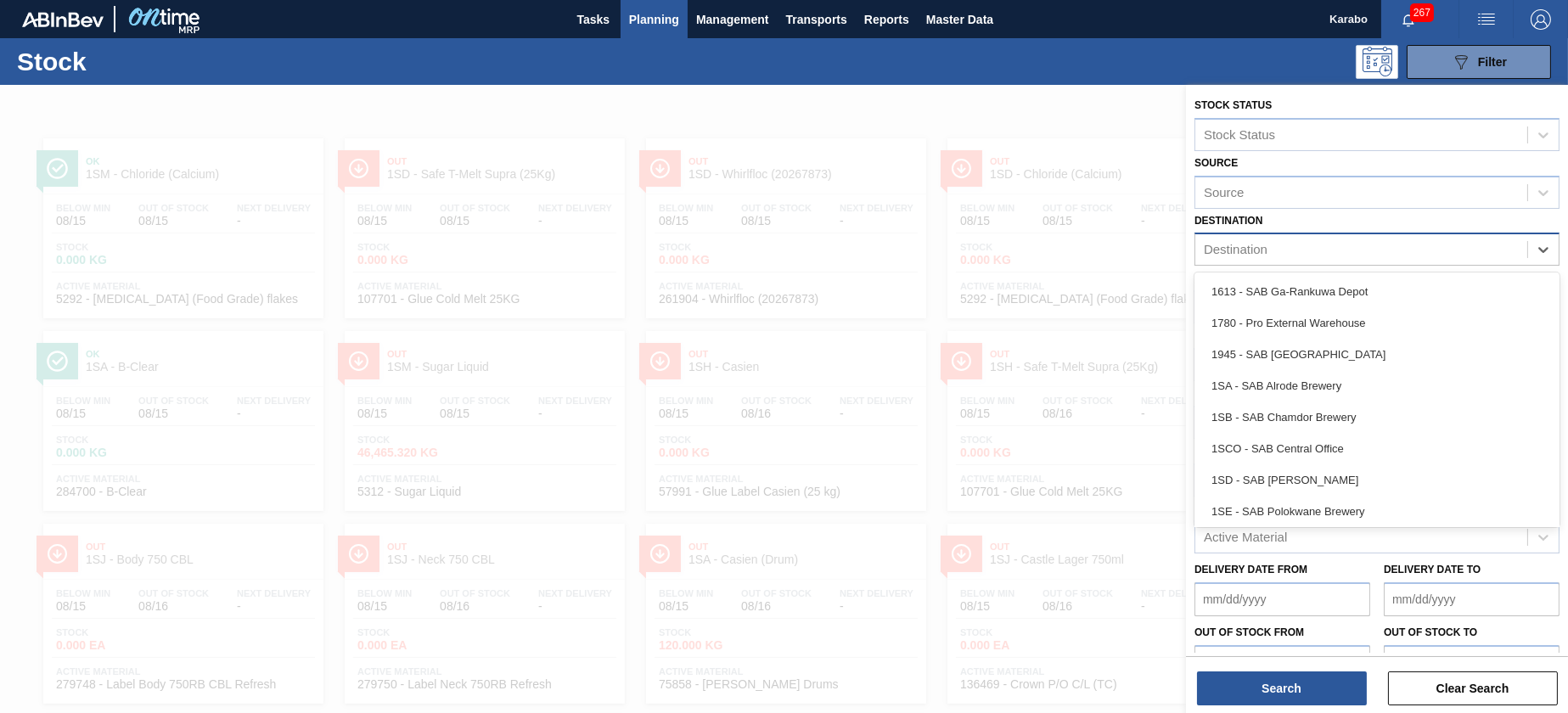
click at [1284, 245] on div "Destination" at bounding box center [1362, 250] width 332 height 25
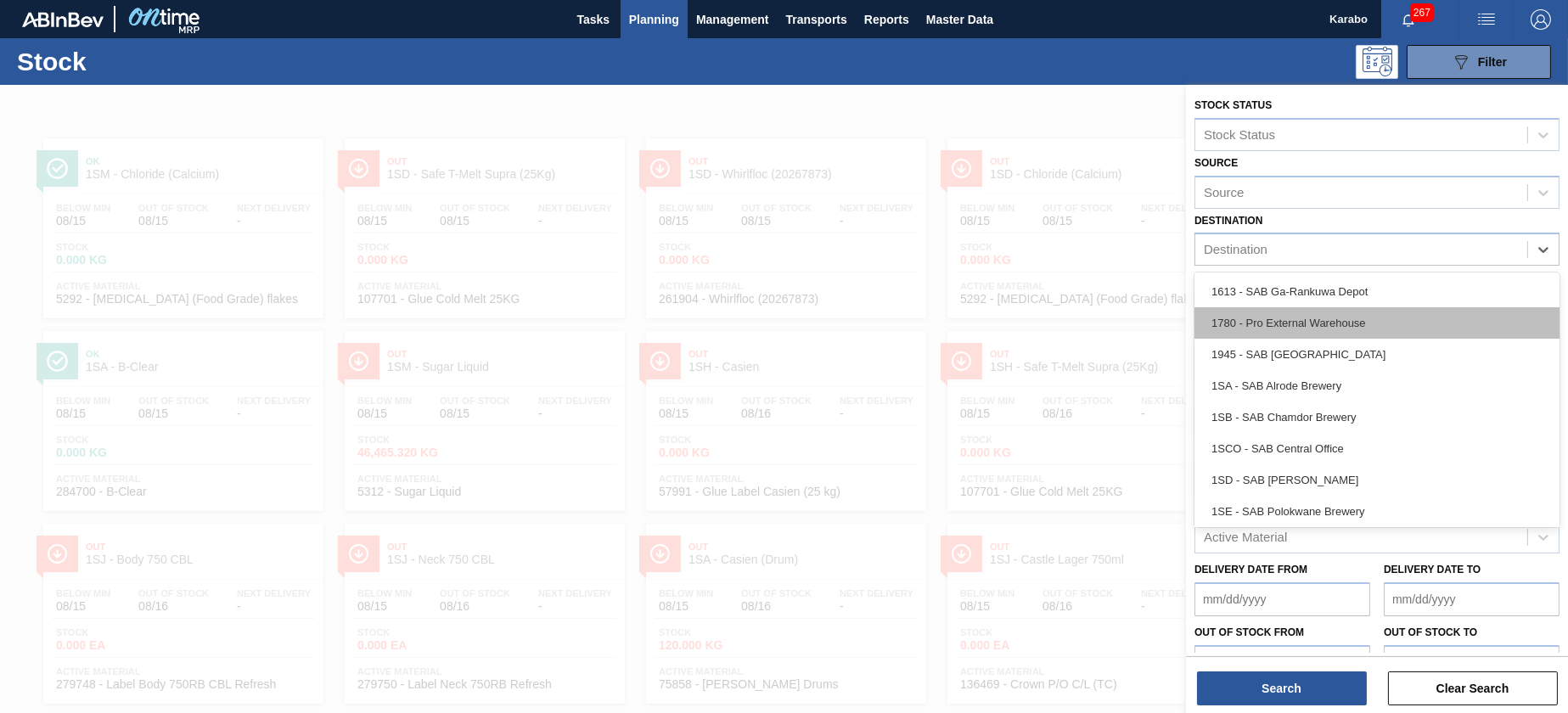
click at [1297, 327] on div "1780 - Pro External Warehouse" at bounding box center [1377, 323] width 365 height 32
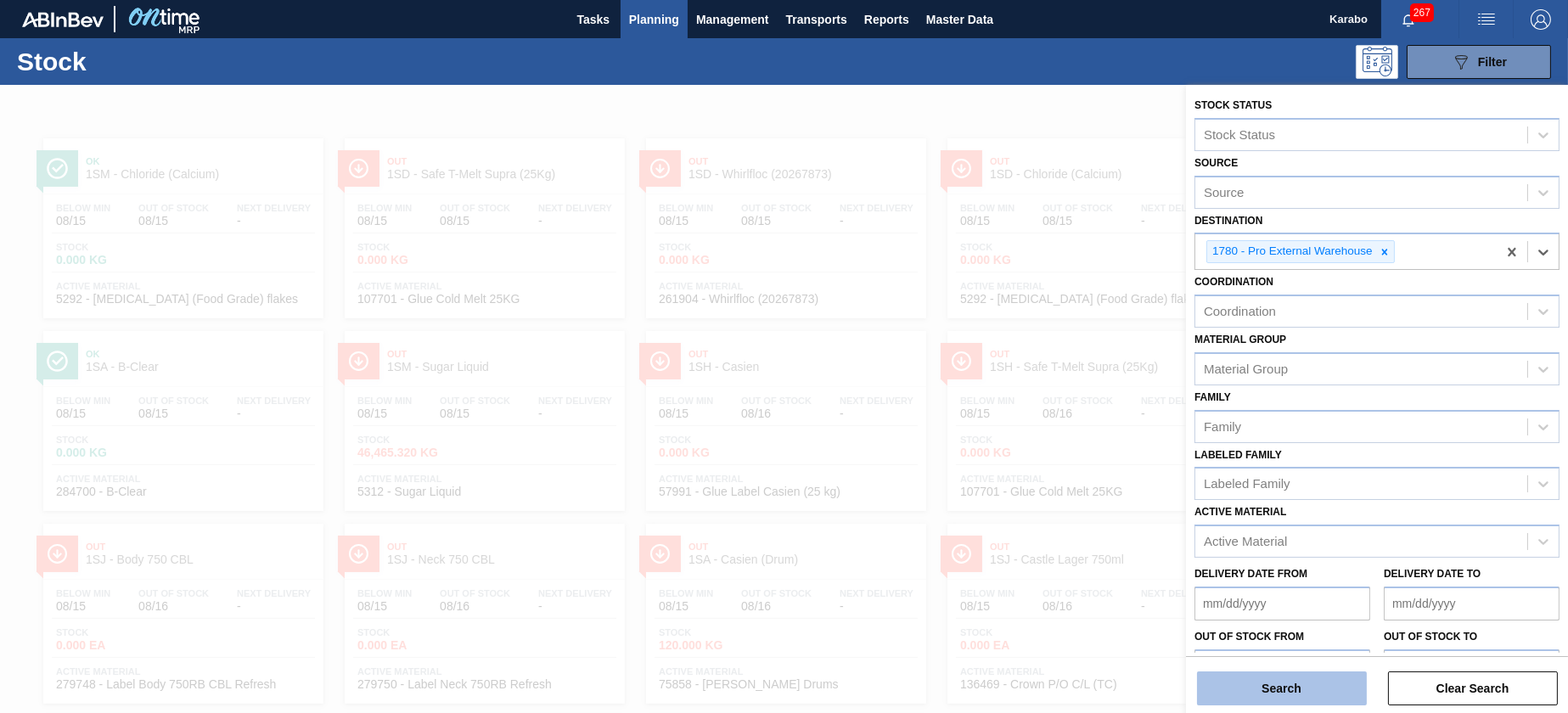
click at [1335, 695] on button "Search" at bounding box center [1282, 688] width 170 height 34
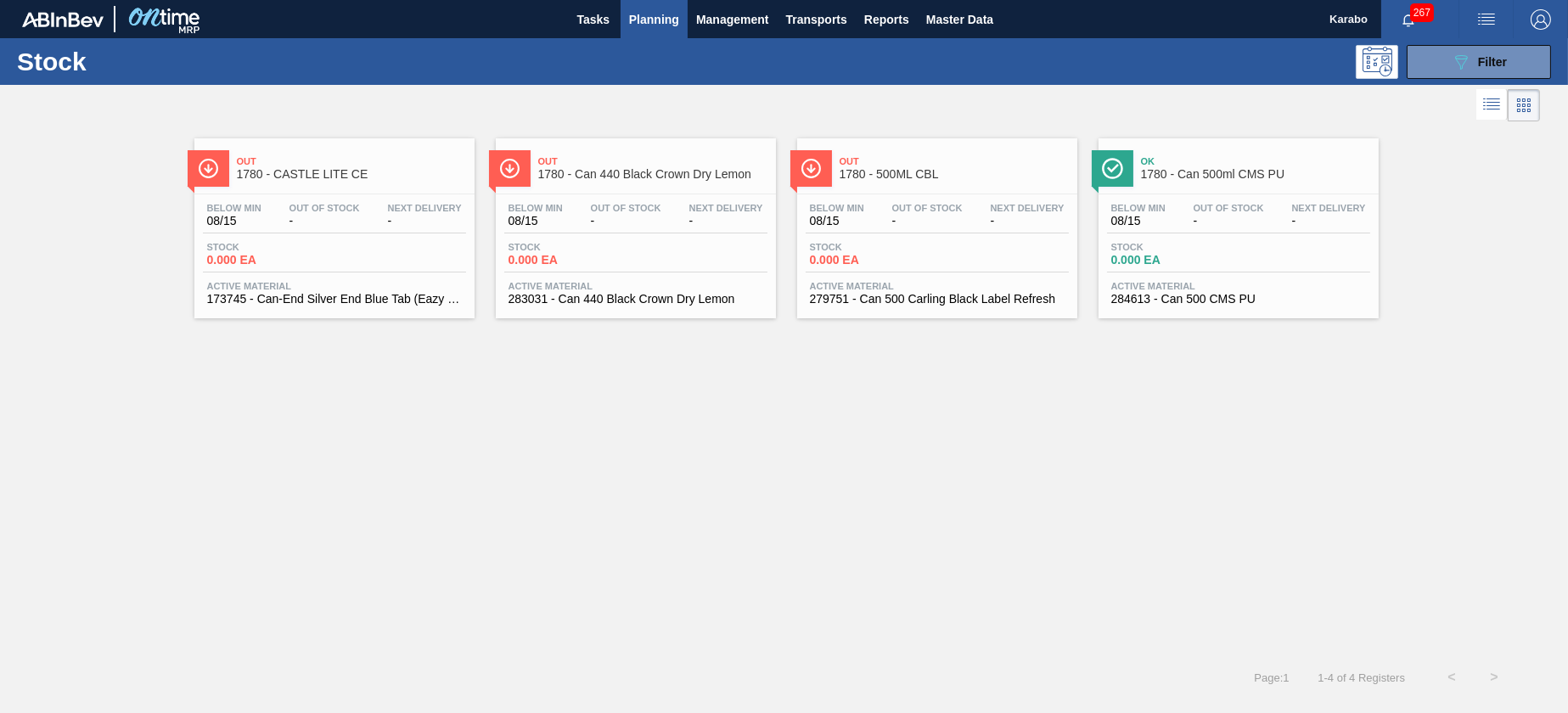
click at [647, 264] on div "Stock 0.000 EA" at bounding box center [636, 256] width 264 height 31
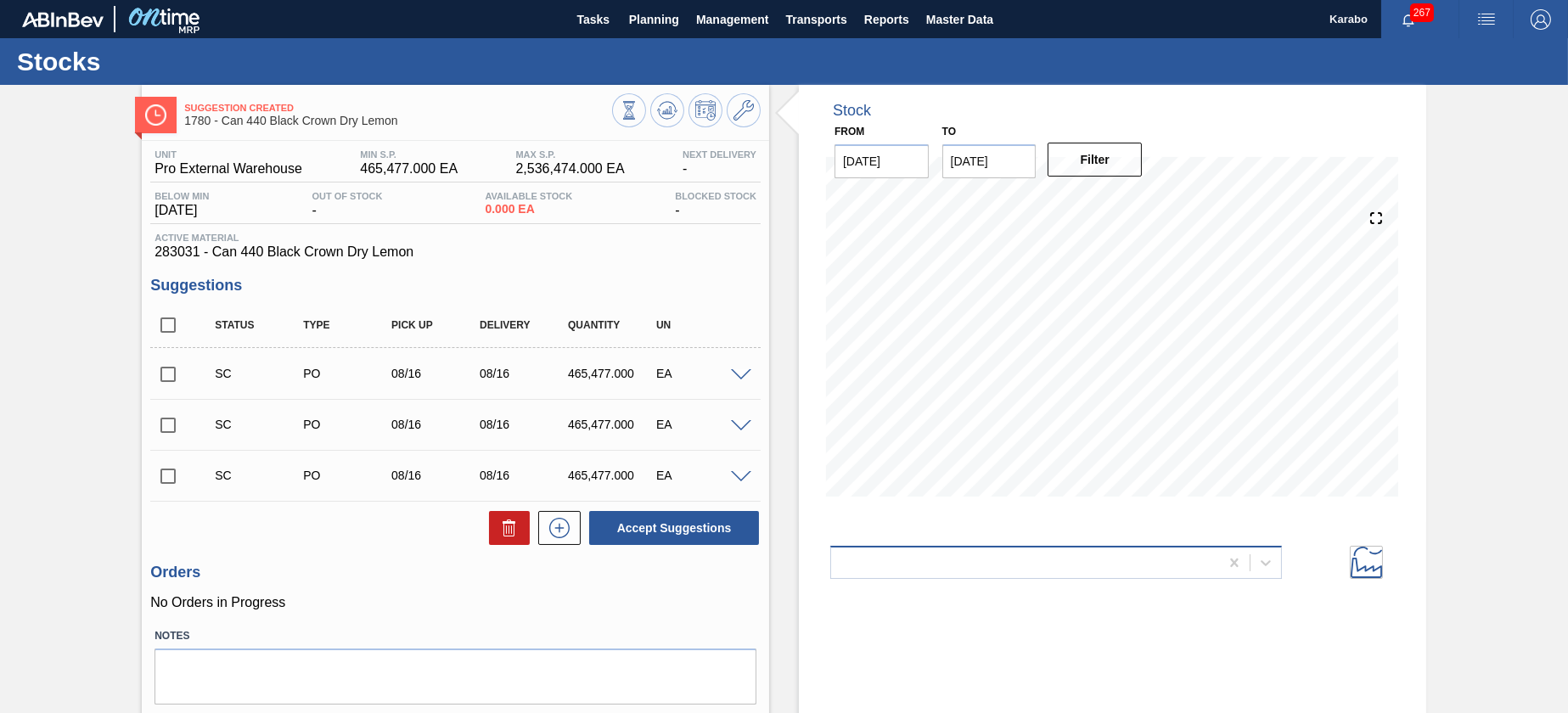
scroll to position [52, 0]
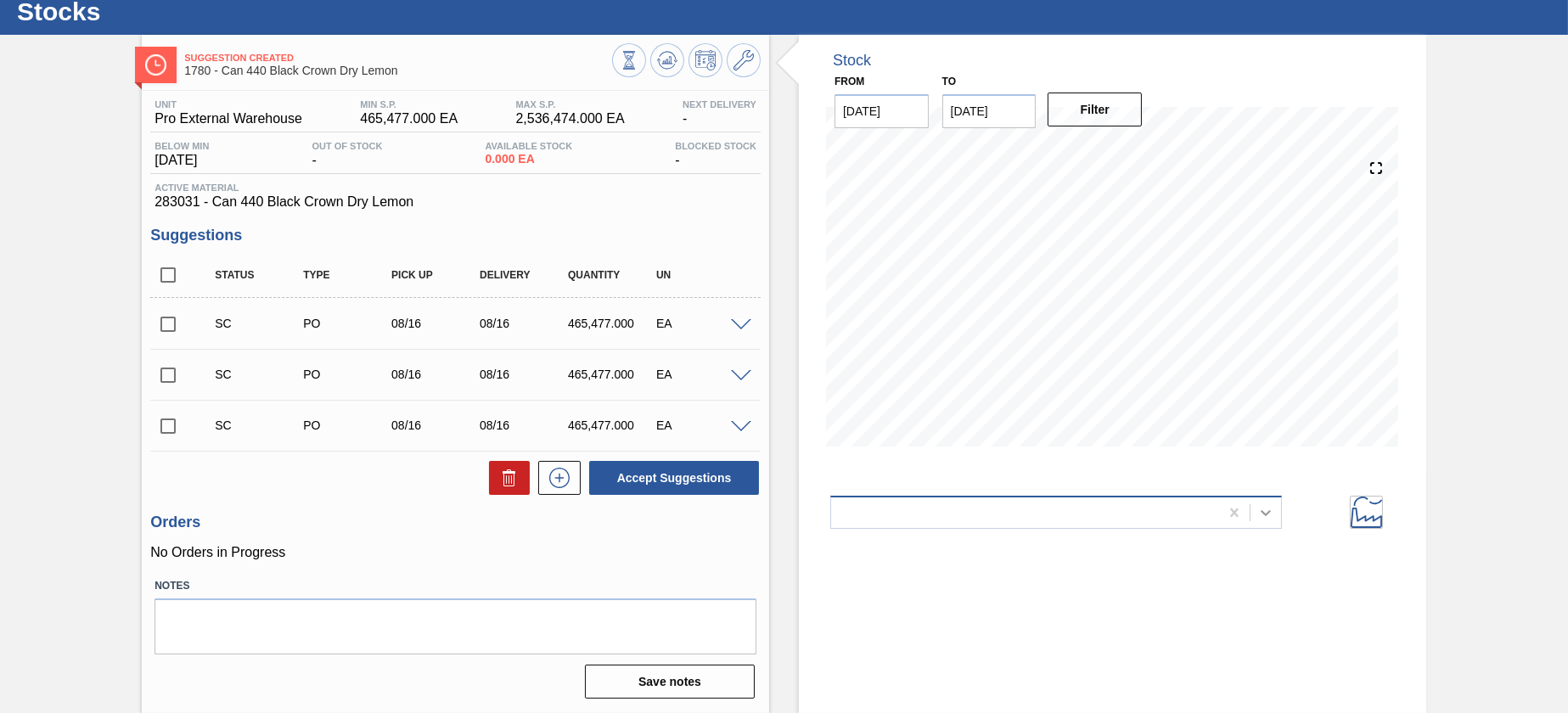
click at [1273, 515] on div at bounding box center [1266, 512] width 31 height 31
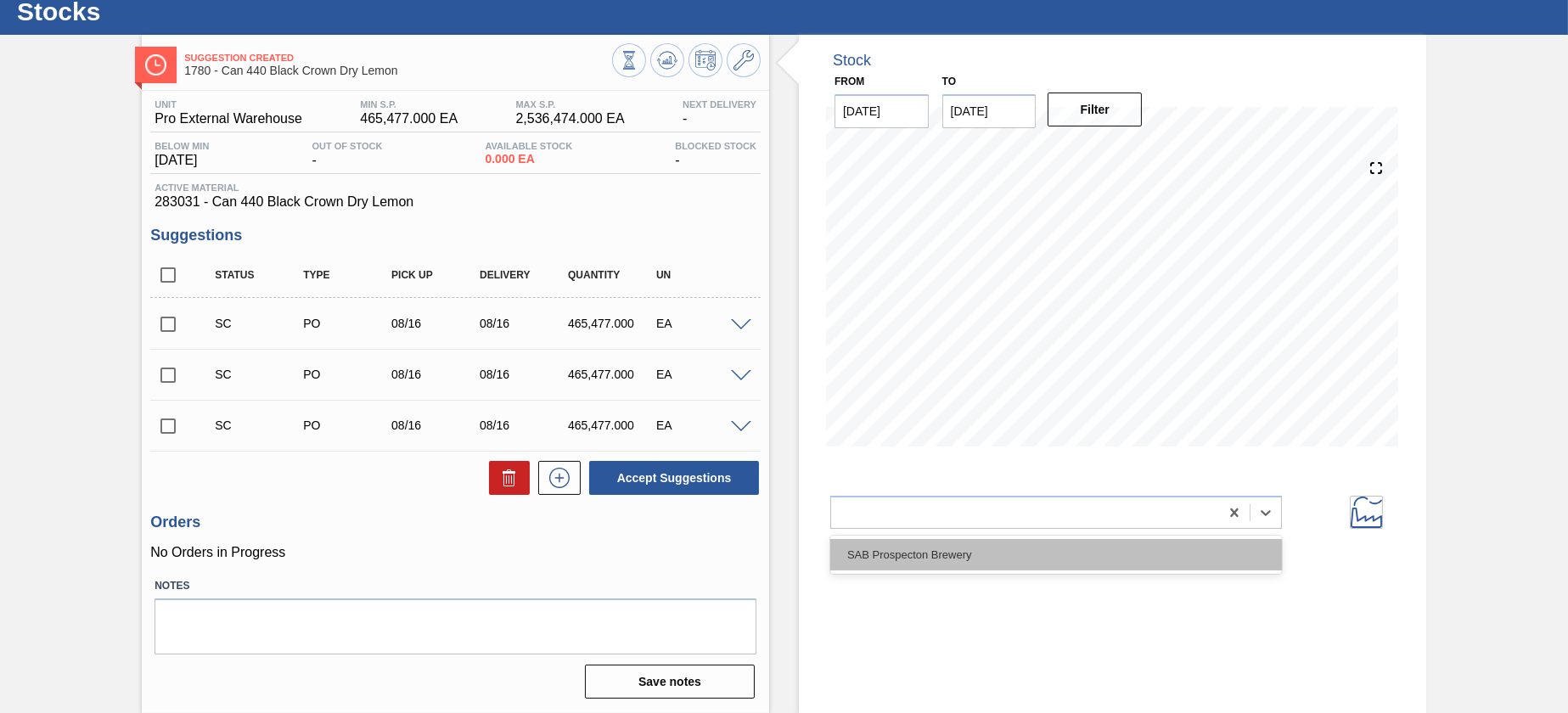
click at [977, 552] on div "SAB Prospecton Brewery" at bounding box center [1056, 555] width 452 height 32
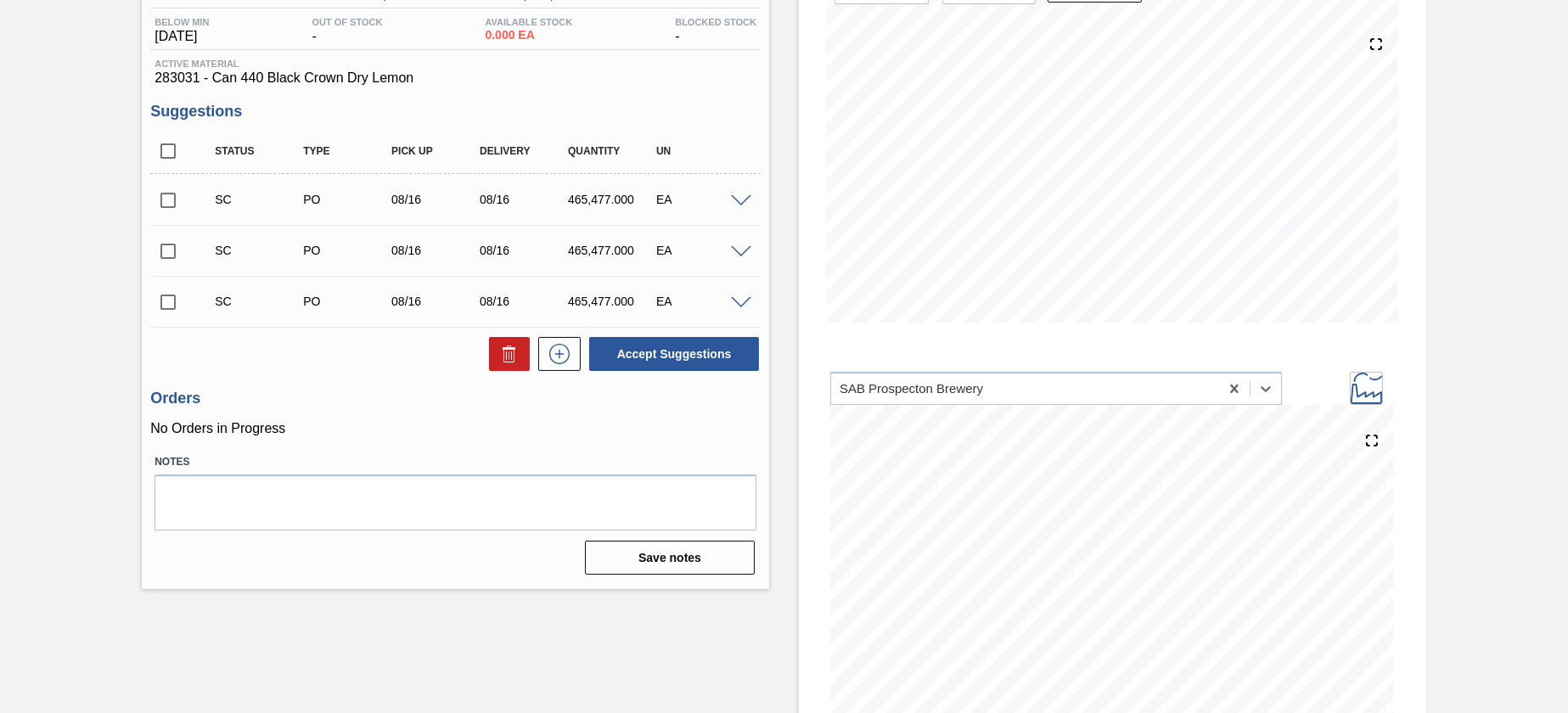
scroll to position [214, 0]
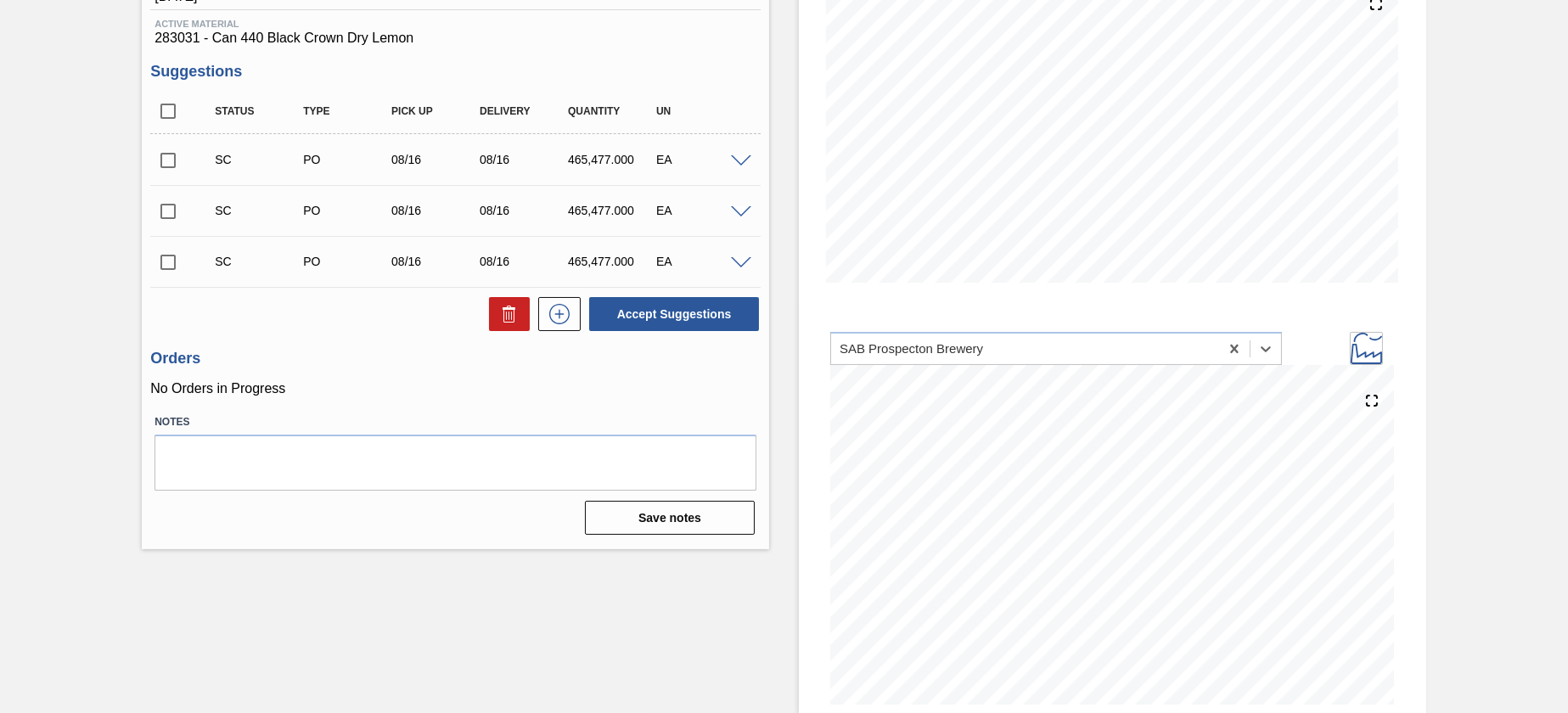
click at [733, 265] on span at bounding box center [741, 263] width 20 height 12
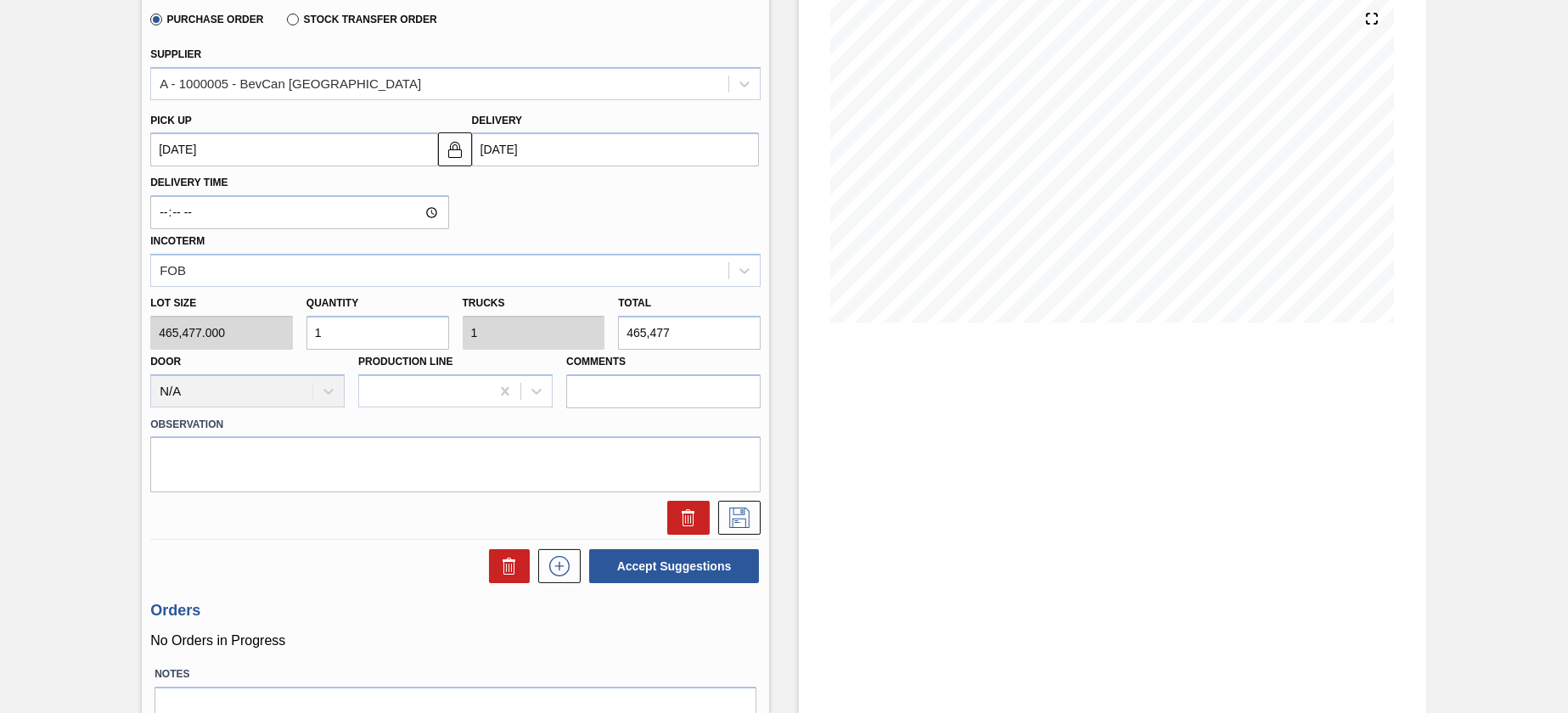
scroll to position [342, 0]
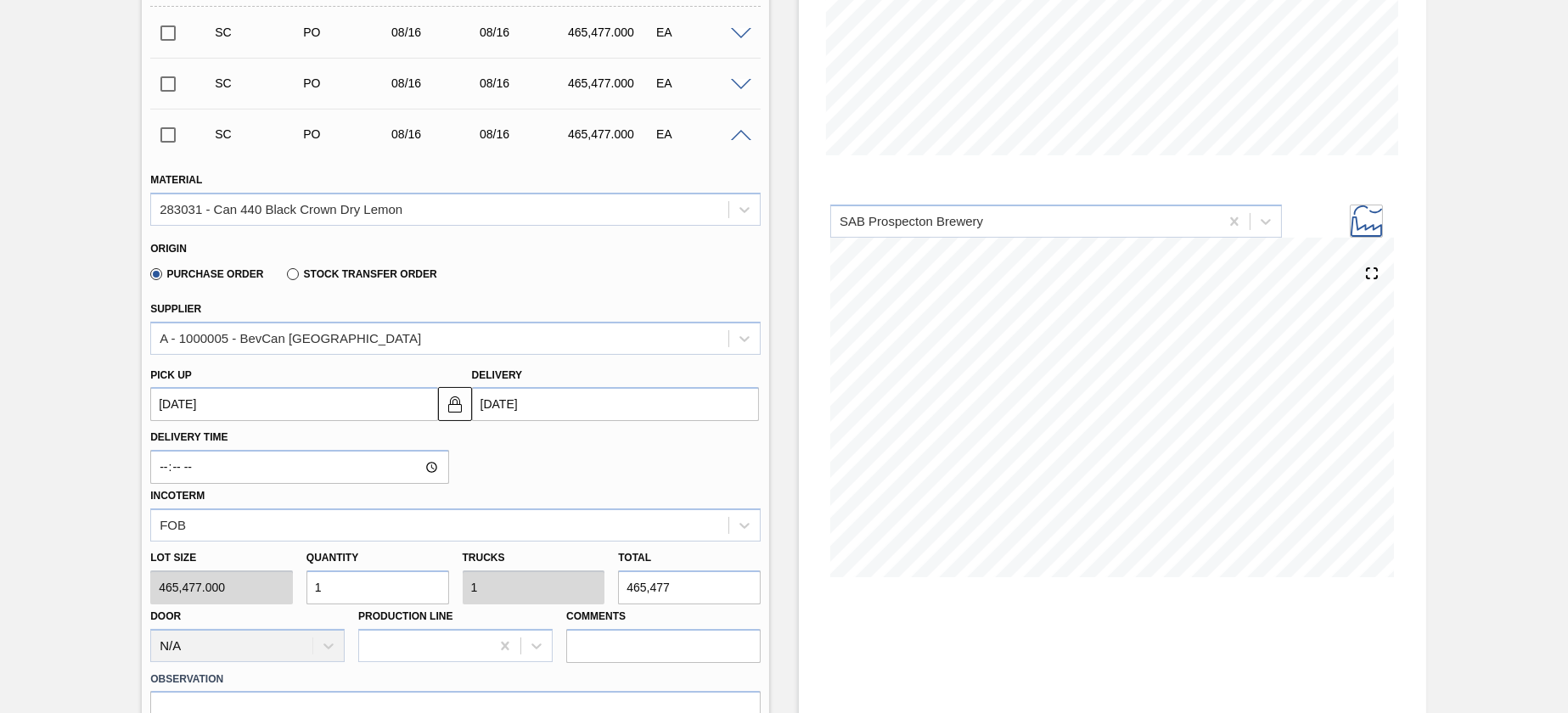
click at [737, 140] on span at bounding box center [741, 136] width 20 height 12
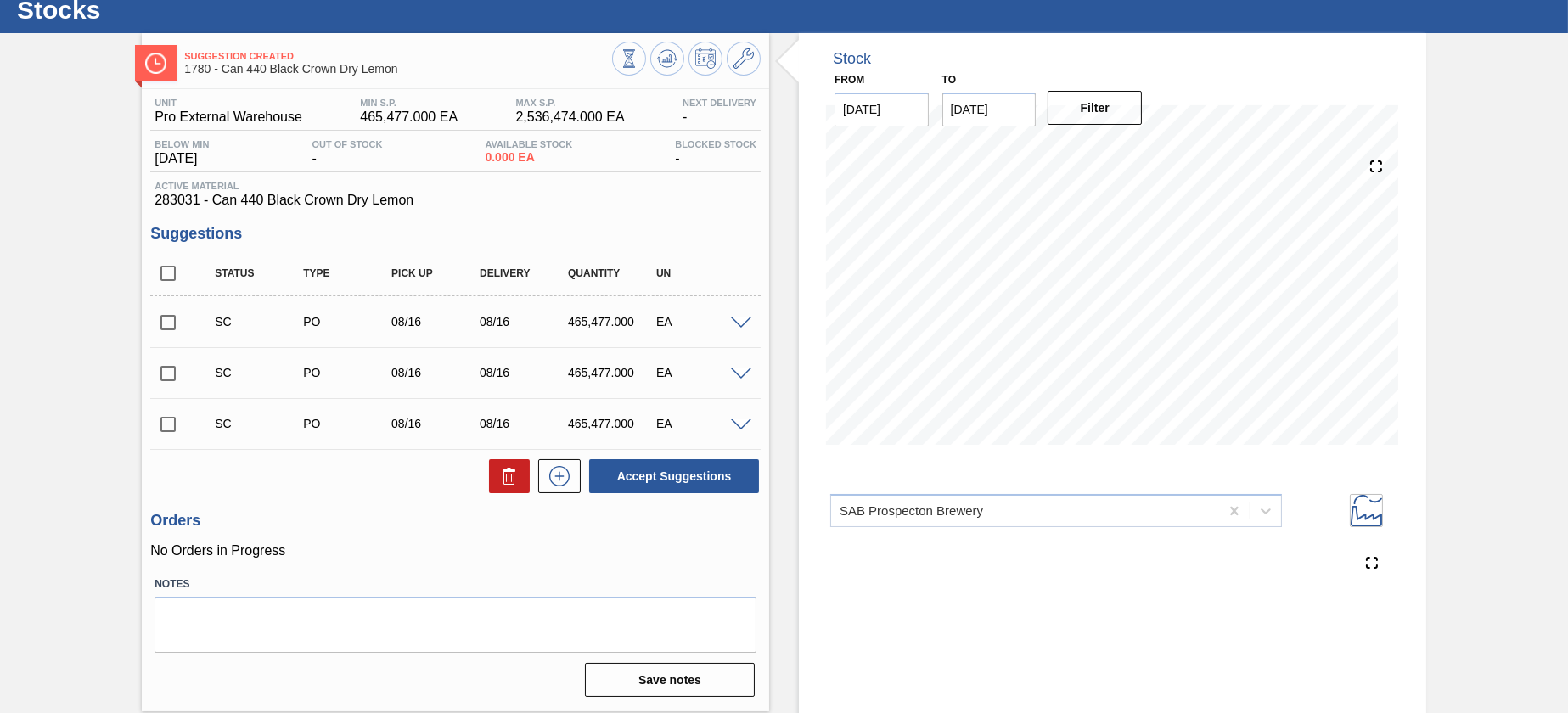
scroll to position [214, 0]
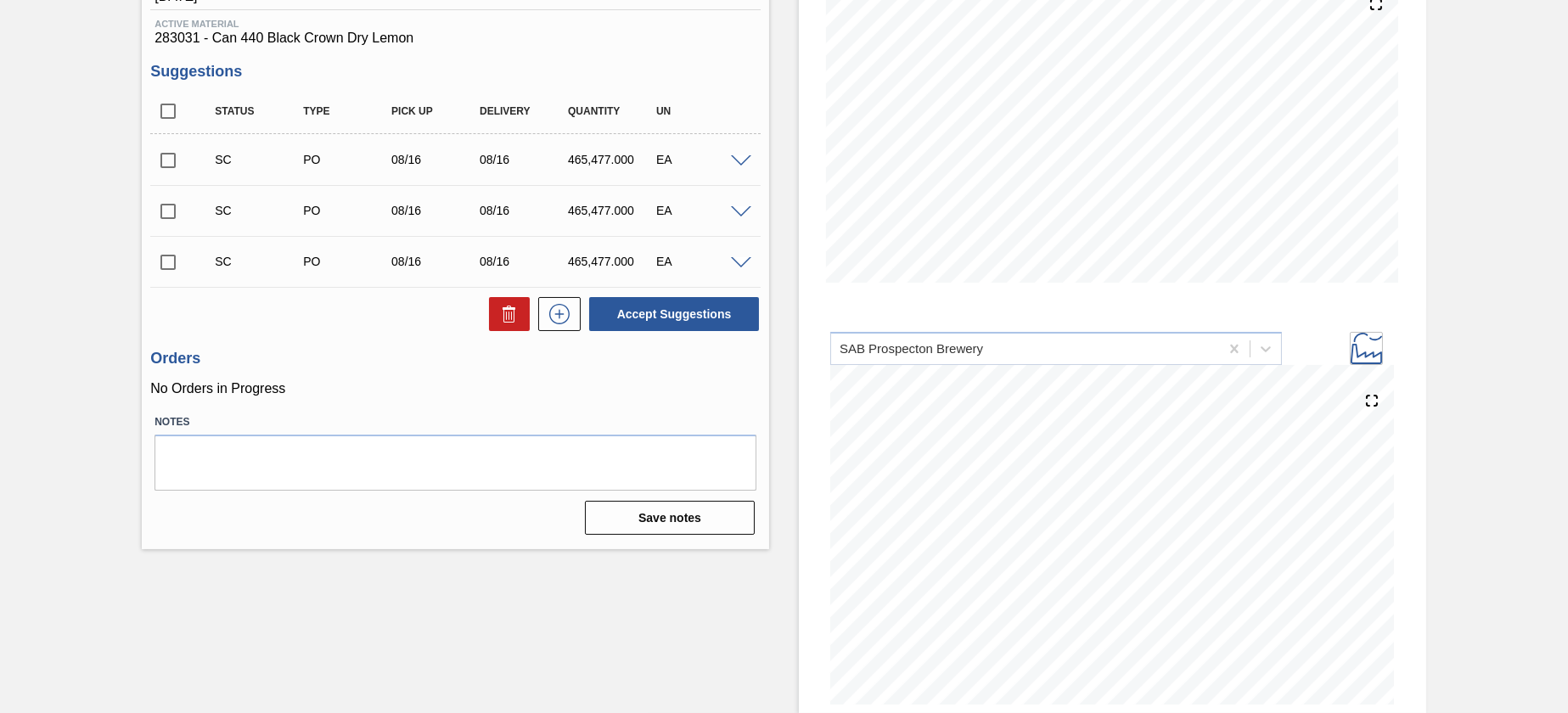
click at [183, 261] on input "checkbox" at bounding box center [168, 262] width 36 height 36
checkbox input "true"
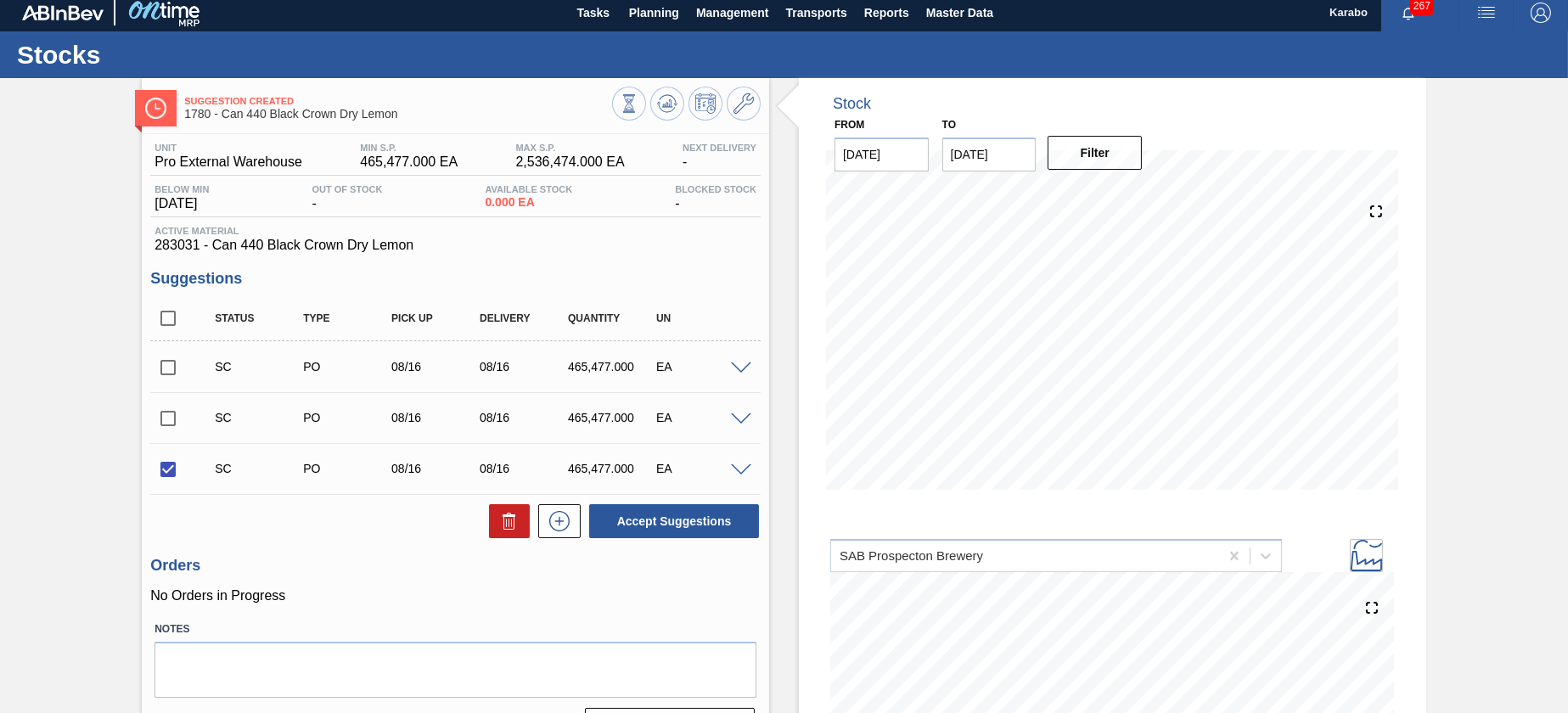
scroll to position [0, 0]
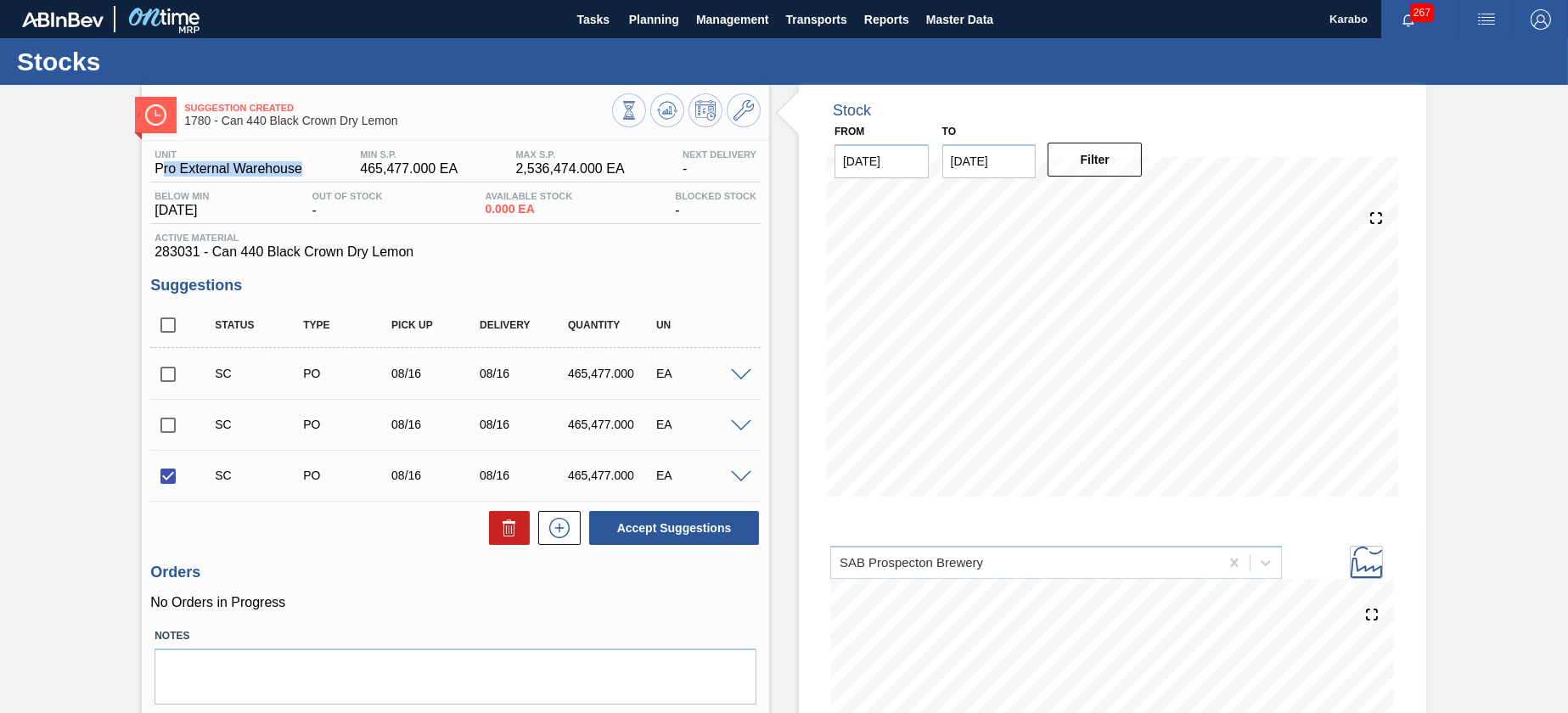
drag, startPoint x: 283, startPoint y: 172, endPoint x: 164, endPoint y: 176, distance: 119.1
click at [164, 176] on div "Unit Pro External Warehouse" at bounding box center [228, 162] width 156 height 27
click at [428, 109] on span "Suggestion Created" at bounding box center [398, 108] width 428 height 11
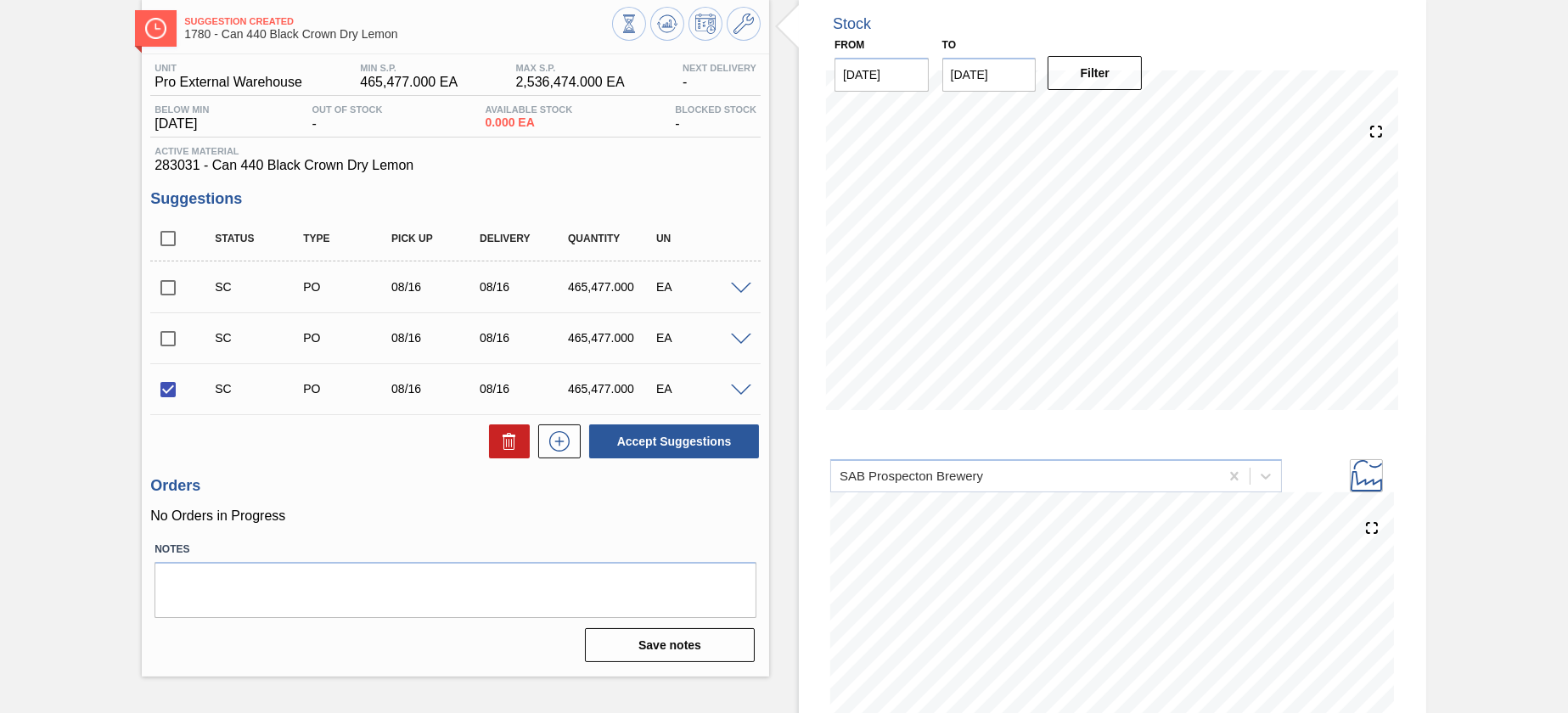
scroll to position [214, 0]
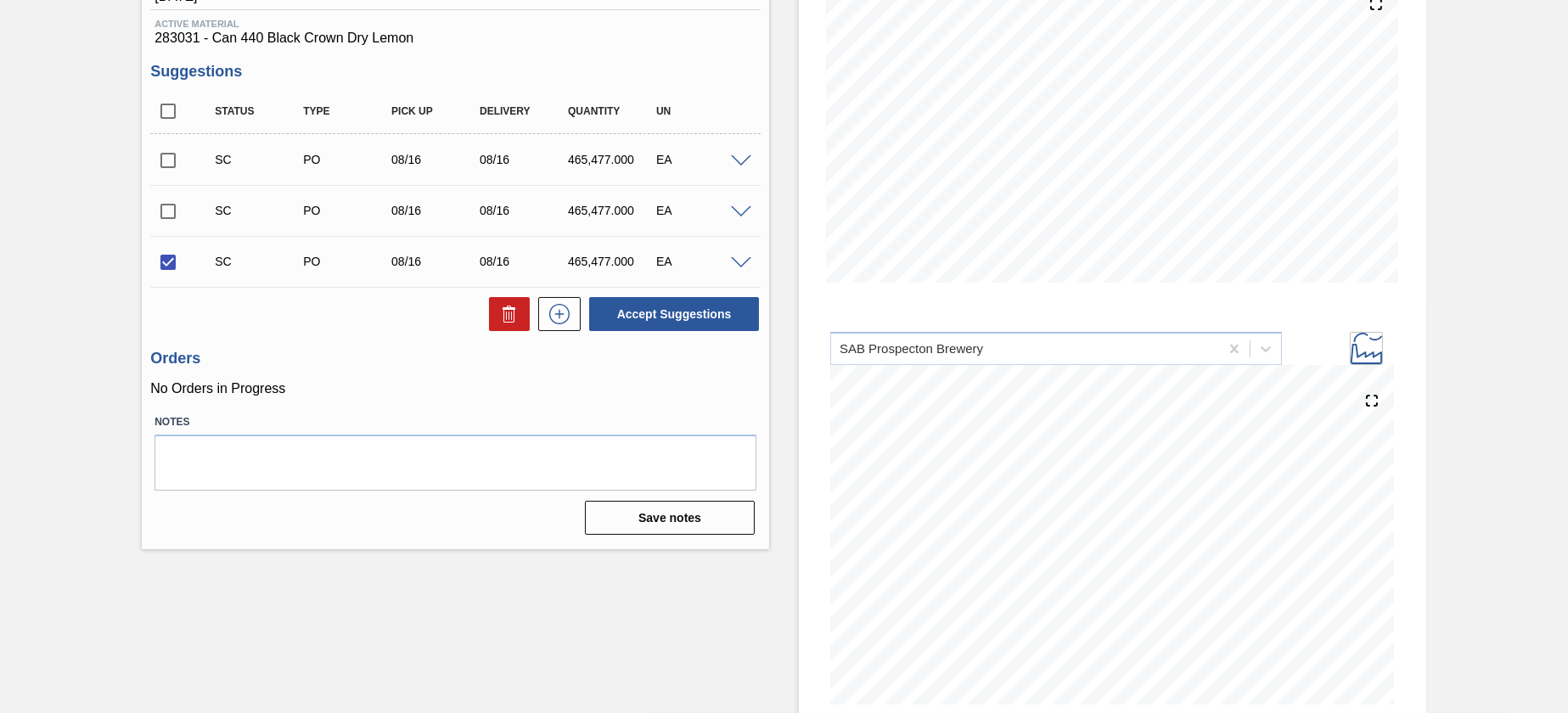
click at [1362, 354] on icon at bounding box center [1367, 349] width 32 height 32
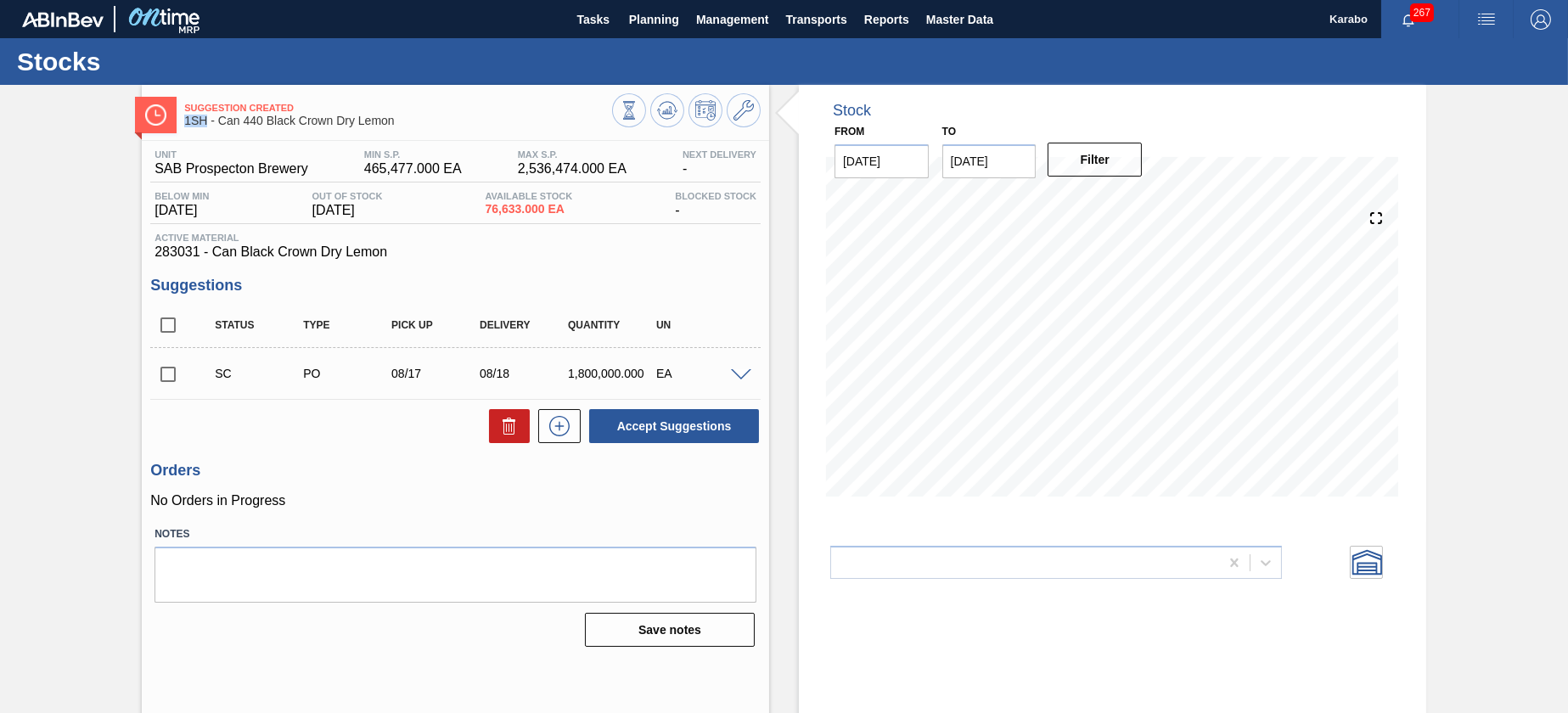
drag, startPoint x: 206, startPoint y: 126, endPoint x: 182, endPoint y: 126, distance: 24.0
click at [182, 126] on div "Suggestion Created 1SH - Can 440 Black Crown Dry Lemon" at bounding box center [455, 112] width 627 height 38
click at [1256, 573] on div at bounding box center [1266, 562] width 31 height 31
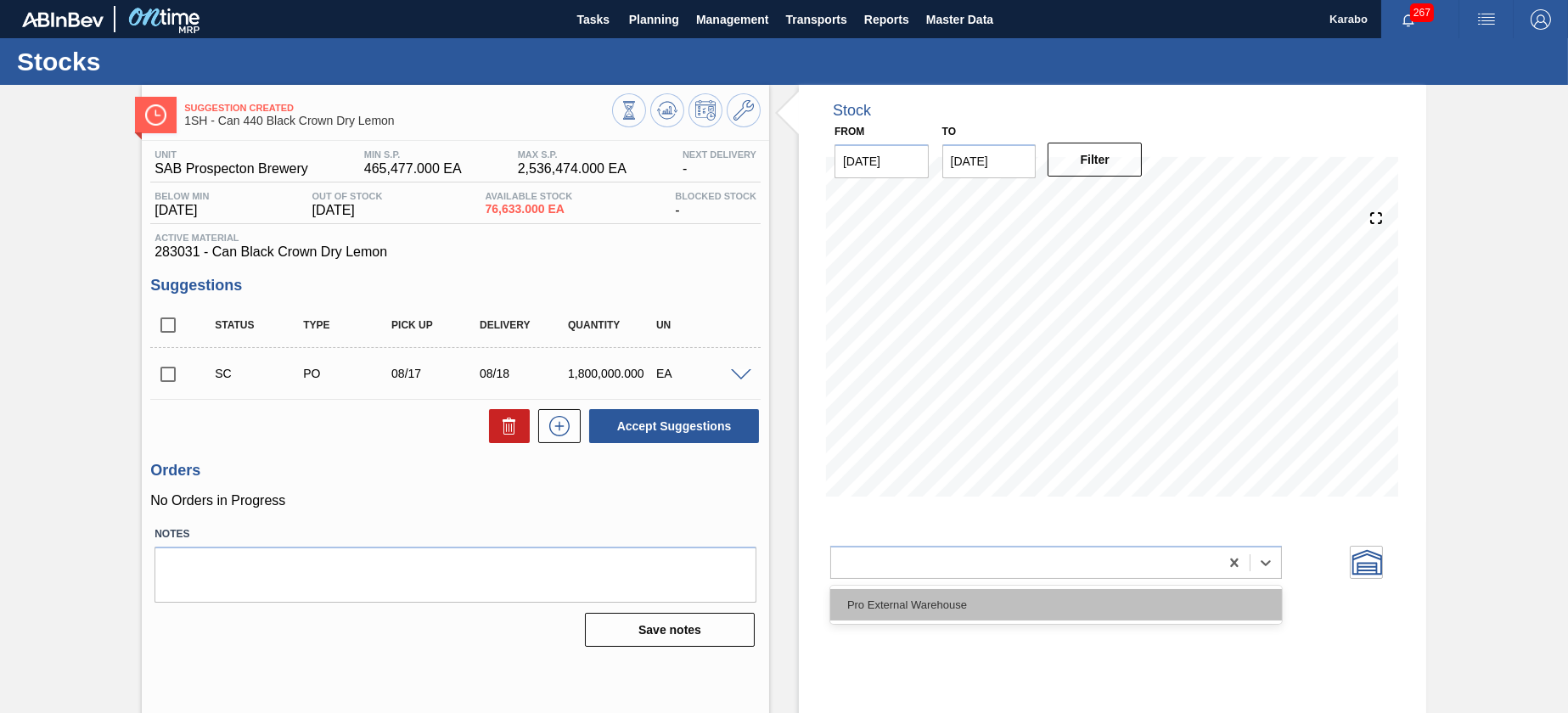
click at [1118, 618] on div "Pro External Warehouse" at bounding box center [1056, 605] width 452 height 32
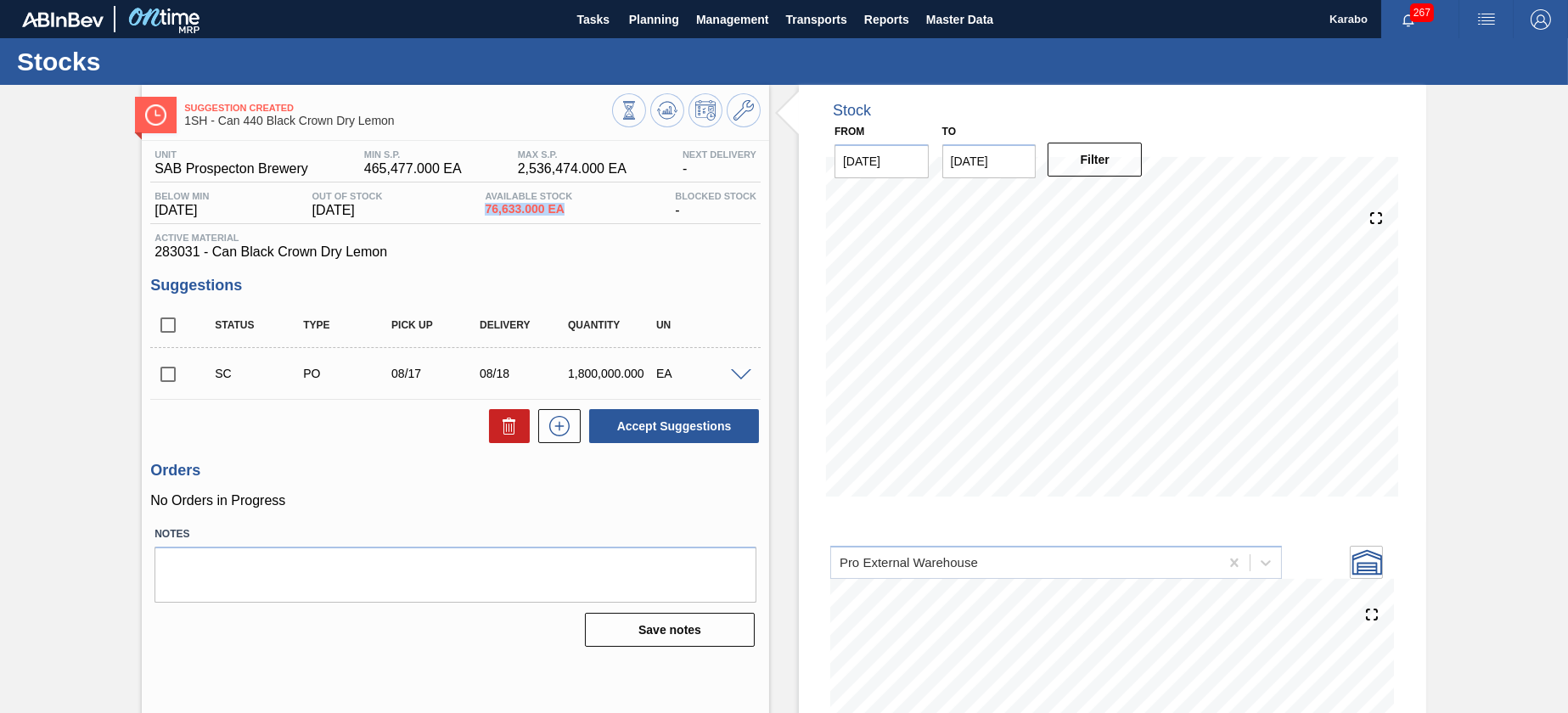
drag, startPoint x: 569, startPoint y: 212, endPoint x: 490, endPoint y: 218, distance: 79.2
click at [490, 218] on div "Available Stock 76,633.000 EA" at bounding box center [528, 204] width 96 height 27
click at [1372, 571] on icon at bounding box center [1368, 561] width 30 height 25
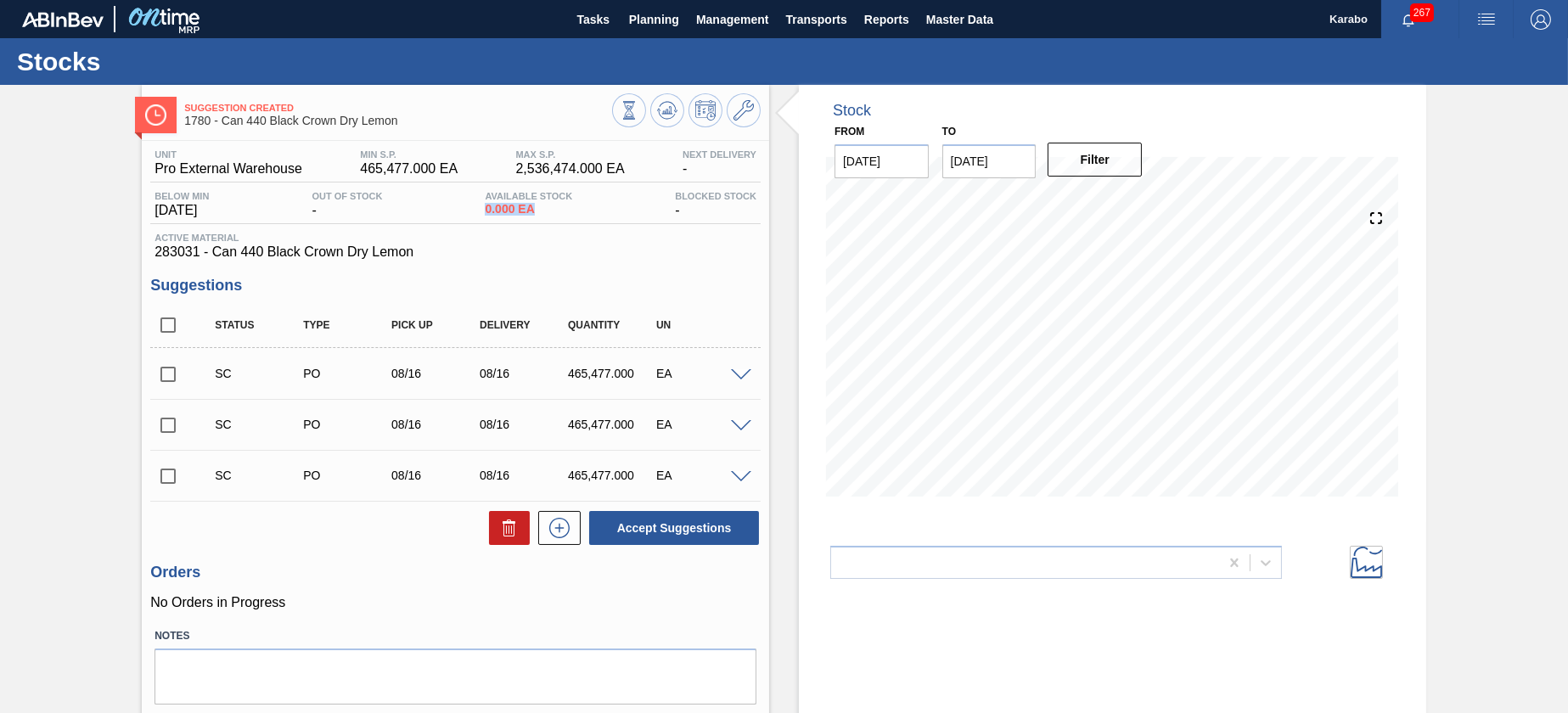
drag, startPoint x: 543, startPoint y: 205, endPoint x: 481, endPoint y: 213, distance: 62.5
click at [481, 213] on div "Below Min 08/15/2025 Out Of Stock - Available Stock 0.000 EA Blocked Stock -" at bounding box center [455, 207] width 611 height 33
click at [526, 225] on div "Unit Pro External Warehouse MIN S.P. 465,477.000 EA MAX S.P. 2,536,474.000 EA N…" at bounding box center [455, 205] width 611 height 111
drag, startPoint x: 537, startPoint y: 211, endPoint x: 485, endPoint y: 213, distance: 52.0
click at [485, 213] on div "Available Stock 0.000 EA" at bounding box center [528, 204] width 96 height 27
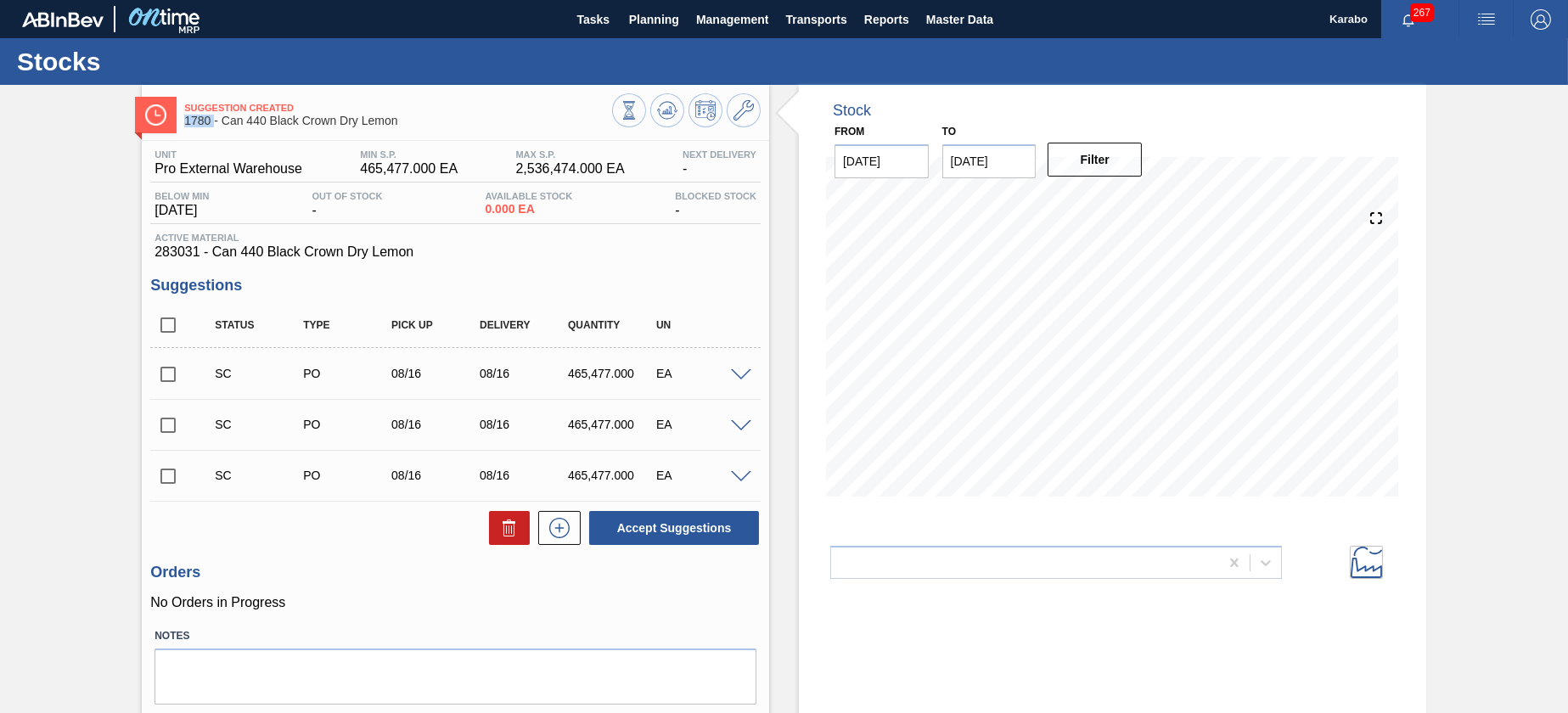
drag, startPoint x: 215, startPoint y: 119, endPoint x: 182, endPoint y: 120, distance: 33.0
click at [182, 120] on div "Suggestion Created 1780 - Can 440 Black Crown Dry Lemon" at bounding box center [455, 112] width 627 height 38
click at [741, 374] on span at bounding box center [741, 375] width 20 height 12
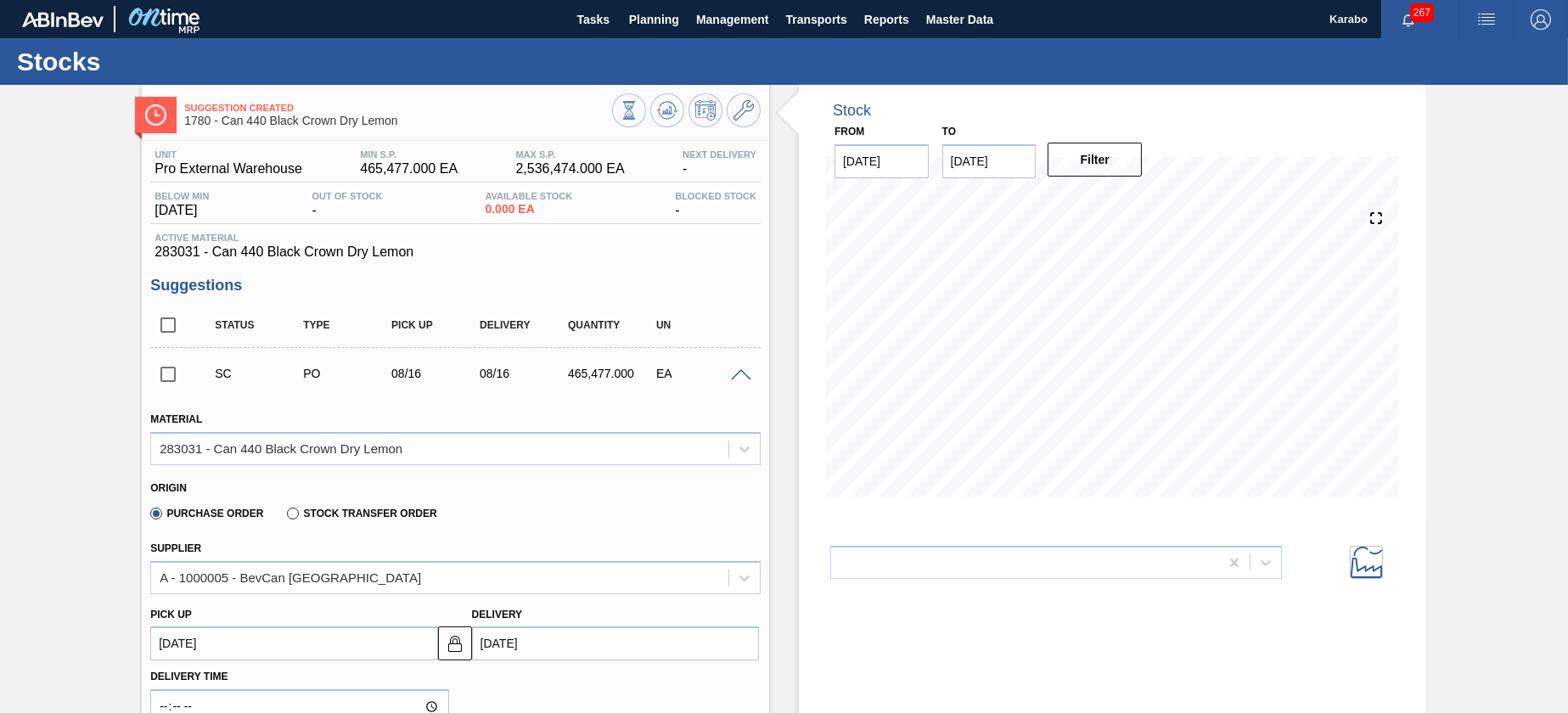
click at [735, 373] on span at bounding box center [741, 375] width 20 height 12
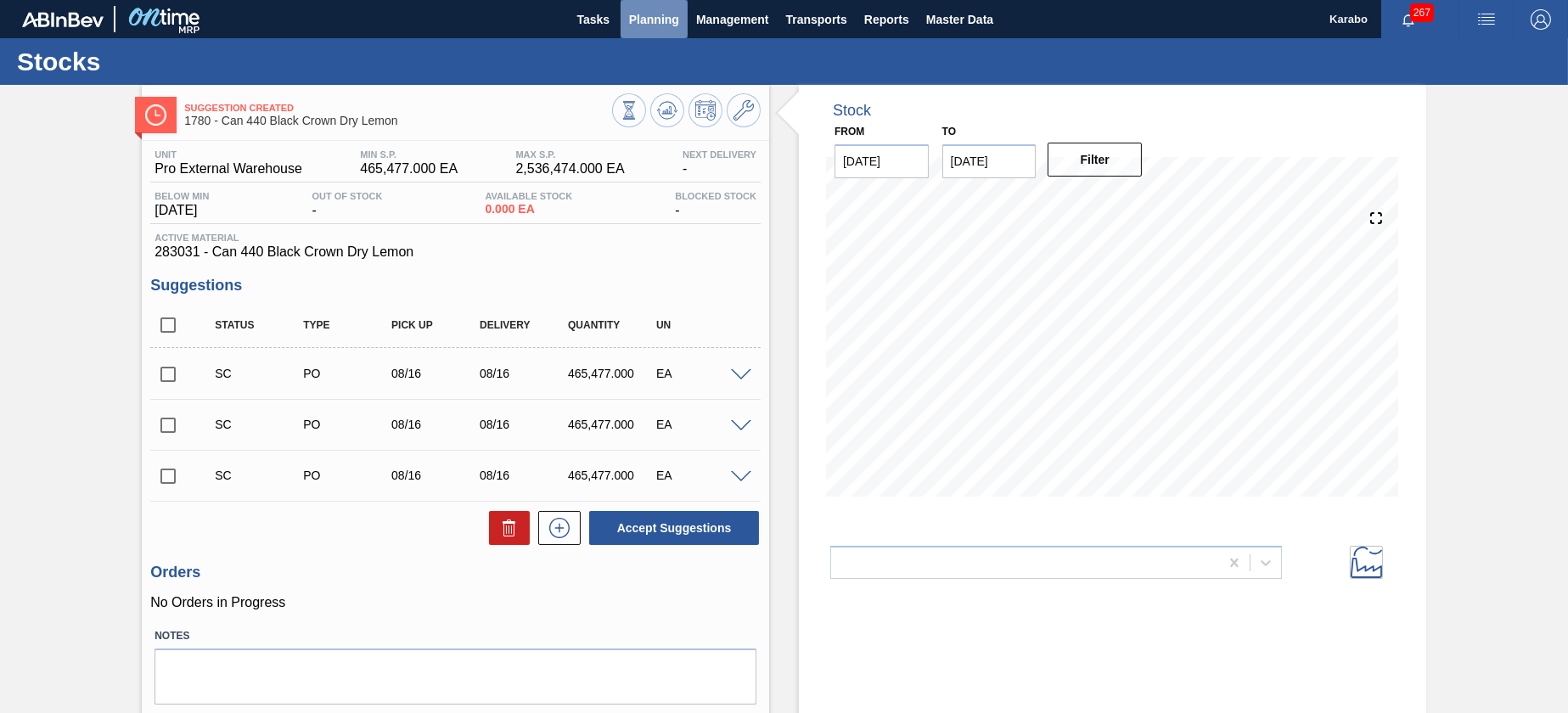
click at [635, 25] on span "Planning" at bounding box center [654, 19] width 50 height 20
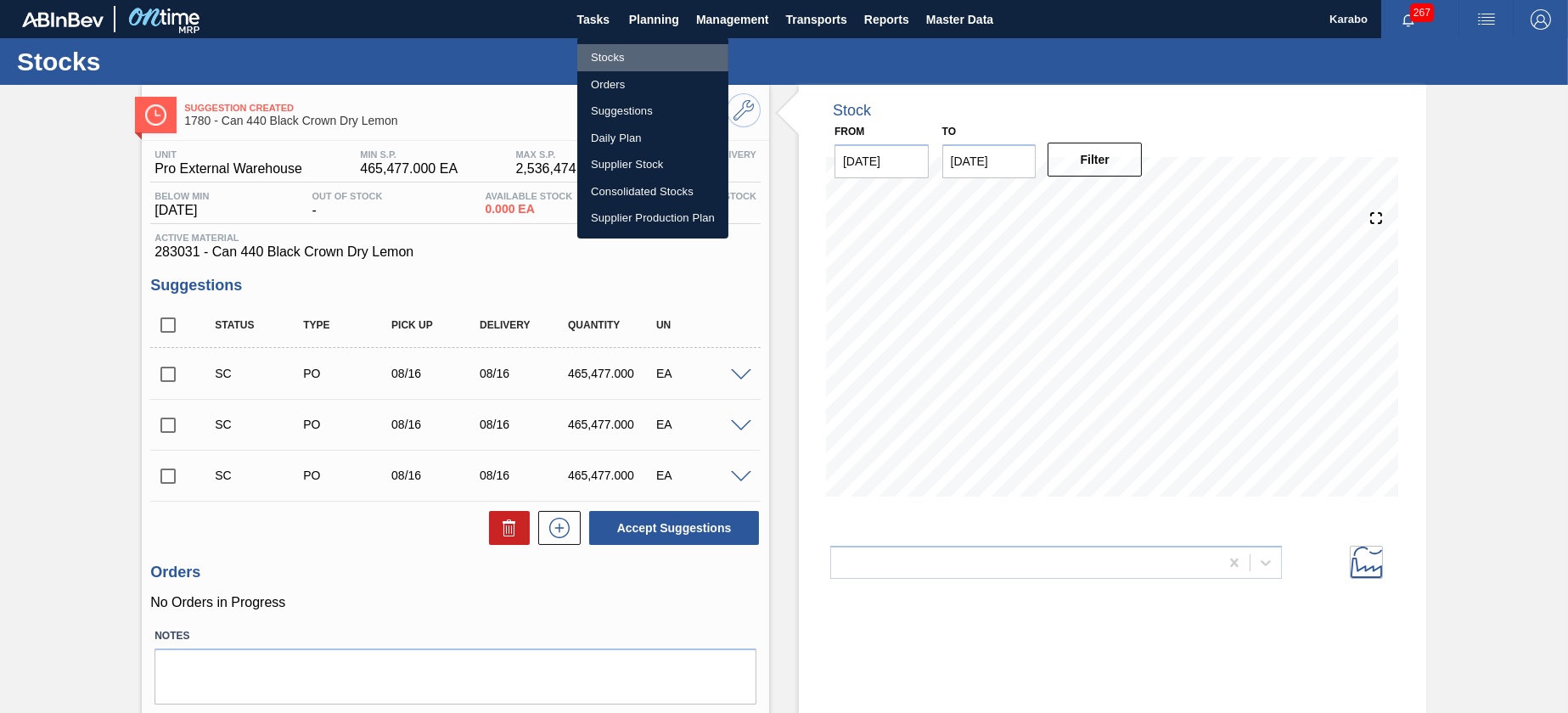
click at [646, 51] on li "Stocks" at bounding box center [653, 57] width 151 height 27
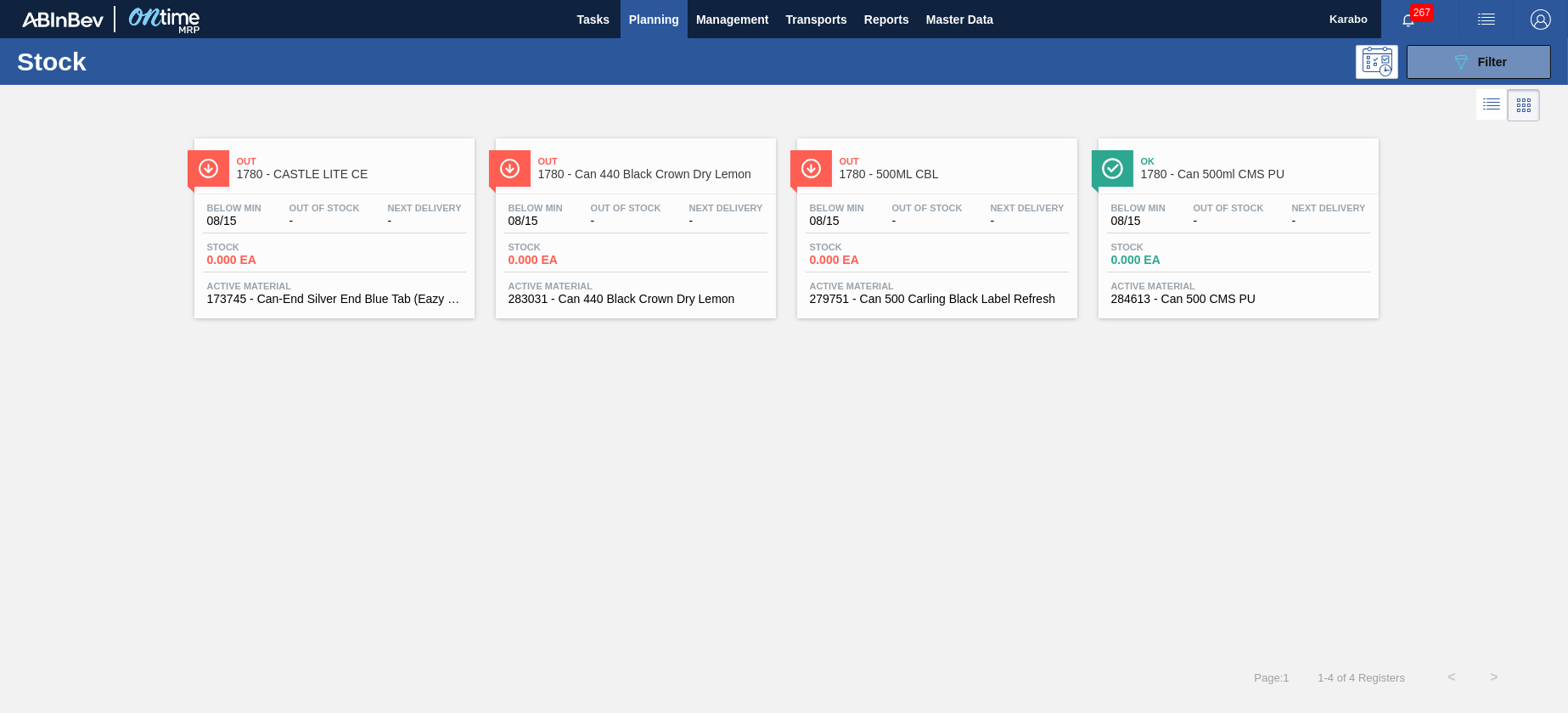
click at [887, 277] on div "Below Min 08/15 Out Of Stock - Next Delivery - Stock 0.000 EA Active Material 2…" at bounding box center [937, 251] width 280 height 115
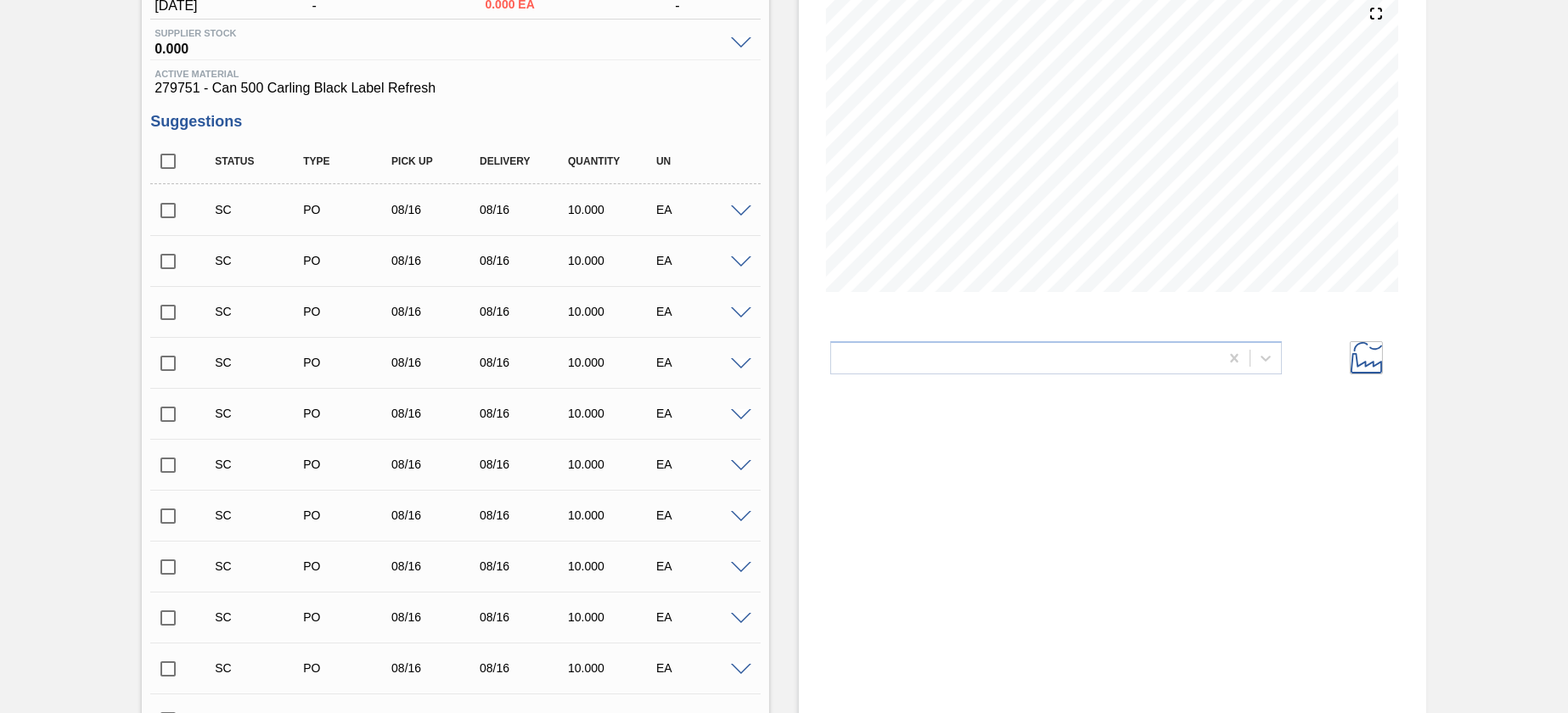
scroll to position [255, 0]
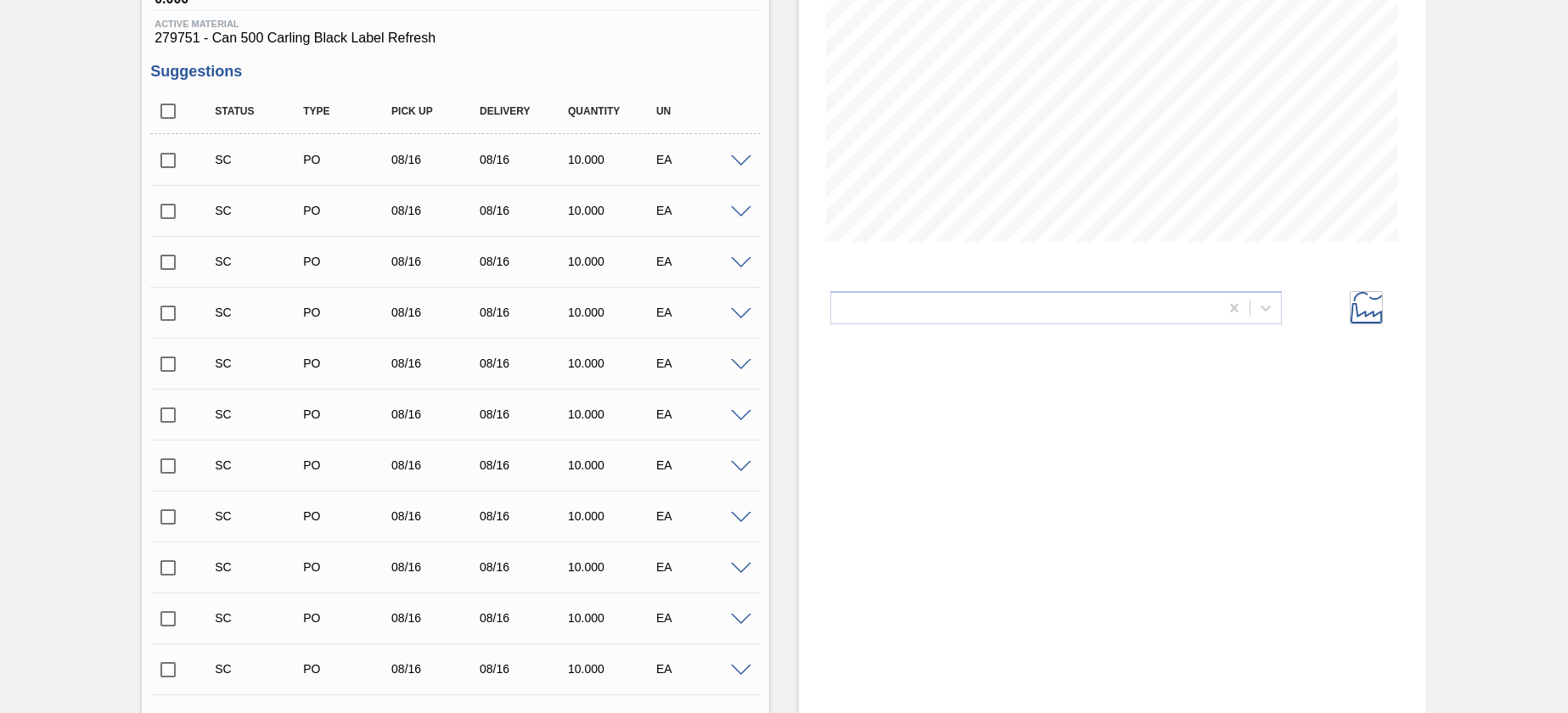
click at [743, 165] on span at bounding box center [741, 162] width 20 height 12
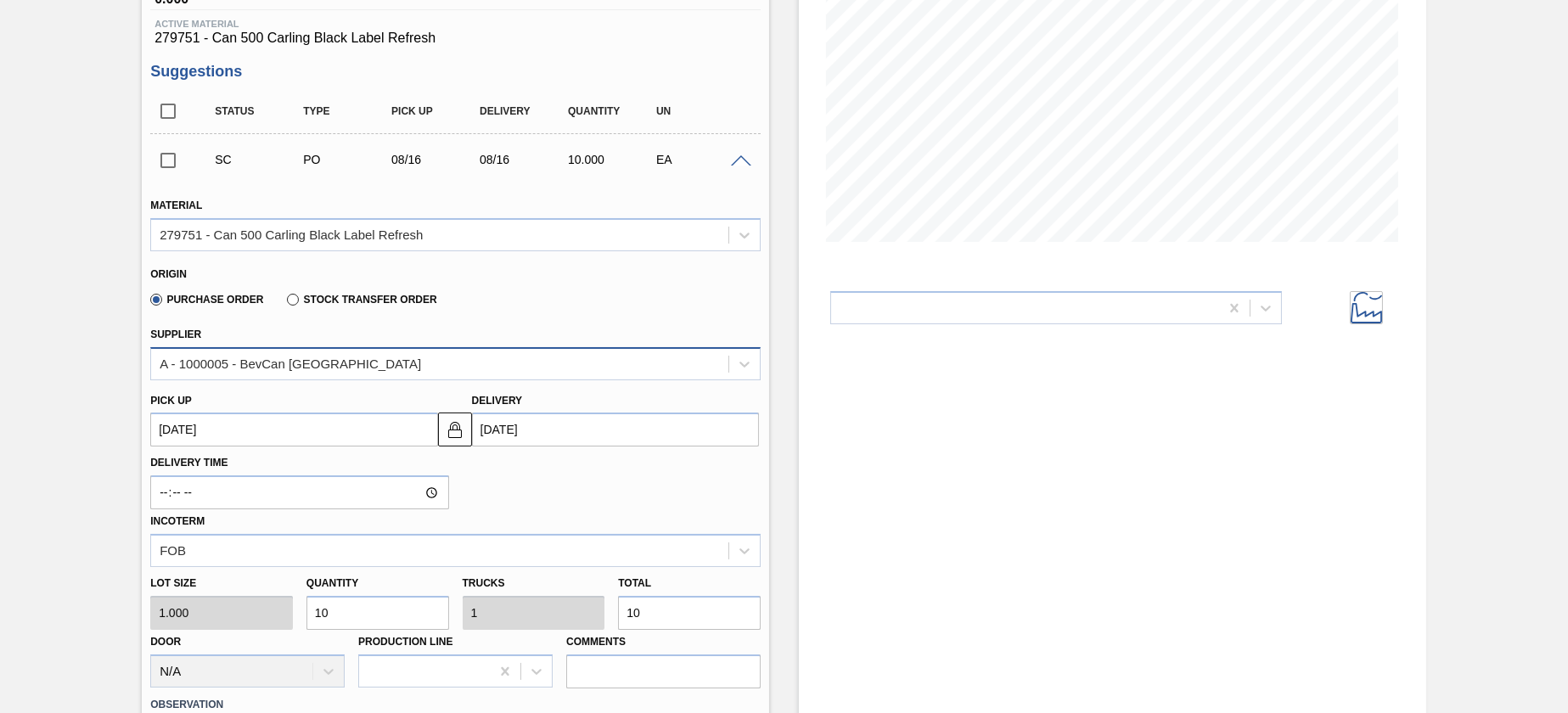
click at [569, 364] on div "A - 1000005 - BevCan Durban" at bounding box center [439, 364] width 577 height 25
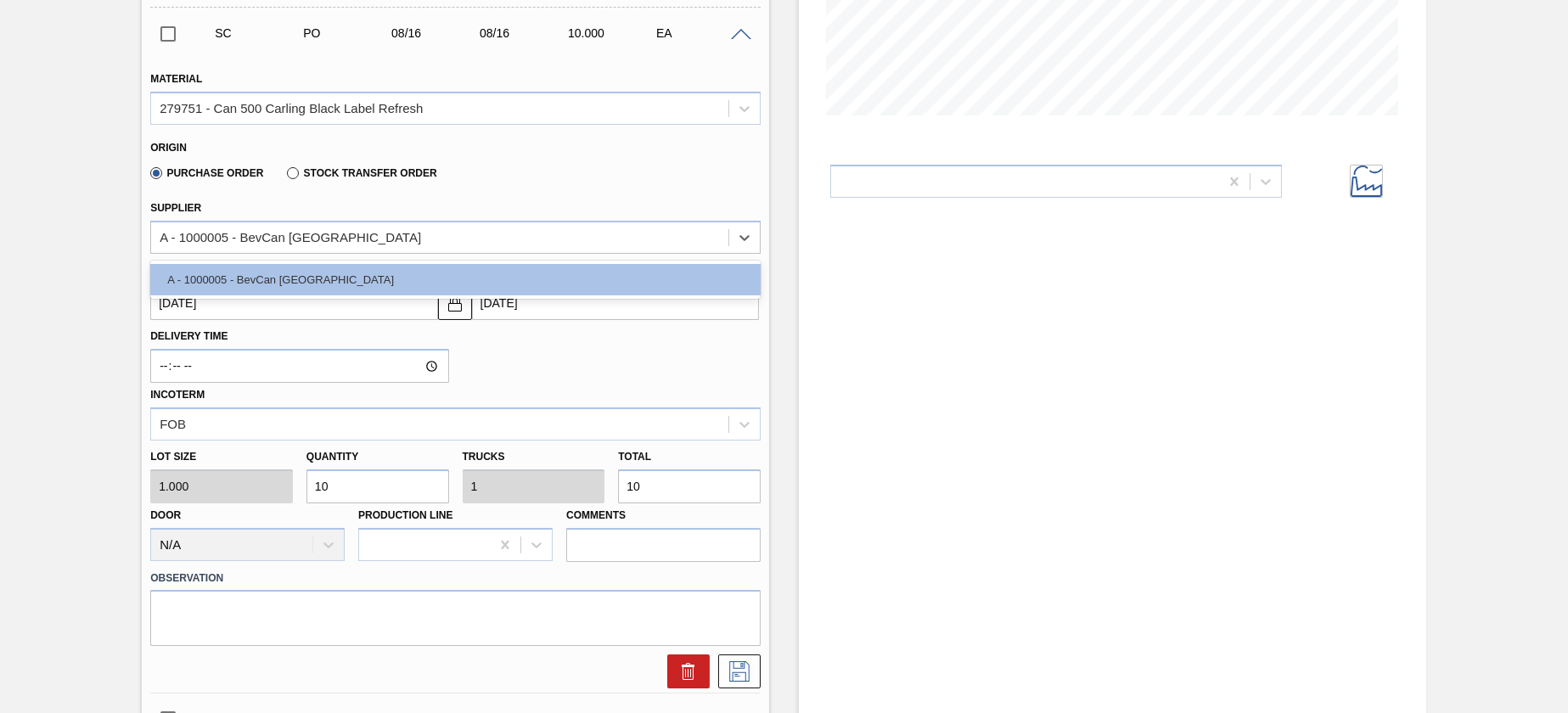
scroll to position [382, 0]
click at [737, 244] on icon at bounding box center [744, 236] width 17 height 17
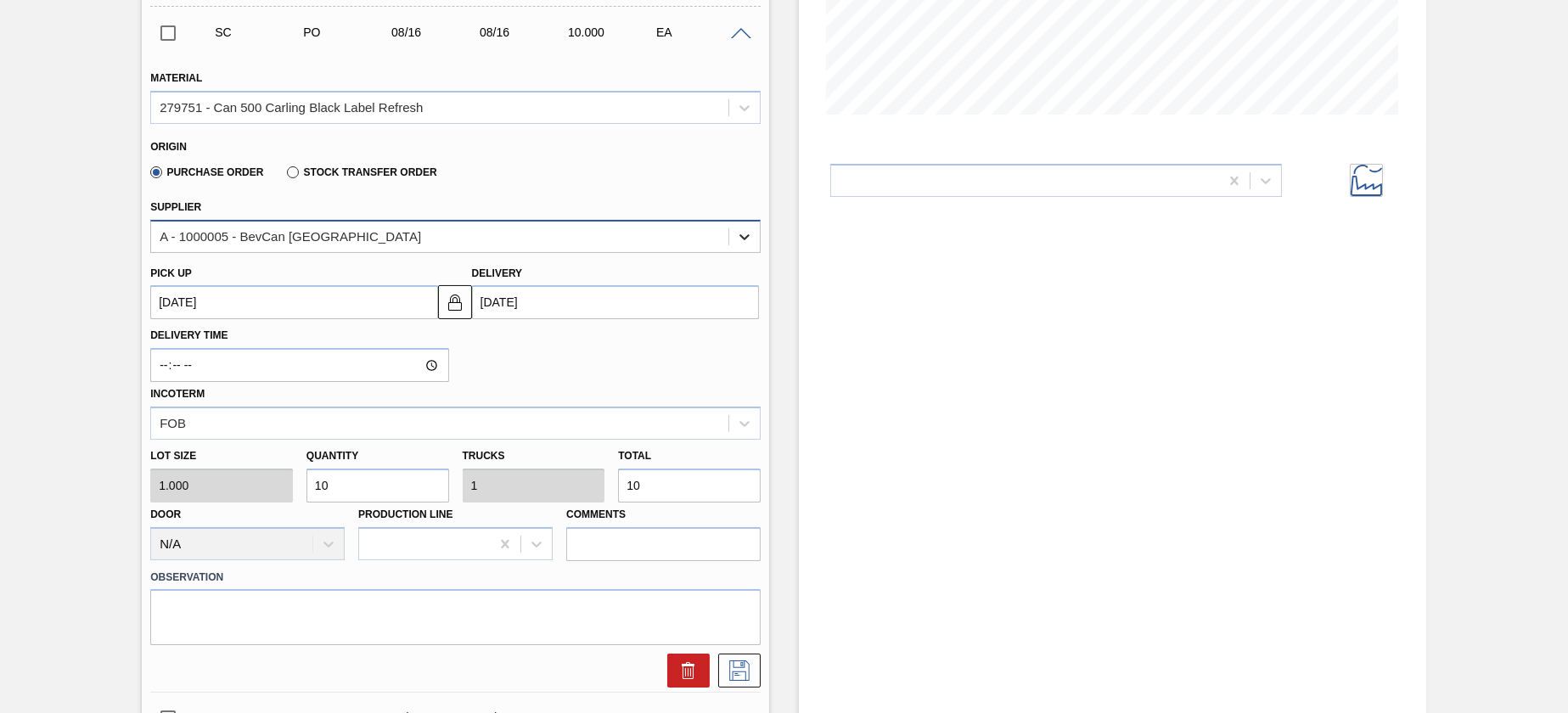
click at [737, 244] on icon at bounding box center [744, 236] width 17 height 17
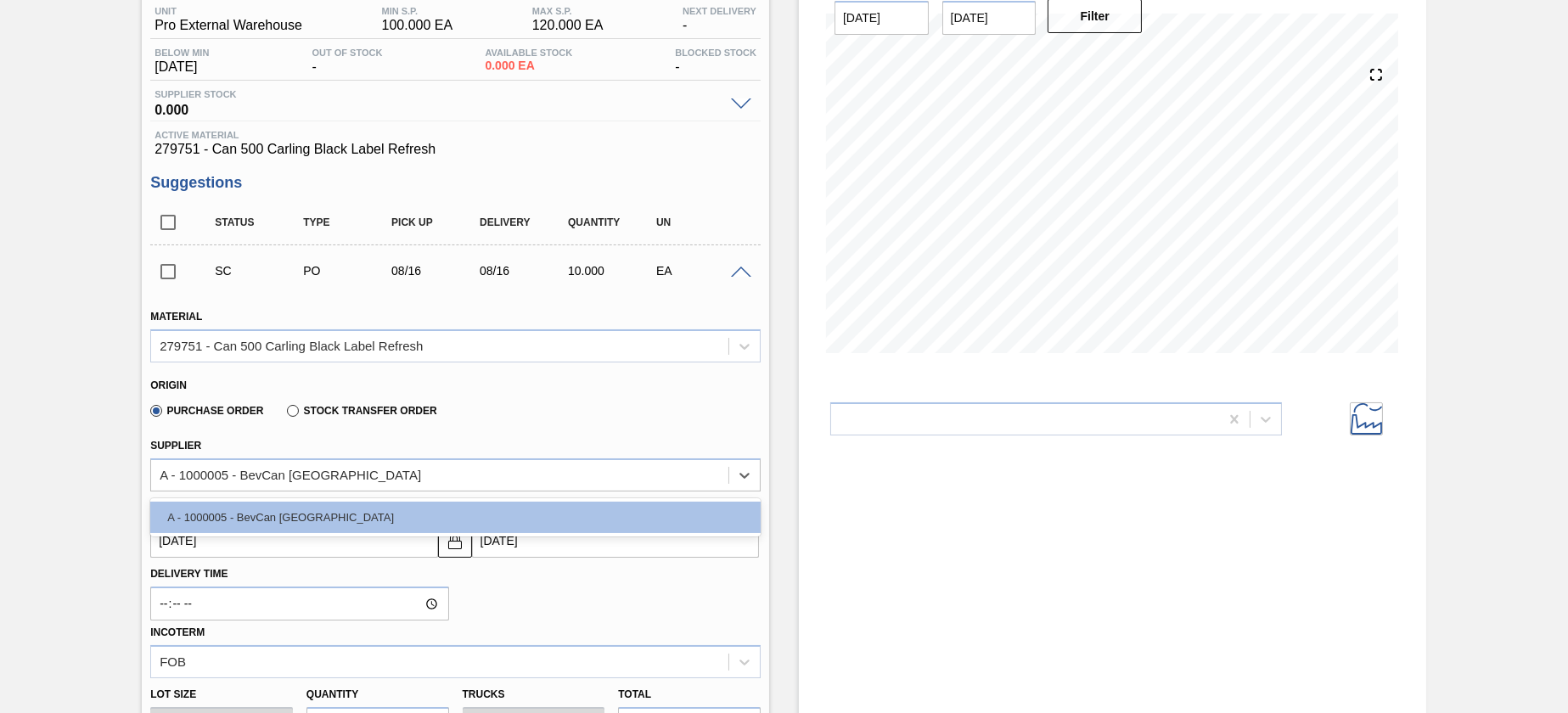
scroll to position [127, 0]
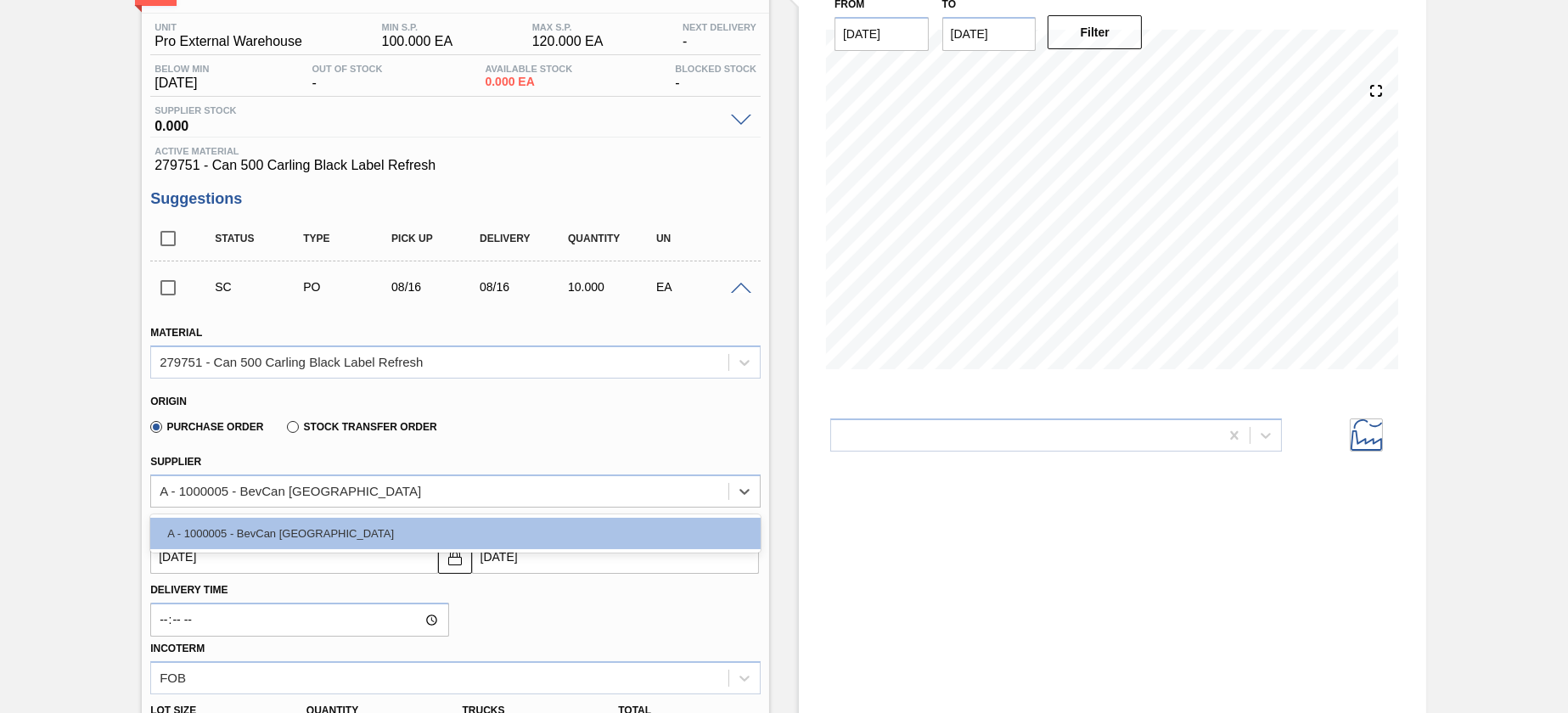
click at [1359, 436] on icon at bounding box center [1367, 435] width 32 height 32
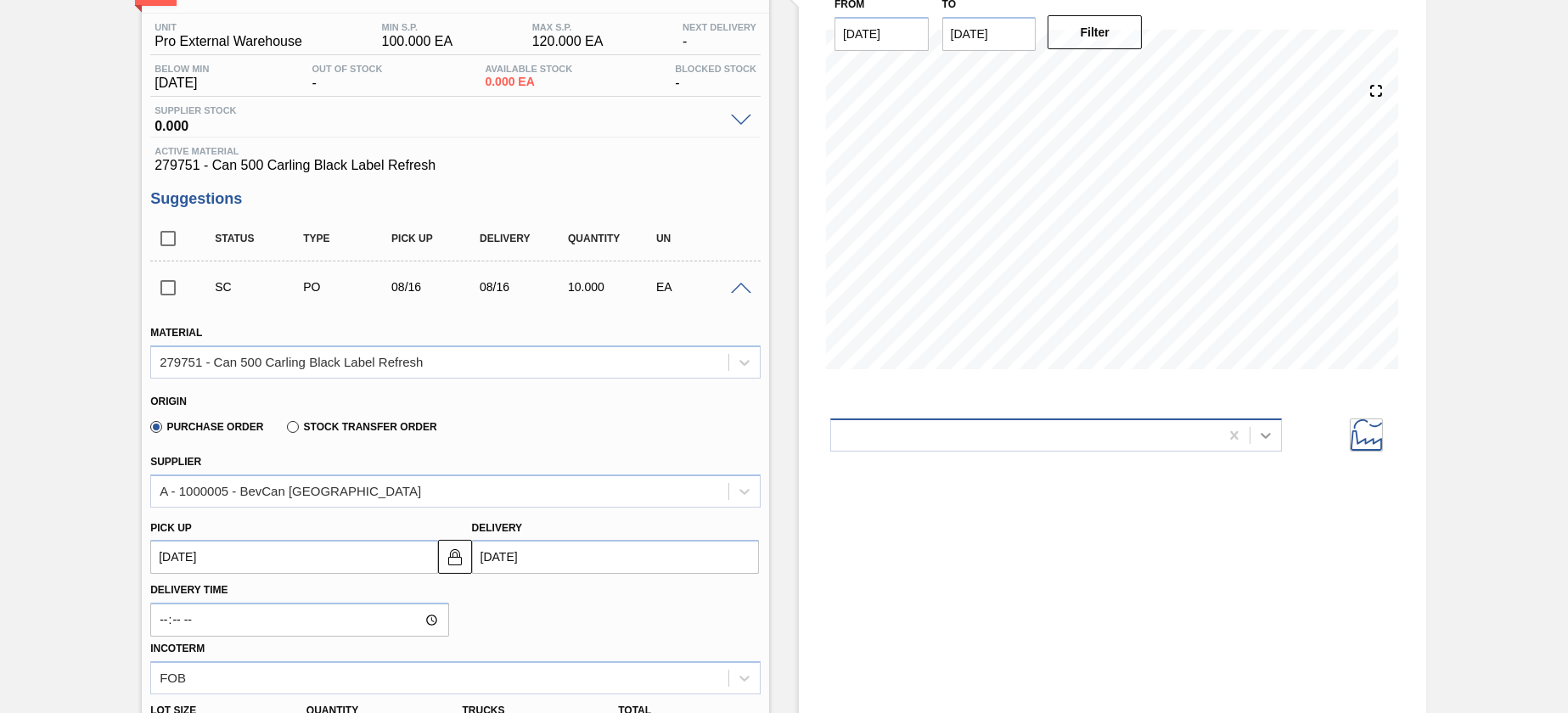
click at [1261, 439] on icon at bounding box center [1265, 435] width 17 height 17
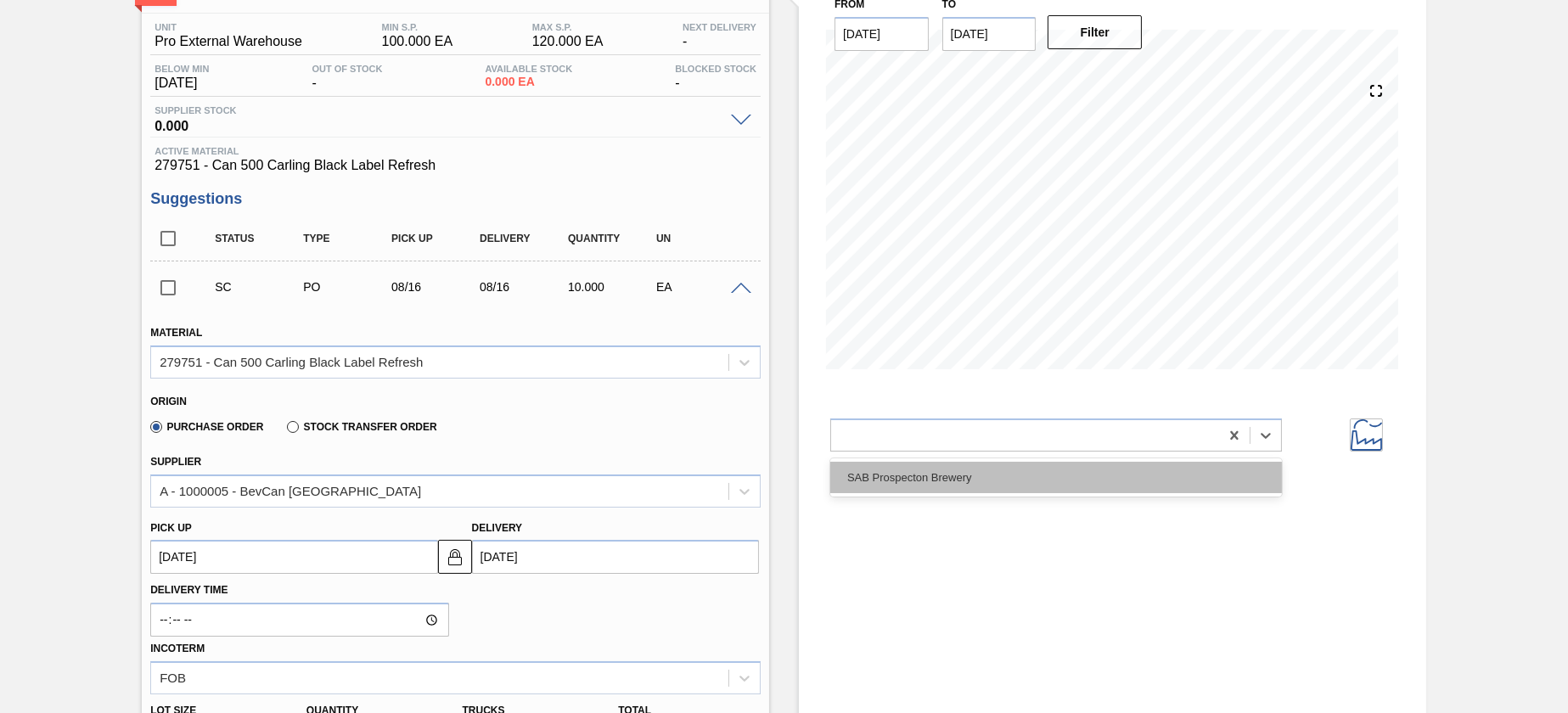
click at [1070, 483] on div "SAB Prospecton Brewery" at bounding box center [1056, 478] width 452 height 32
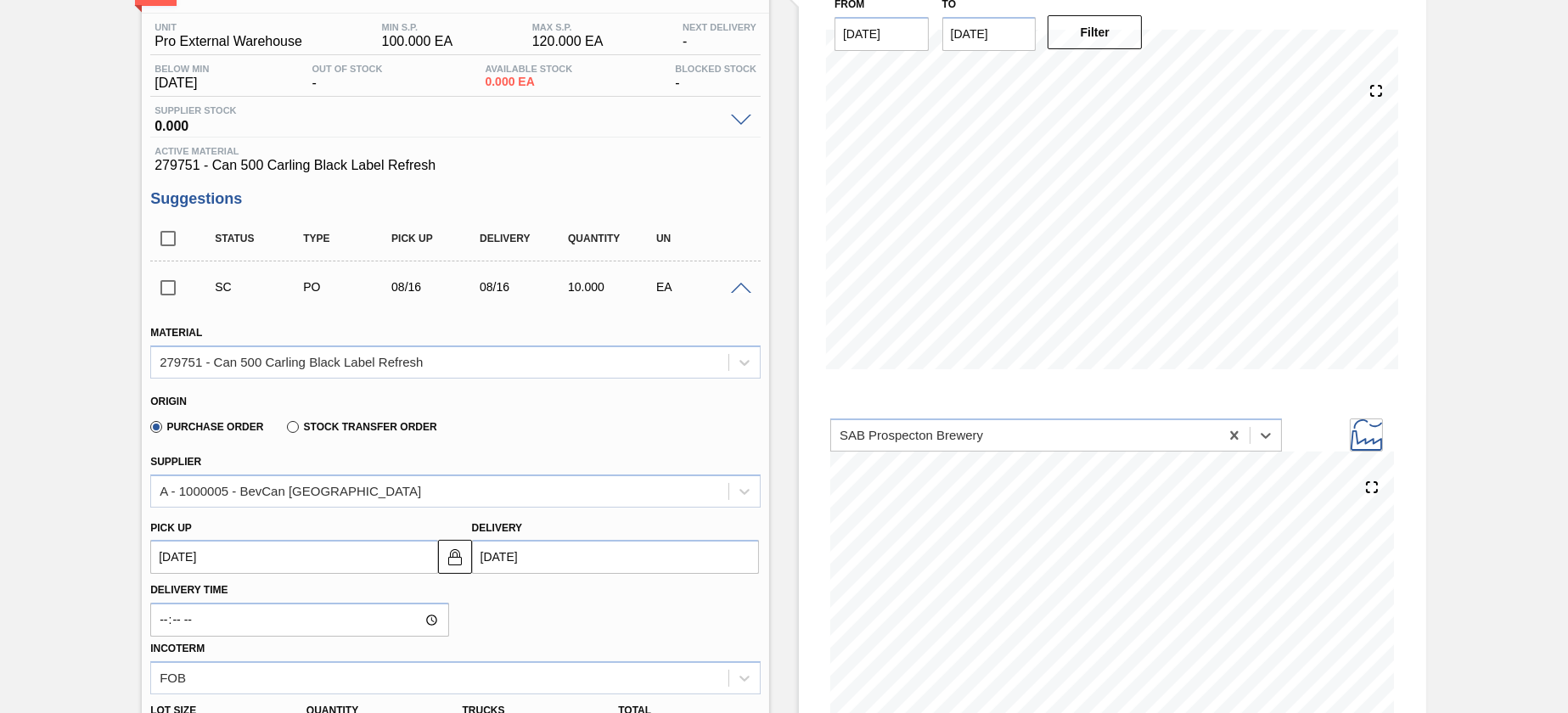
click at [1362, 441] on icon at bounding box center [1367, 435] width 32 height 32
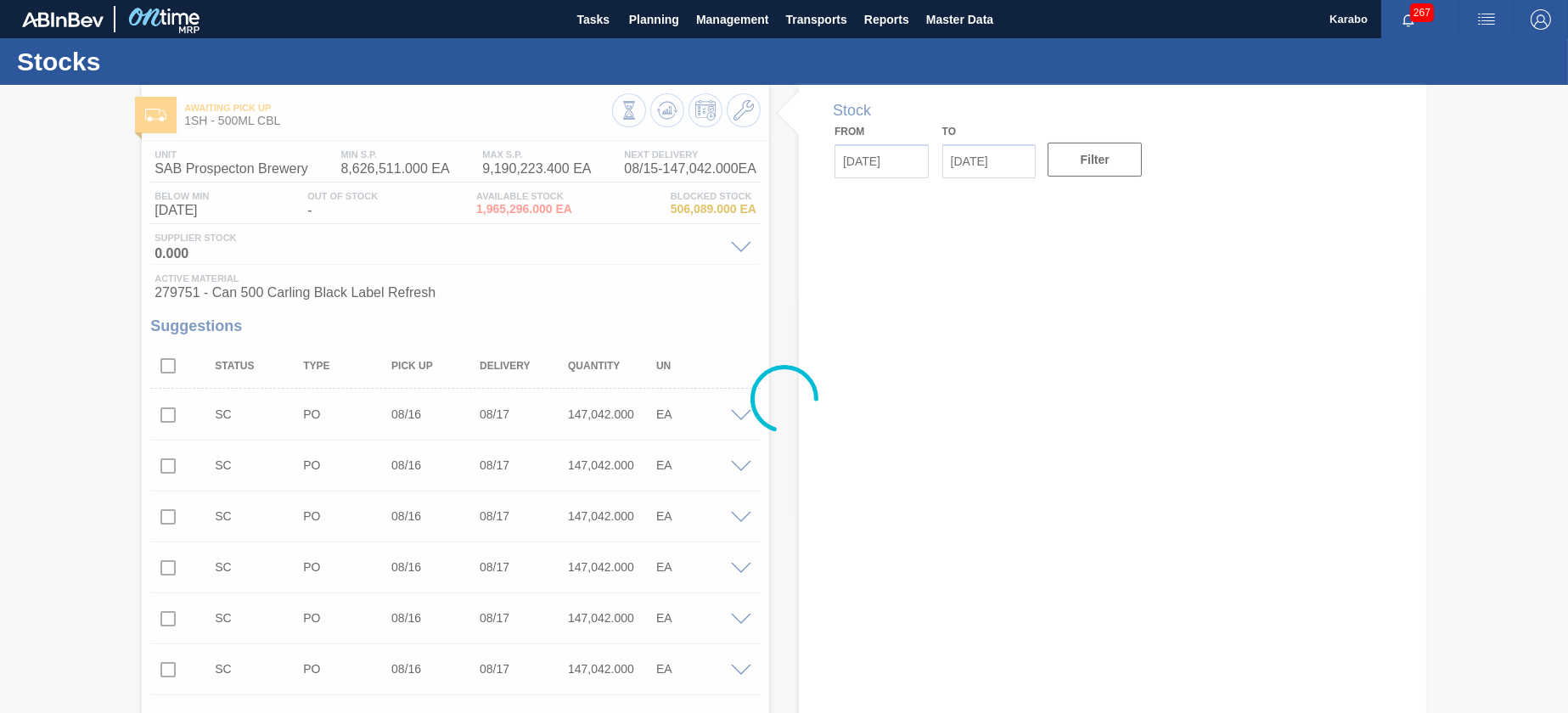
type up "[DATE]"
type input "[DATE]"
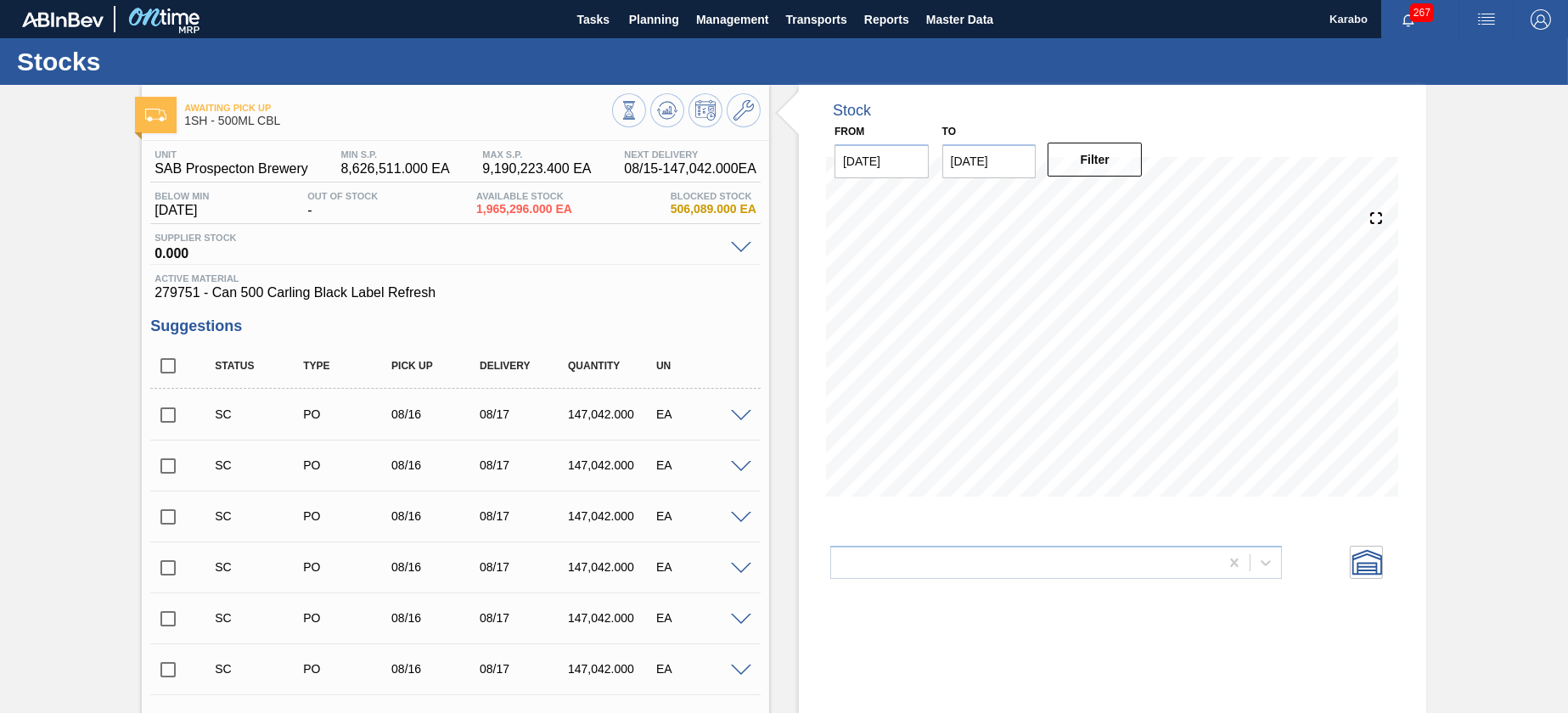
click at [735, 416] on span at bounding box center [741, 416] width 20 height 12
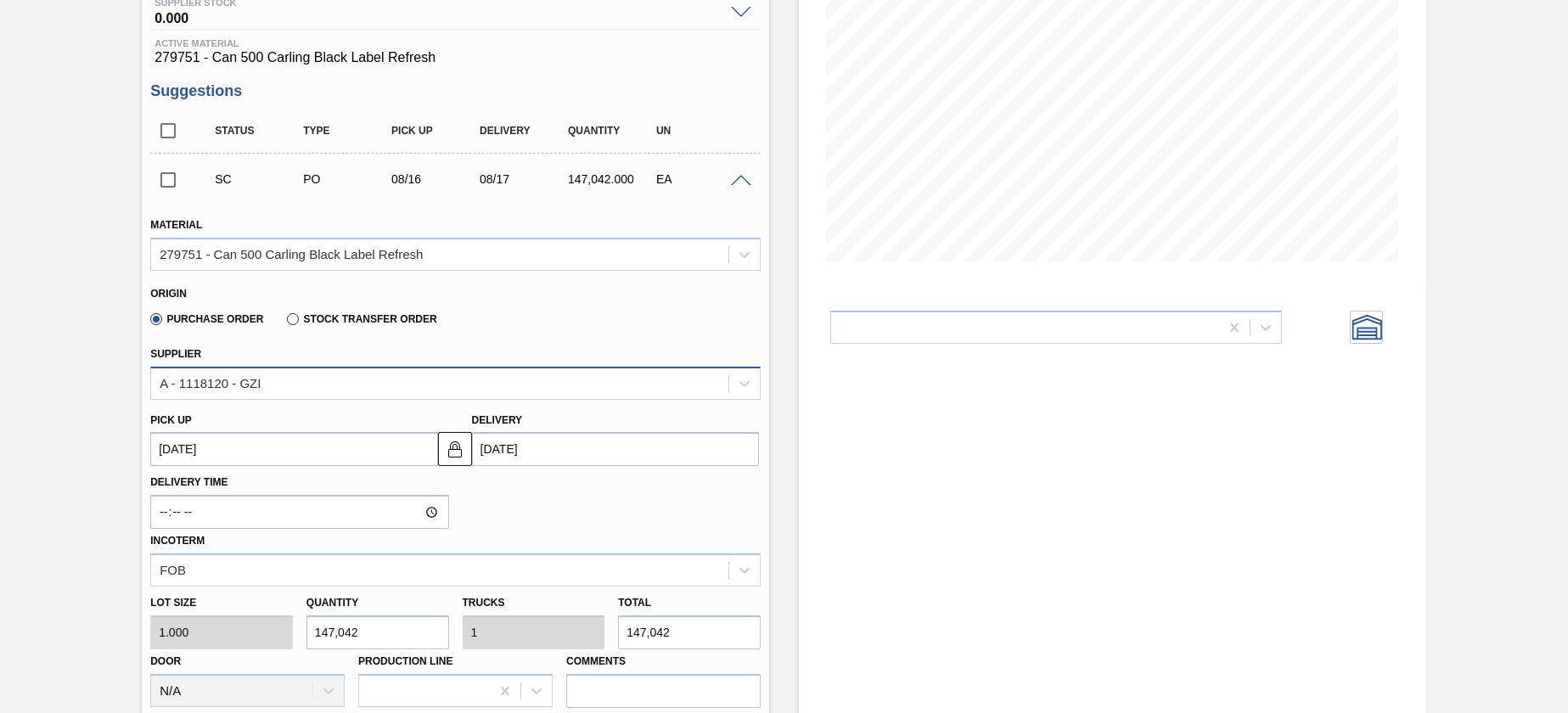
scroll to position [255, 0]
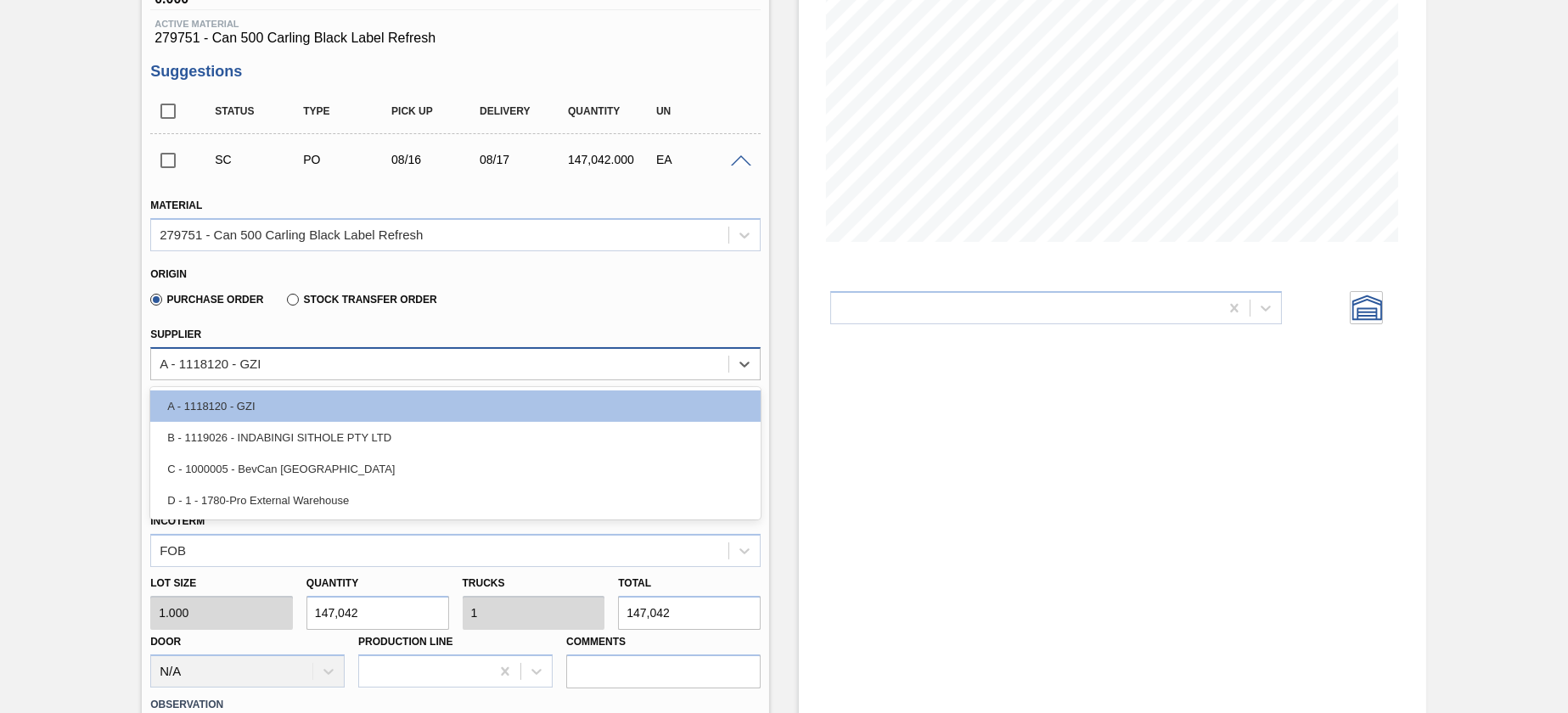
click at [618, 367] on div "A - 1118120 - GZI" at bounding box center [439, 364] width 577 height 25
click at [531, 306] on div "Purchase Order Stock Transfer Order" at bounding box center [448, 297] width 596 height 33
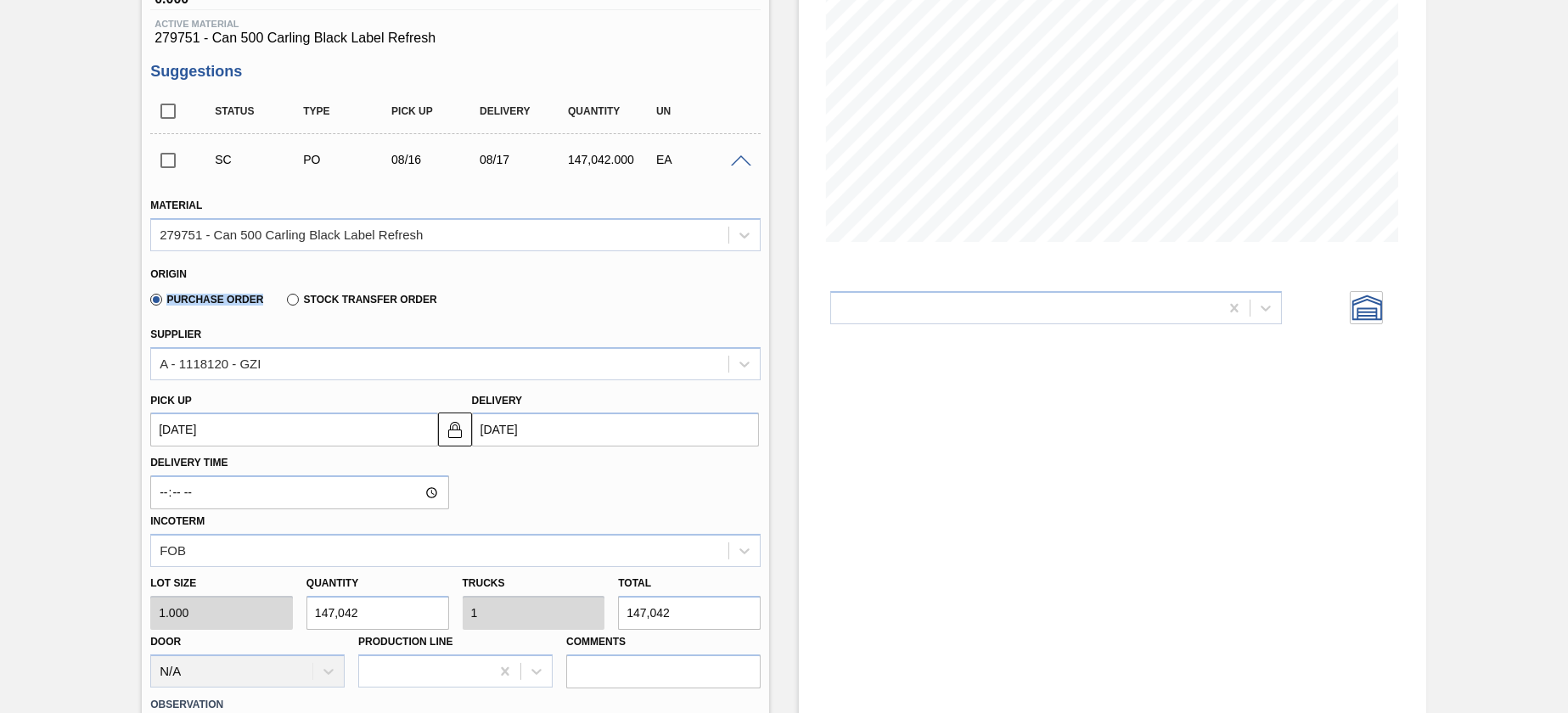
drag, startPoint x: 170, startPoint y: 303, endPoint x: 268, endPoint y: 306, distance: 98.0
click at [268, 306] on div "Purchase Order Stock Transfer Order" at bounding box center [290, 299] width 293 height 29
drag, startPoint x: 306, startPoint y: 301, endPoint x: 394, endPoint y: 313, distance: 88.8
click at [394, 313] on div "Purchase Order Stock Transfer Order" at bounding box center [290, 299] width 293 height 29
click at [293, 303] on label "Stock Transfer Order" at bounding box center [362, 299] width 149 height 12
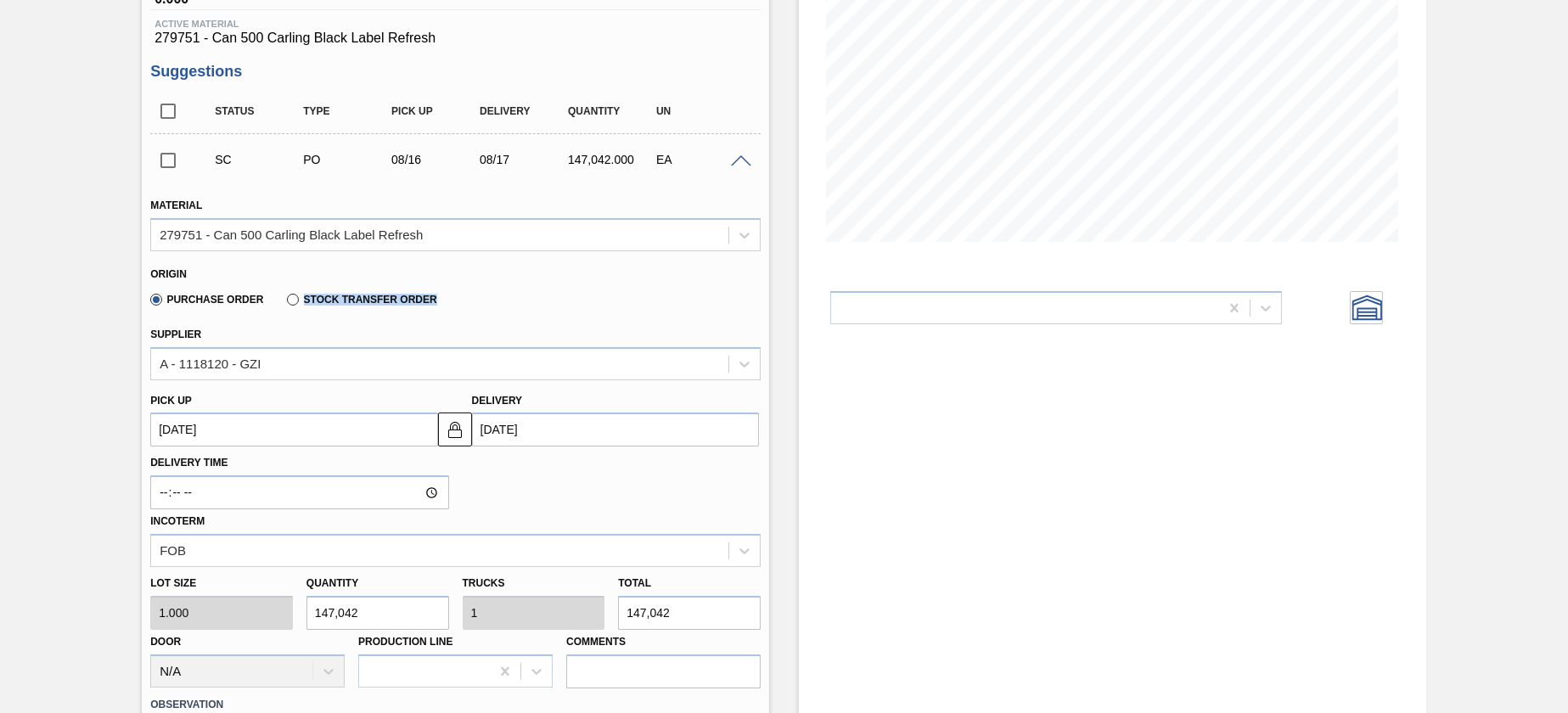
click at [285, 303] on input "Stock Transfer Order" at bounding box center [285, 303] width 0 height 0
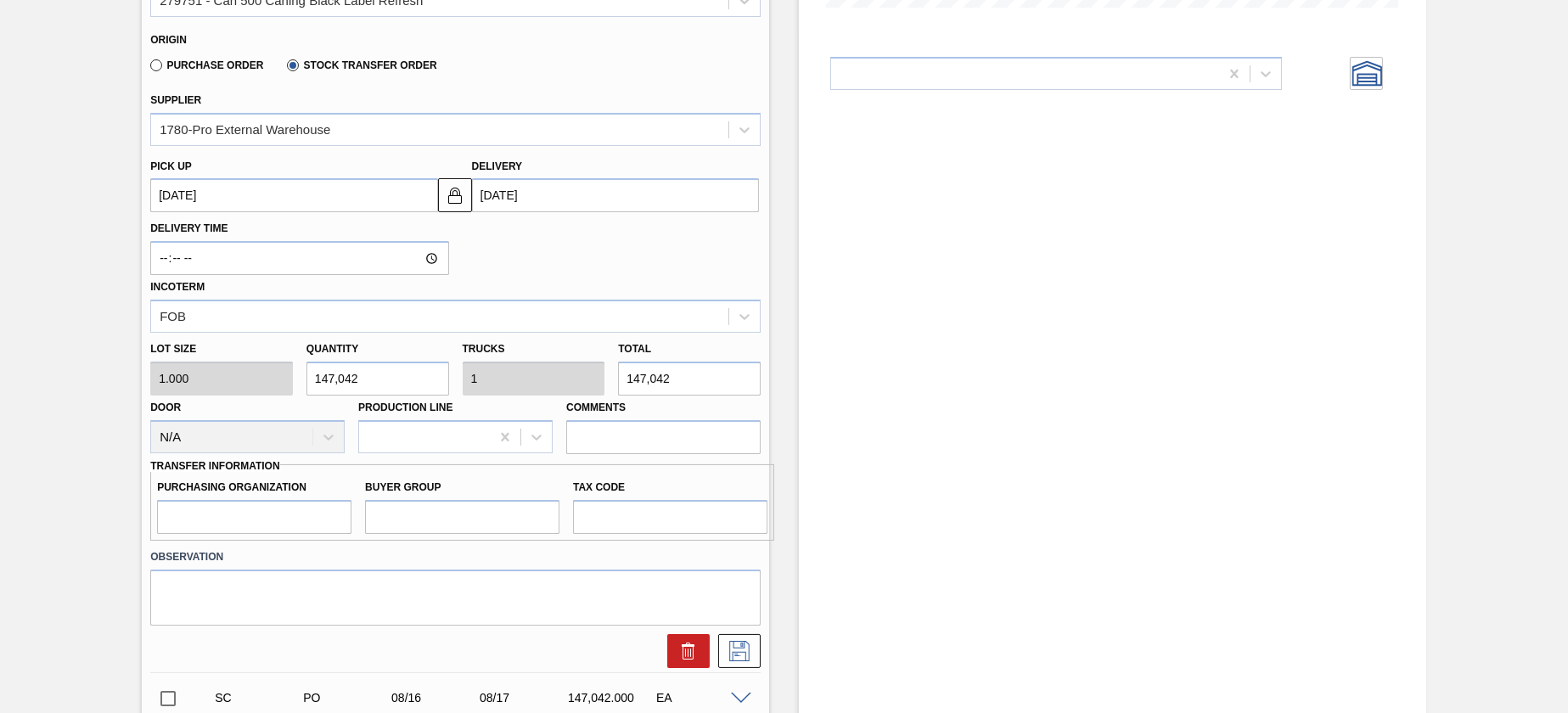
scroll to position [637, 0]
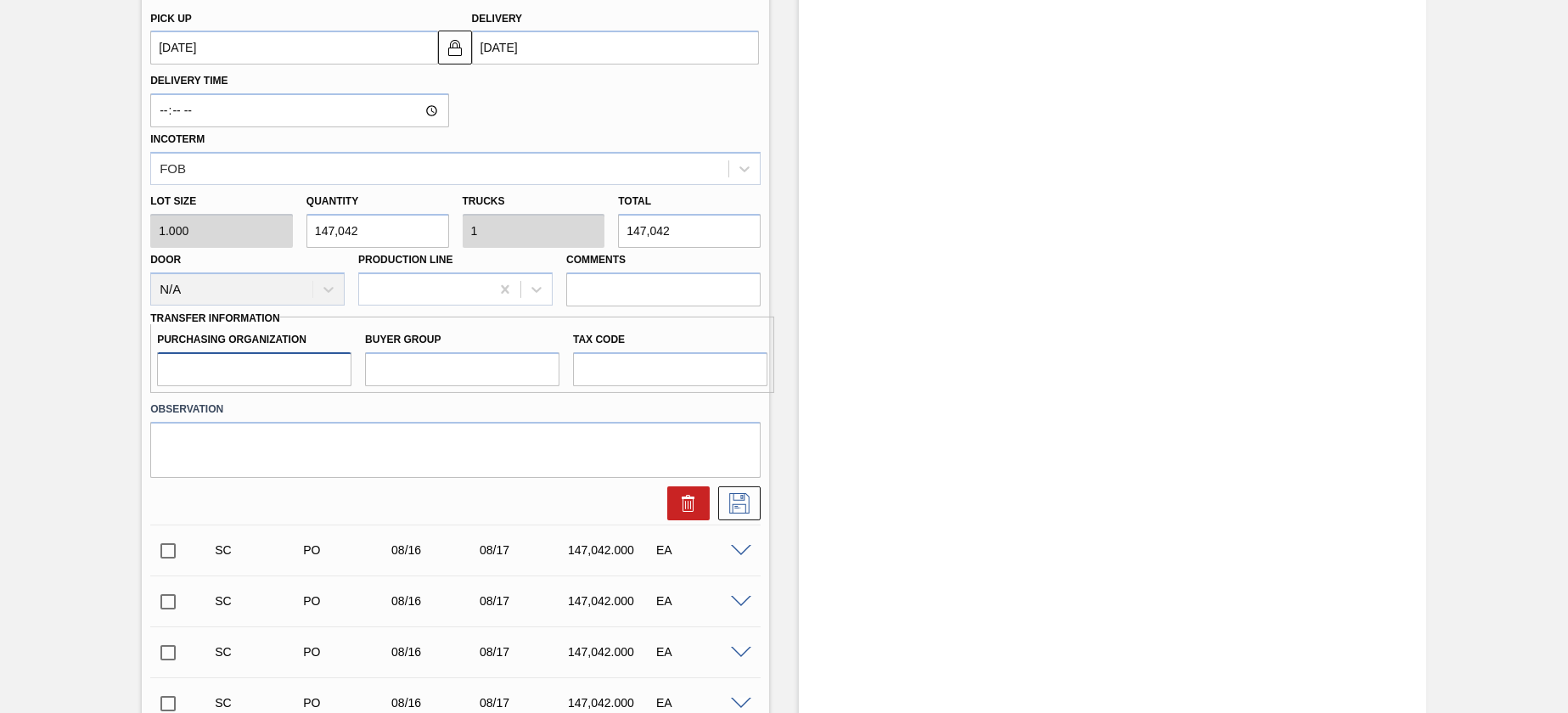
click at [281, 372] on input "Purchasing Organization" at bounding box center [254, 369] width 194 height 34
click at [405, 366] on input "Buyer Group" at bounding box center [462, 369] width 194 height 34
click at [596, 378] on input "Tax Code" at bounding box center [669, 369] width 194 height 34
click at [241, 373] on input "Purchasing Organization" at bounding box center [254, 369] width 194 height 34
type input "1R02"
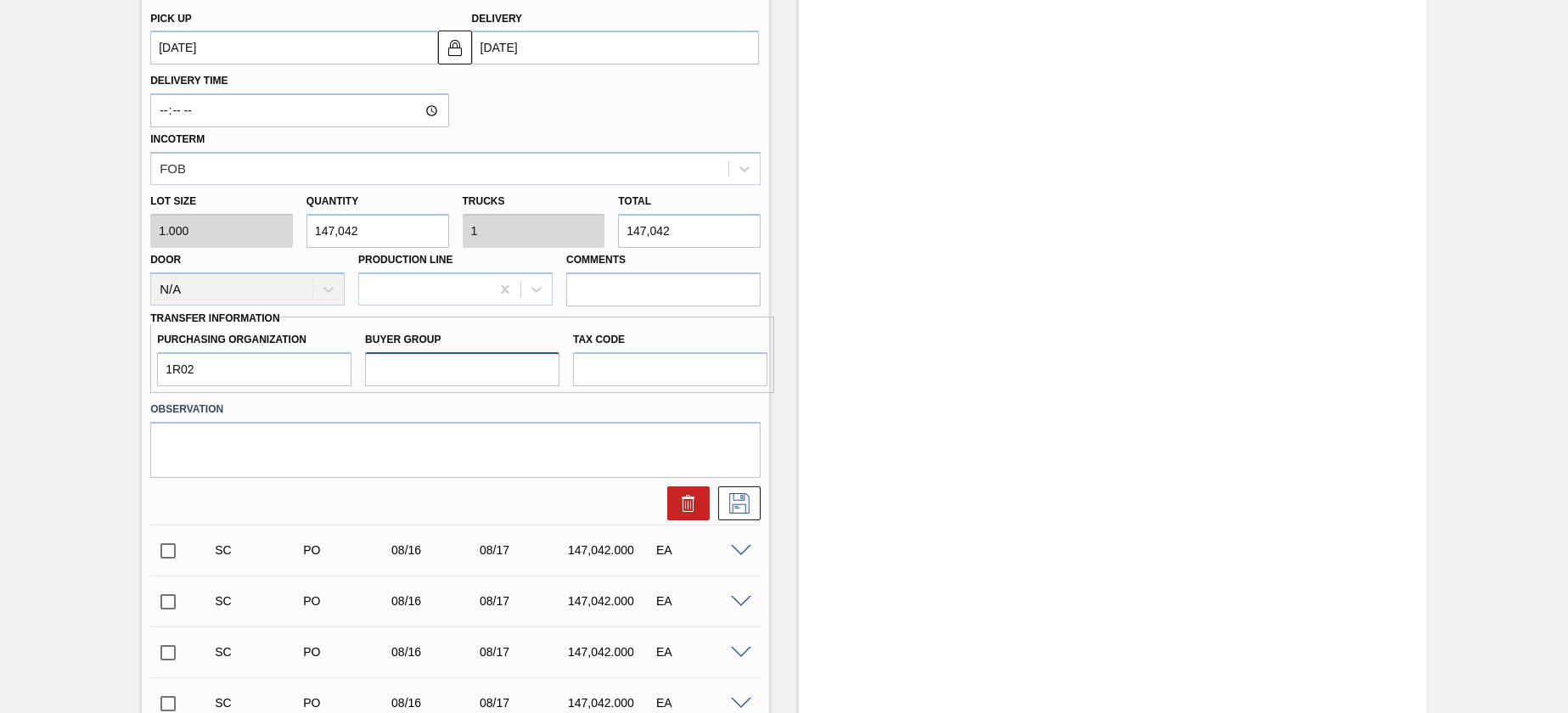
click at [492, 372] on input "Buyer Group" at bounding box center [462, 369] width 194 height 34
type input "002"
click at [620, 368] on input "Tax Code" at bounding box center [669, 369] width 194 height 34
type input "I1"
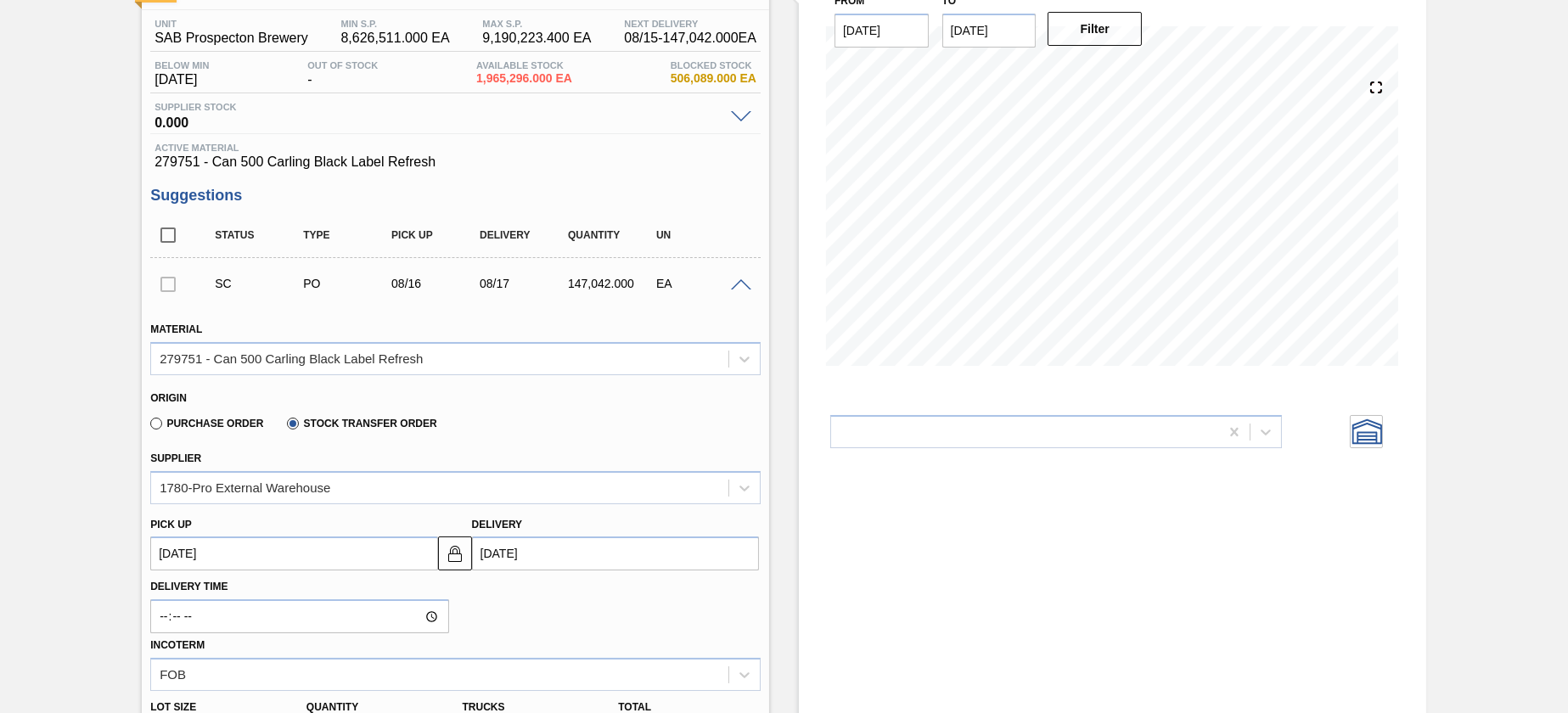
scroll to position [127, 0]
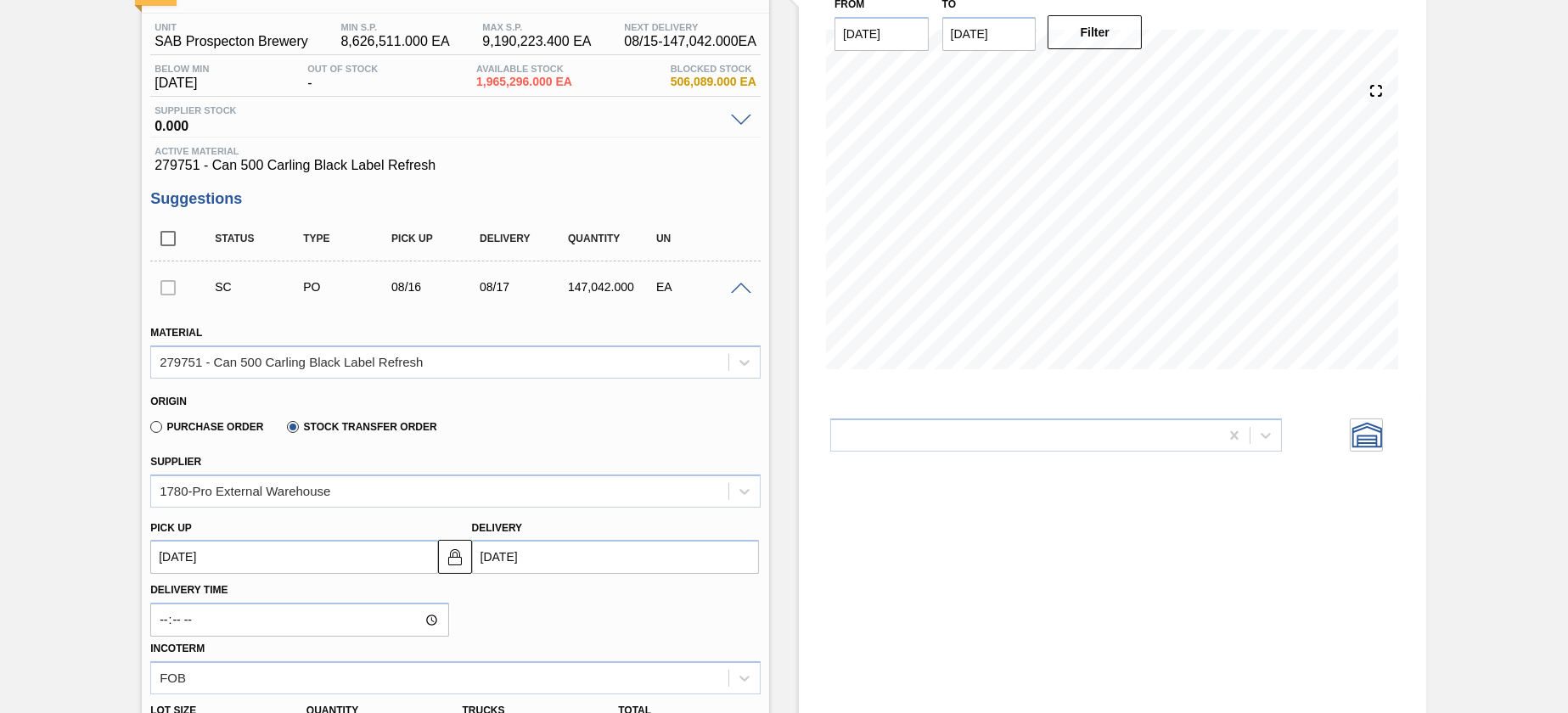
click at [170, 284] on div at bounding box center [168, 286] width 36 height 34
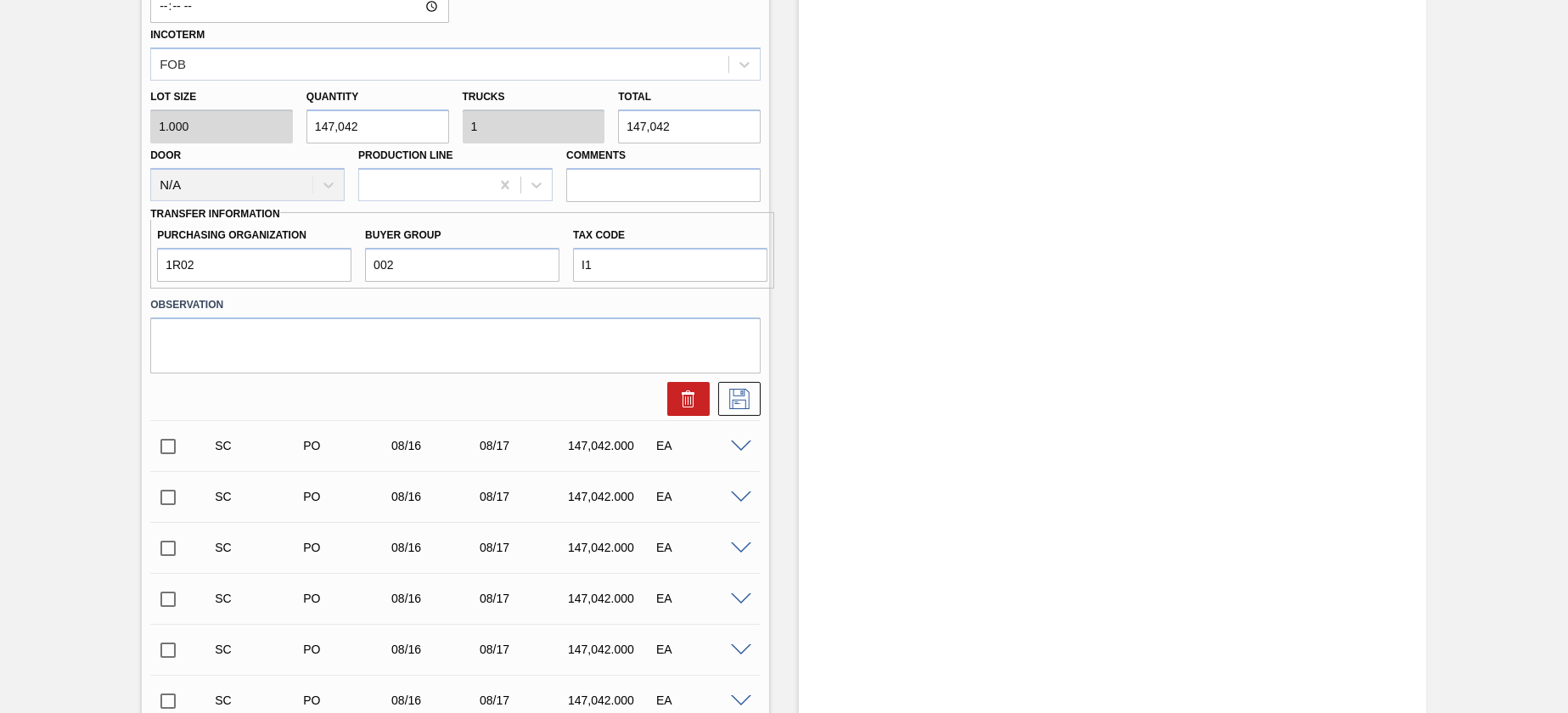
scroll to position [764, 0]
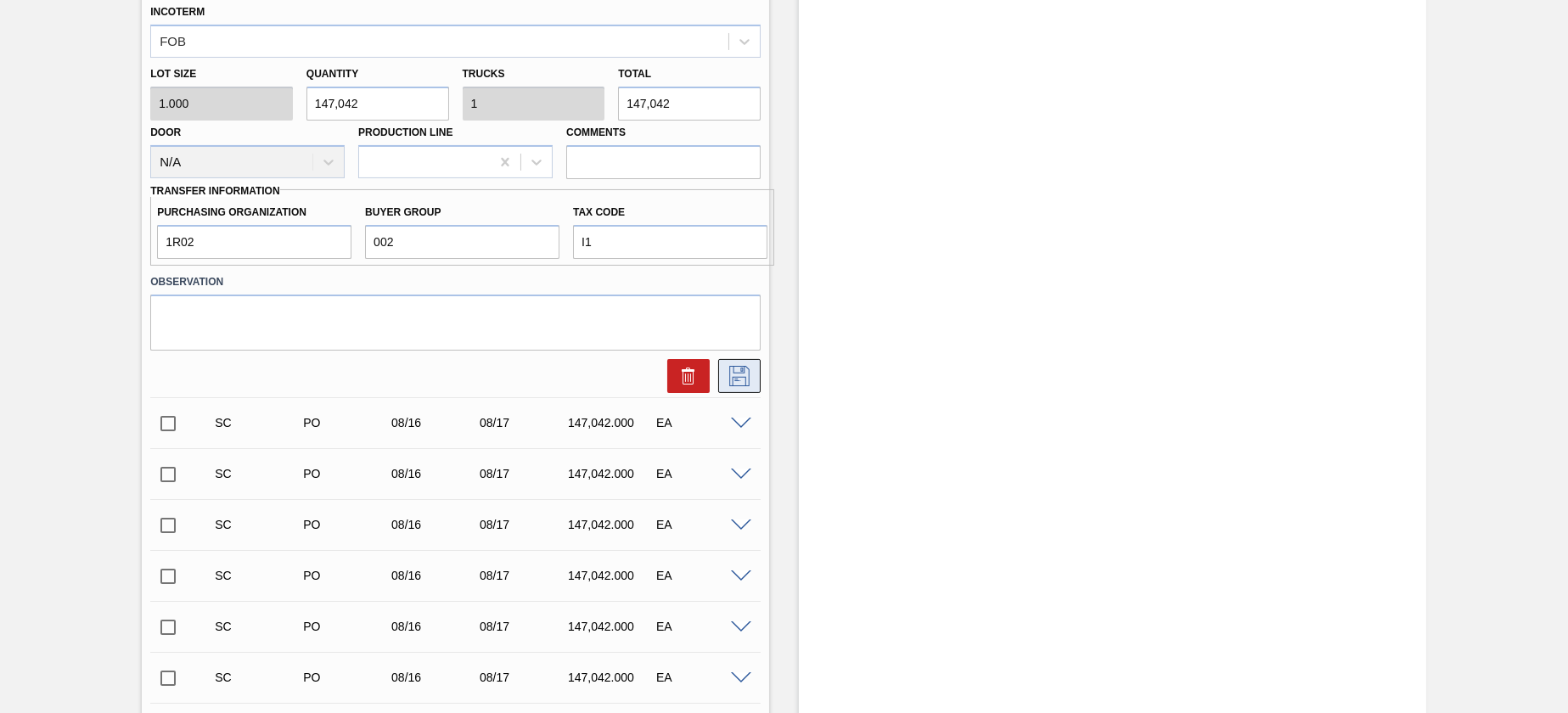
click at [736, 386] on icon at bounding box center [739, 376] width 27 height 20
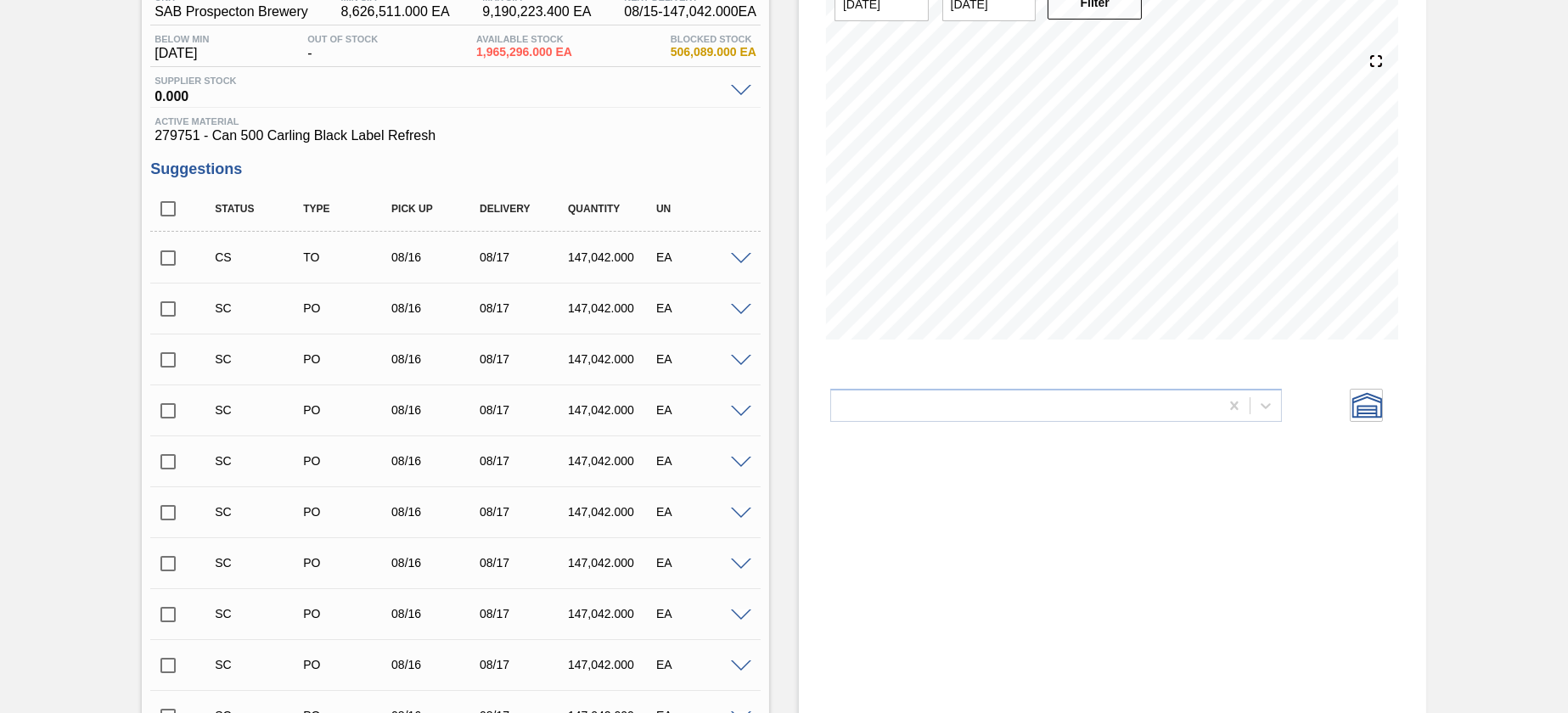
scroll to position [127, 0]
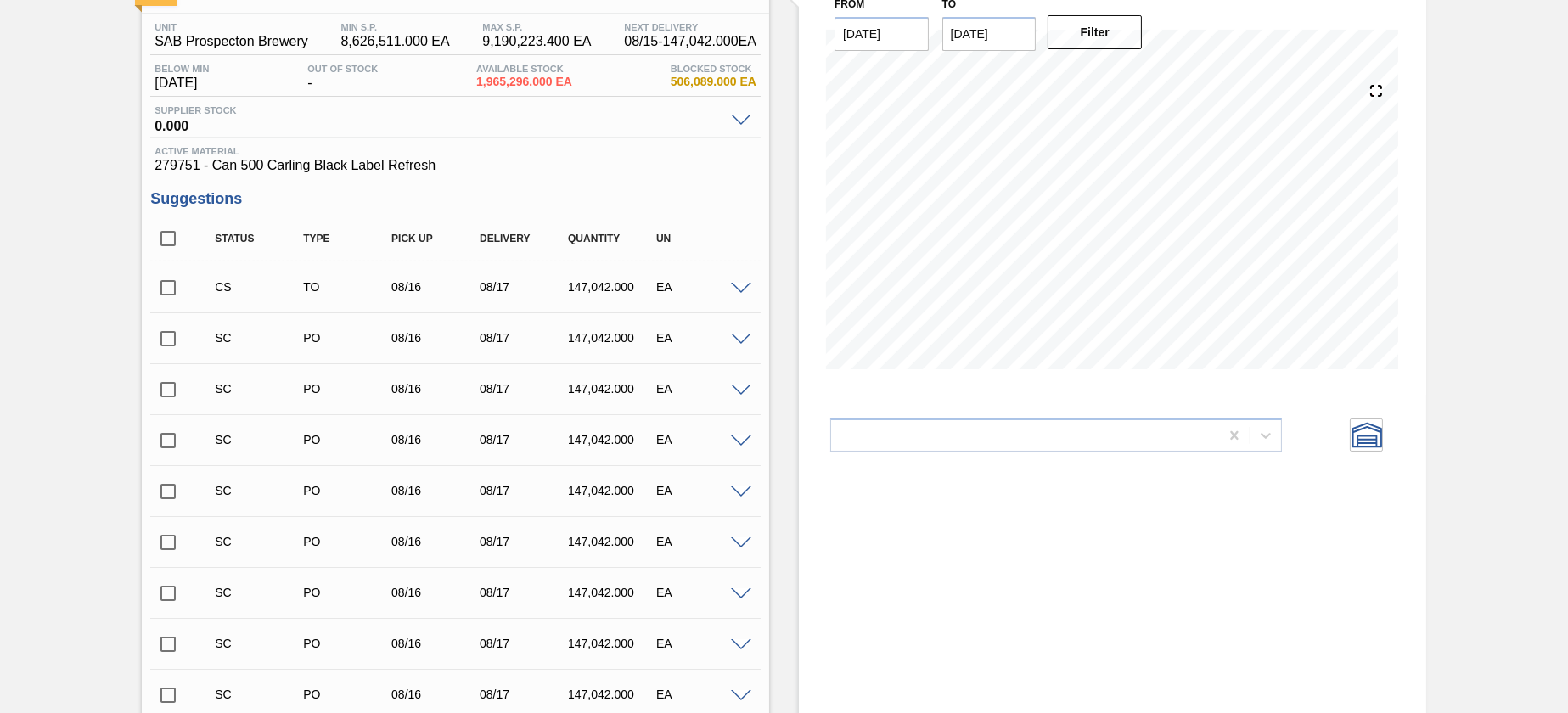
click at [162, 292] on input "checkbox" at bounding box center [168, 287] width 36 height 36
checkbox input "true"
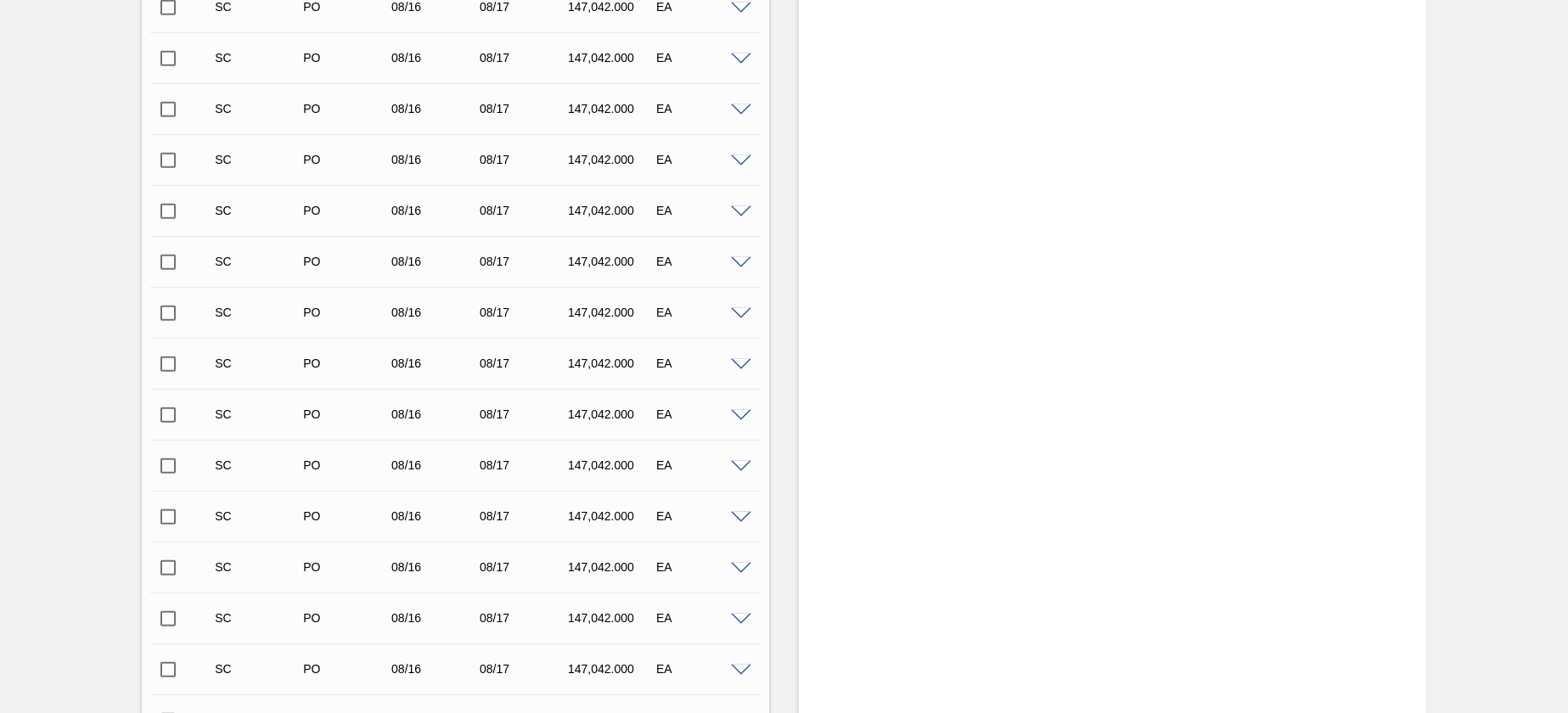
scroll to position [2768, 0]
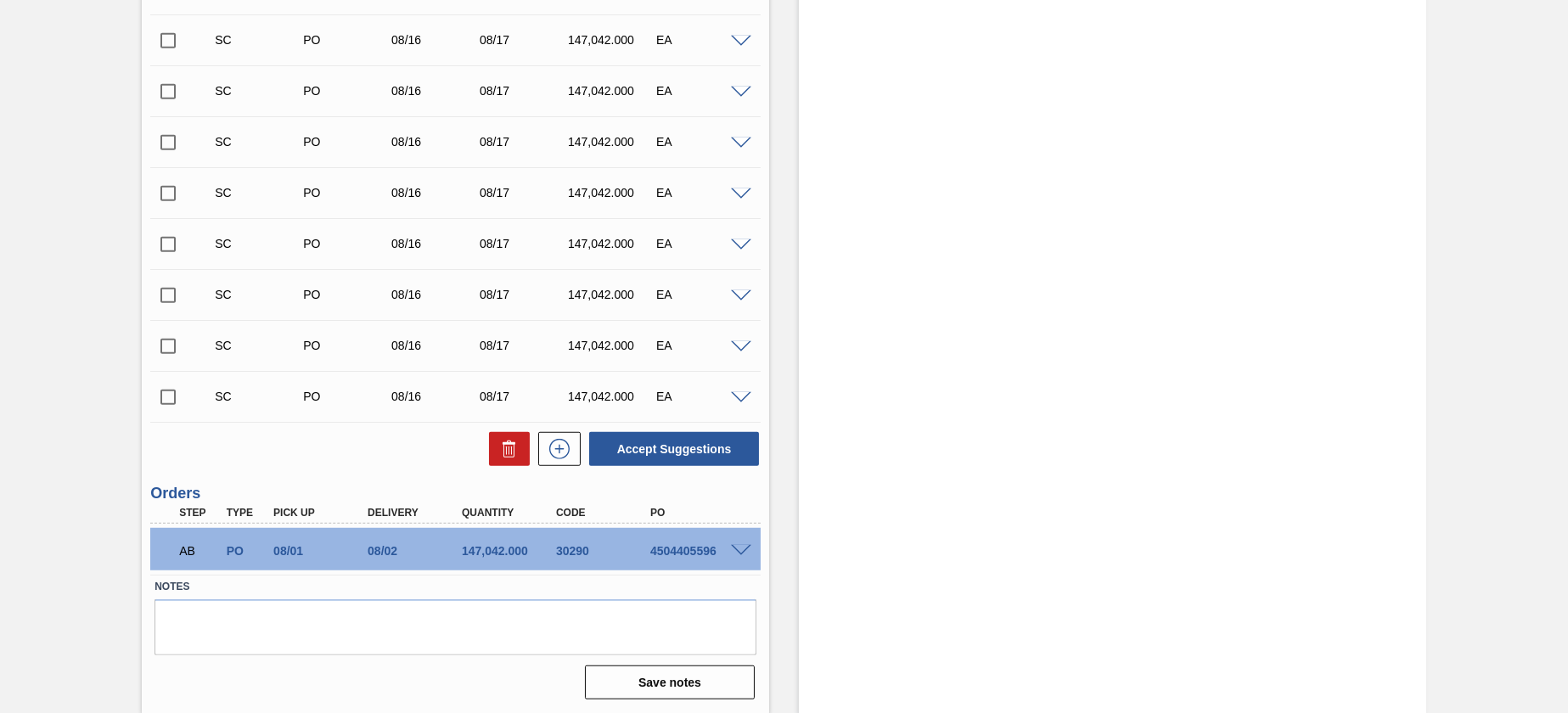
click at [746, 548] on span at bounding box center [741, 551] width 20 height 12
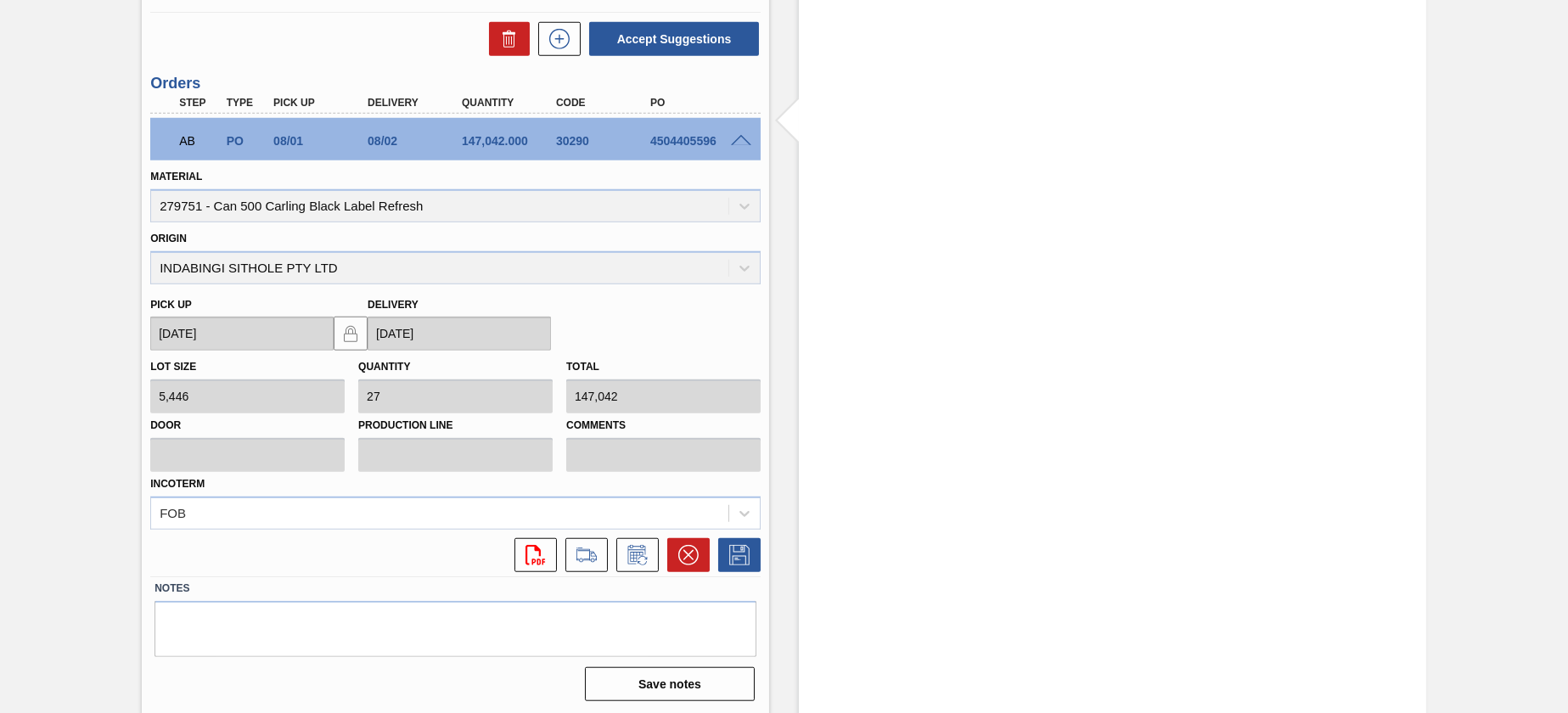
scroll to position [3180, 0]
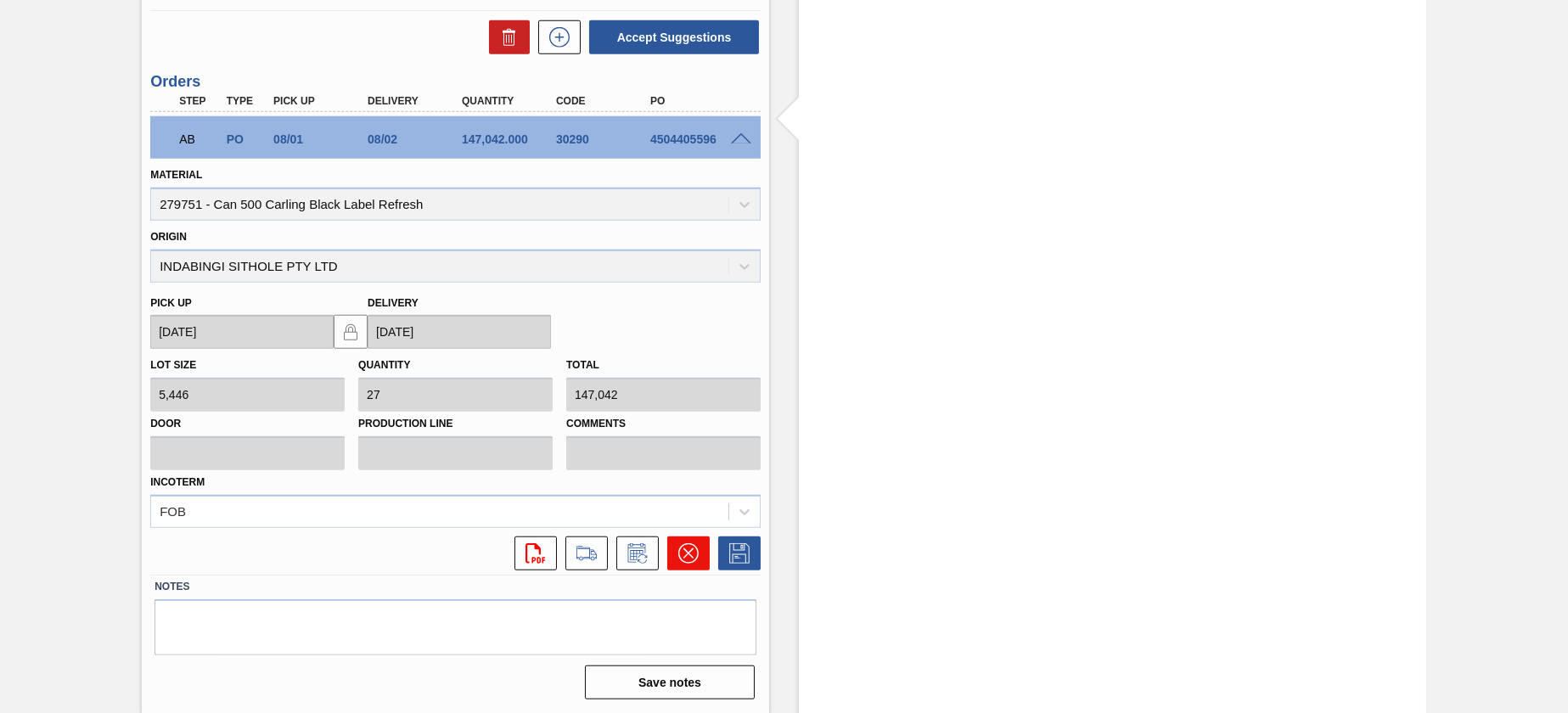
click at [689, 559] on icon at bounding box center [688, 553] width 20 height 20
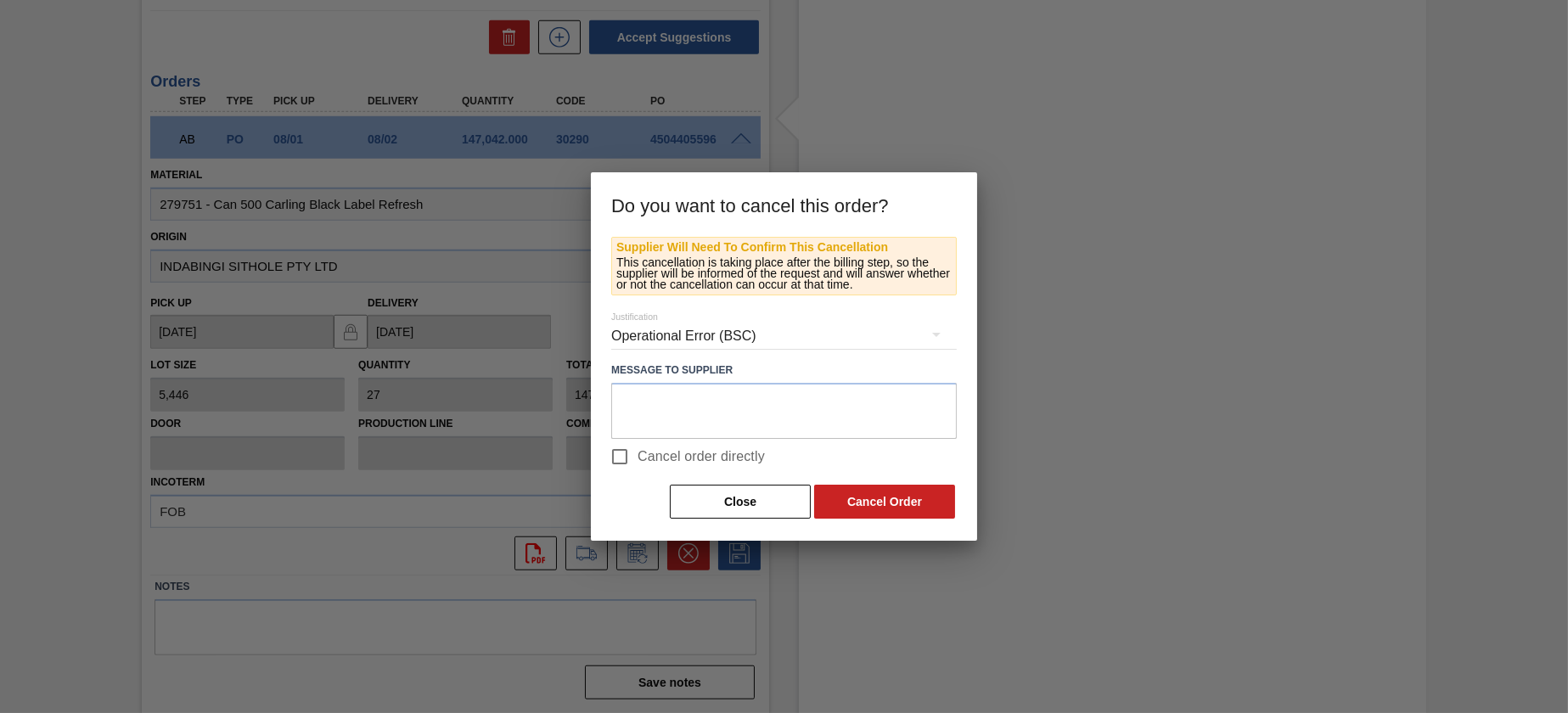
click at [624, 461] on input "Cancel order directly" at bounding box center [619, 457] width 36 height 36
checkbox input "true"
click at [684, 493] on button "Close" at bounding box center [741, 501] width 141 height 34
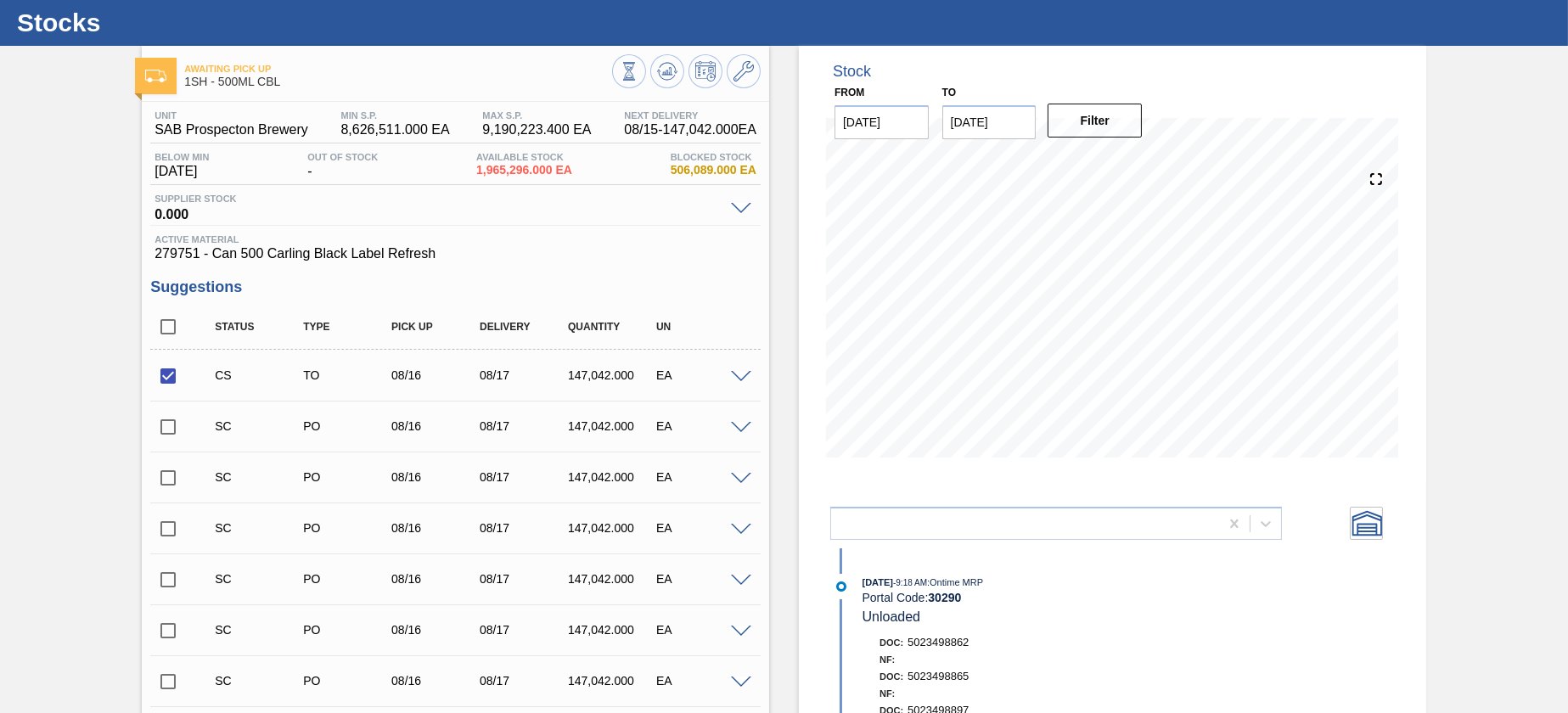
scroll to position [0, 0]
